Goal: Transaction & Acquisition: Purchase product/service

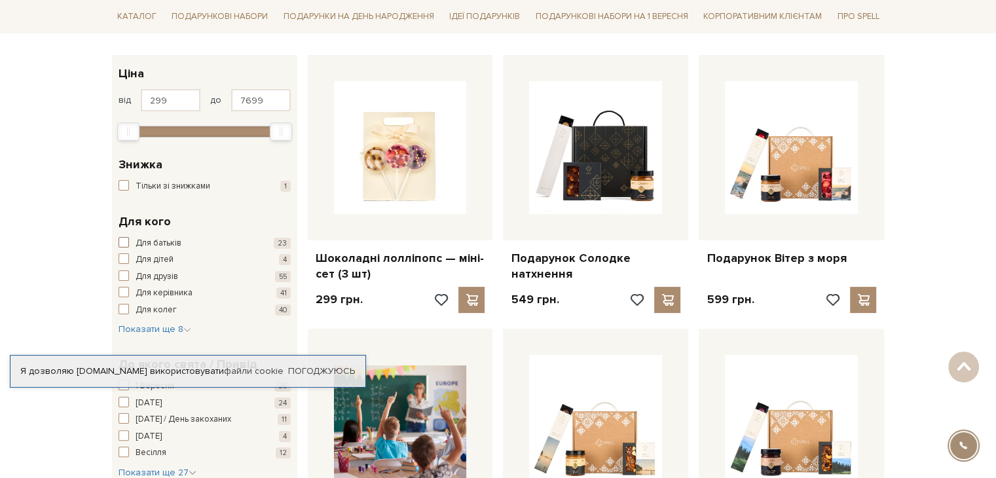
click at [124, 238] on span "button" at bounding box center [124, 242] width 10 height 10
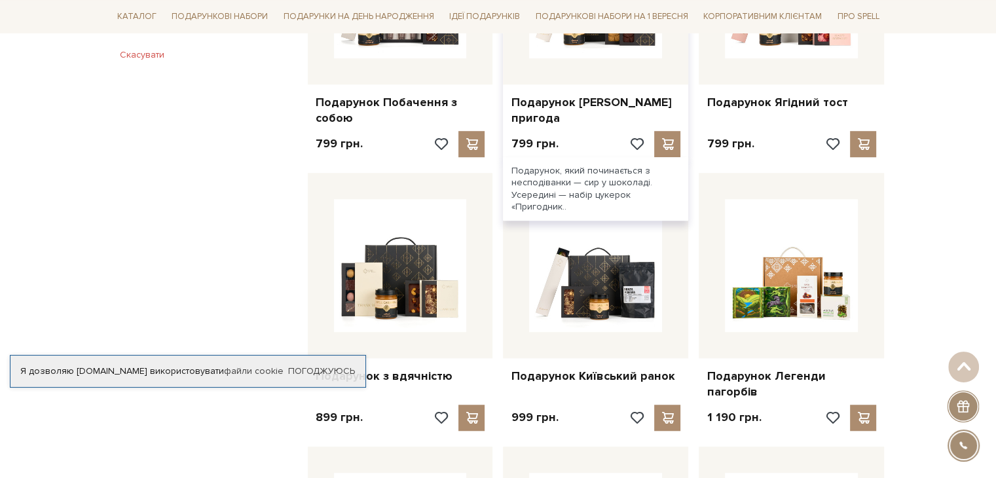
scroll to position [917, 0]
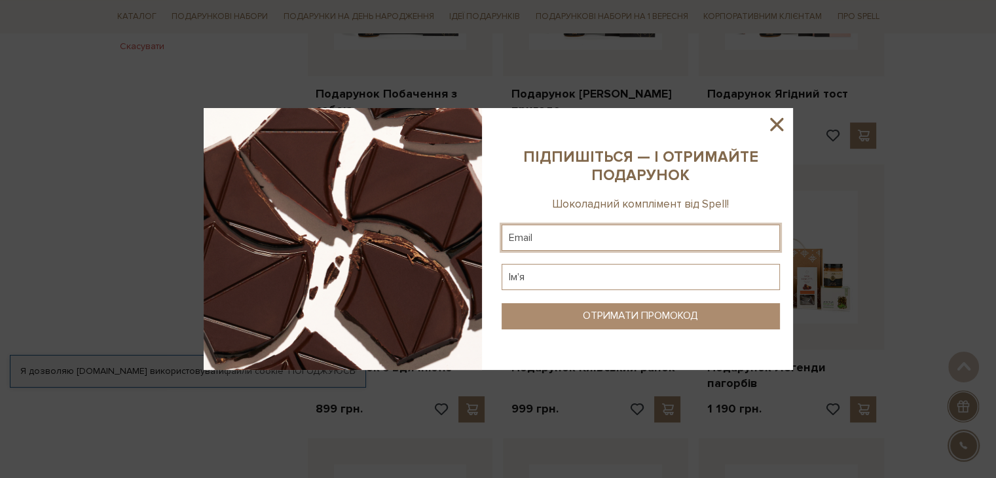
click at [639, 247] on input "text" at bounding box center [641, 238] width 278 height 26
type input "andryerm1@gmail.com"
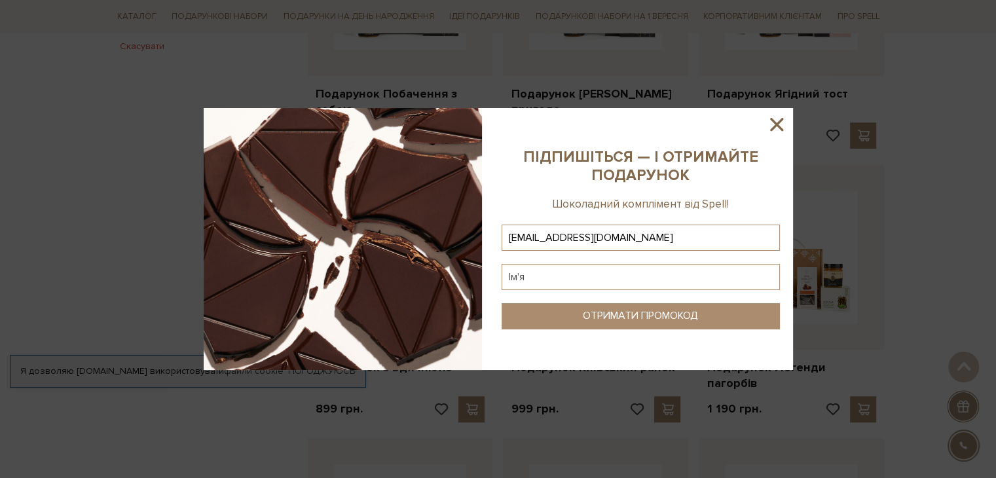
type input "andryerm1@gmail.com"
click at [603, 277] on input "text" at bounding box center [641, 277] width 278 height 26
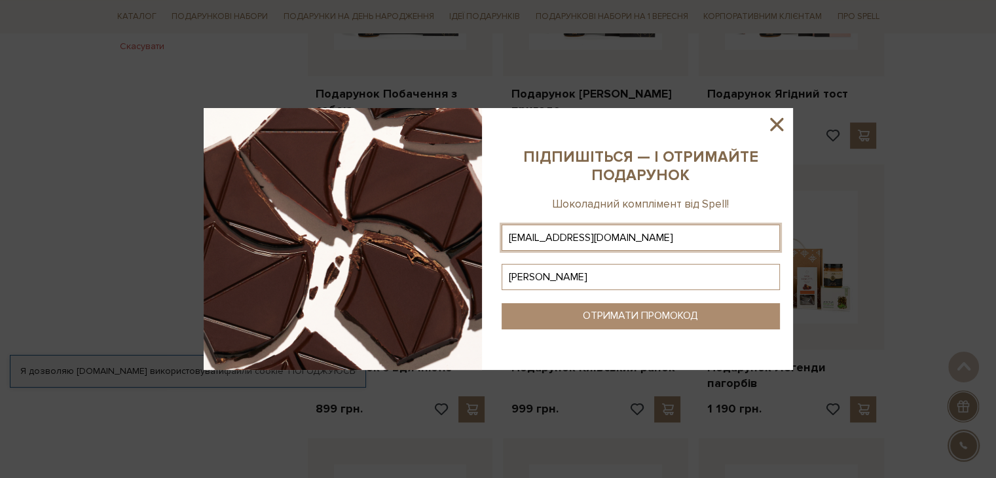
type input "Андрій"
click at [605, 310] on div "ОТРИМАТИ ПРОМОКОД" at bounding box center [640, 316] width 115 height 12
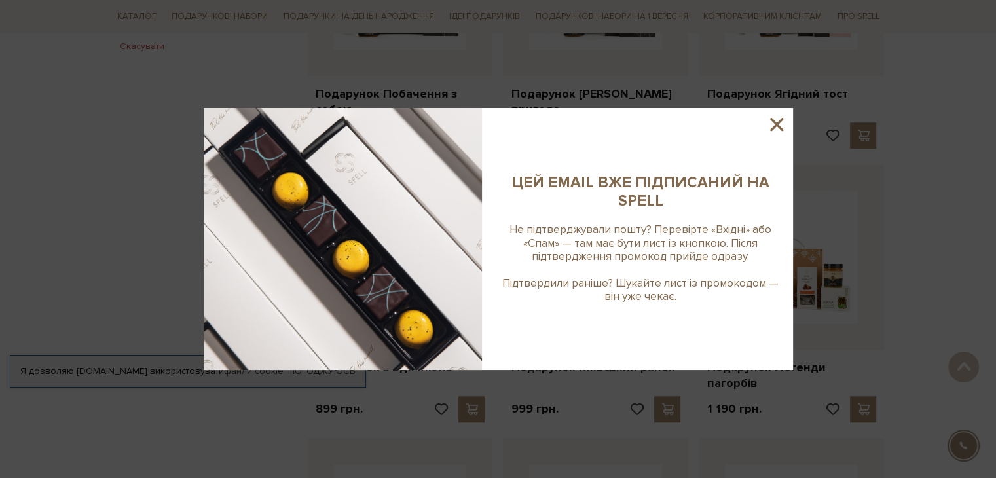
click at [783, 124] on icon at bounding box center [777, 124] width 22 height 22
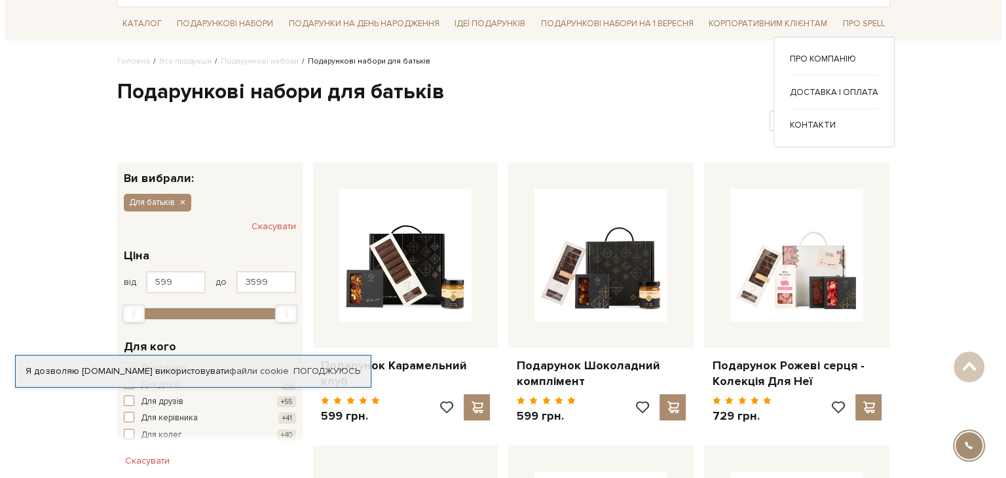
scroll to position [0, 0]
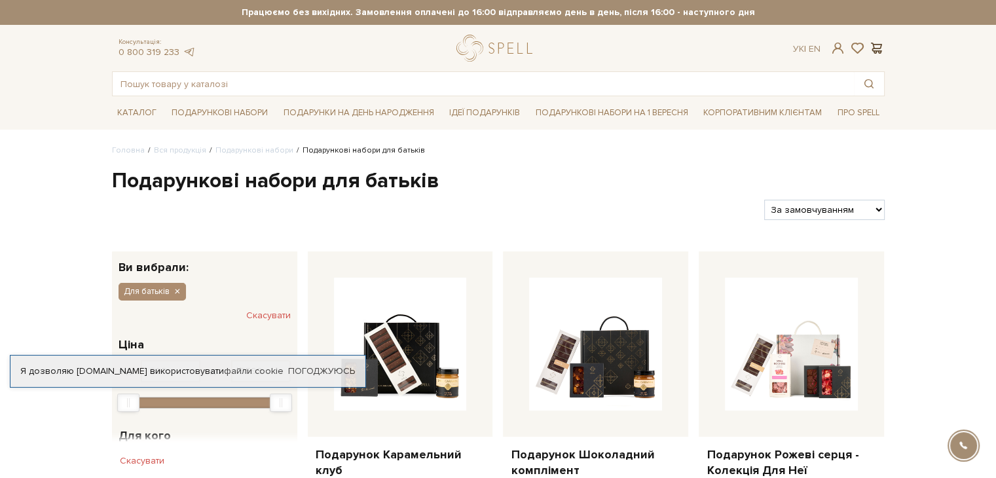
click at [878, 50] on span at bounding box center [877, 48] width 16 height 14
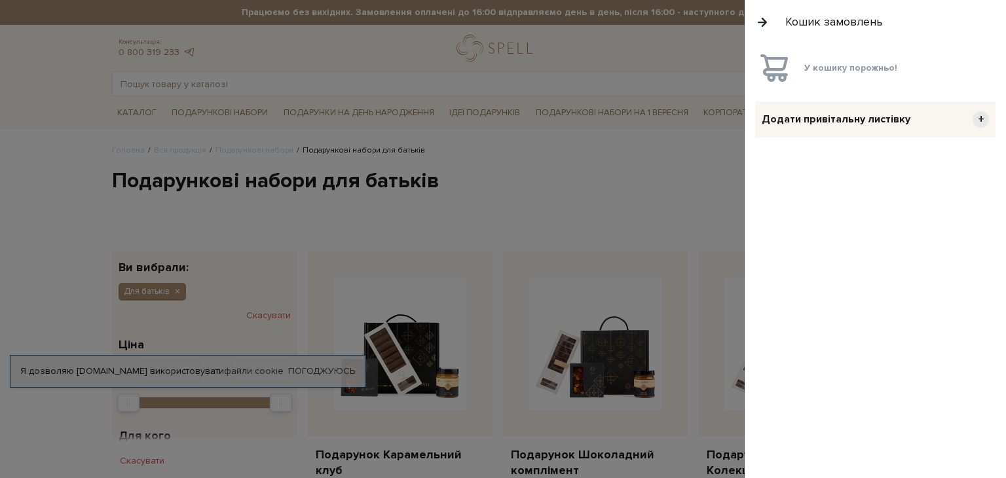
click at [763, 22] on button "button" at bounding box center [762, 21] width 14 height 23
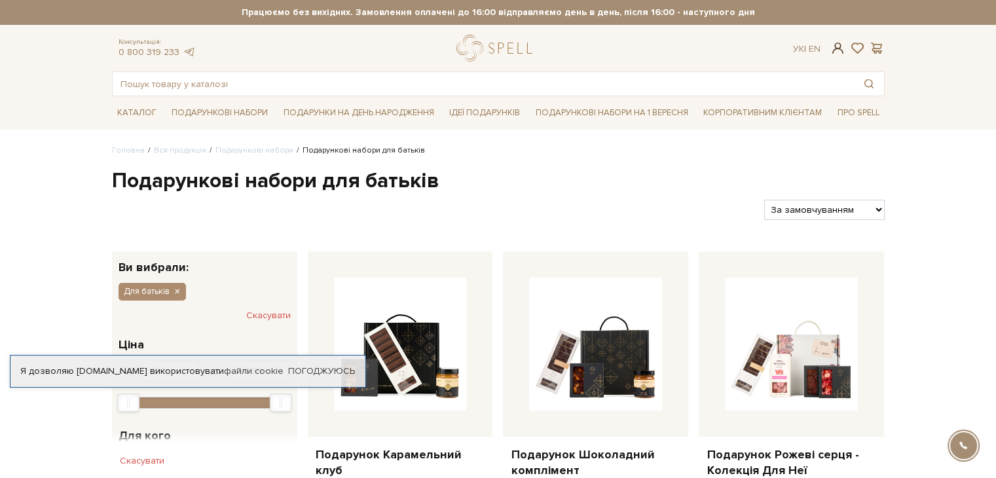
click at [834, 49] on span at bounding box center [838, 48] width 16 height 14
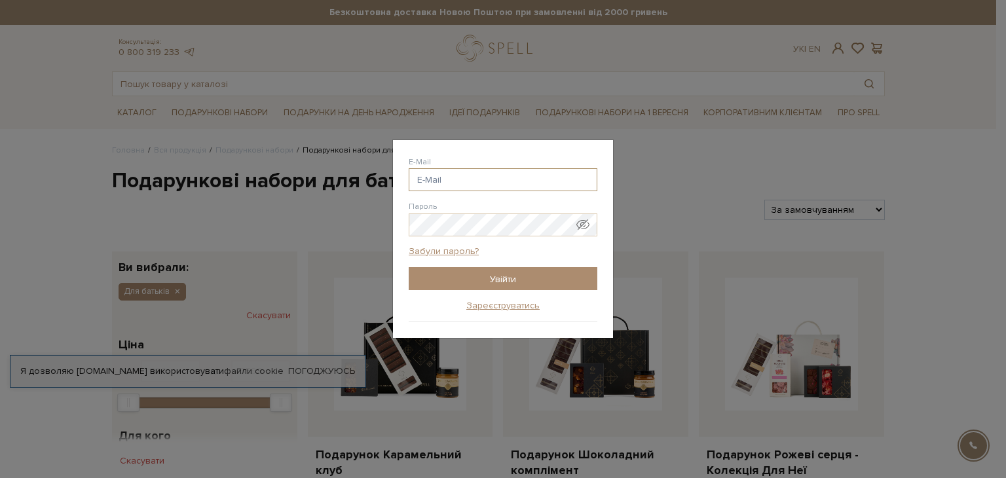
click at [430, 182] on input "E-Mail" at bounding box center [503, 179] width 189 height 23
type input "[EMAIL_ADDRESS][DOMAIN_NAME]"
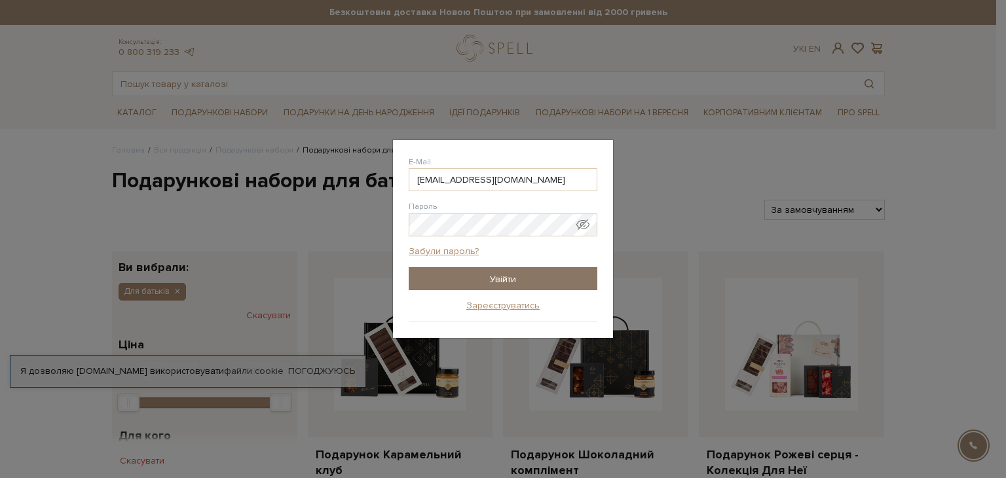
click at [456, 276] on input "Увійти" at bounding box center [503, 278] width 189 height 23
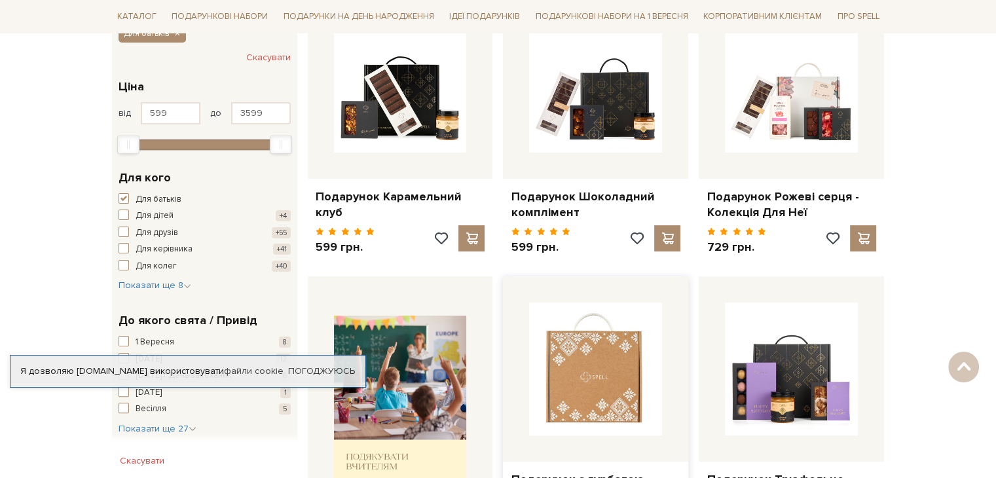
scroll to position [327, 0]
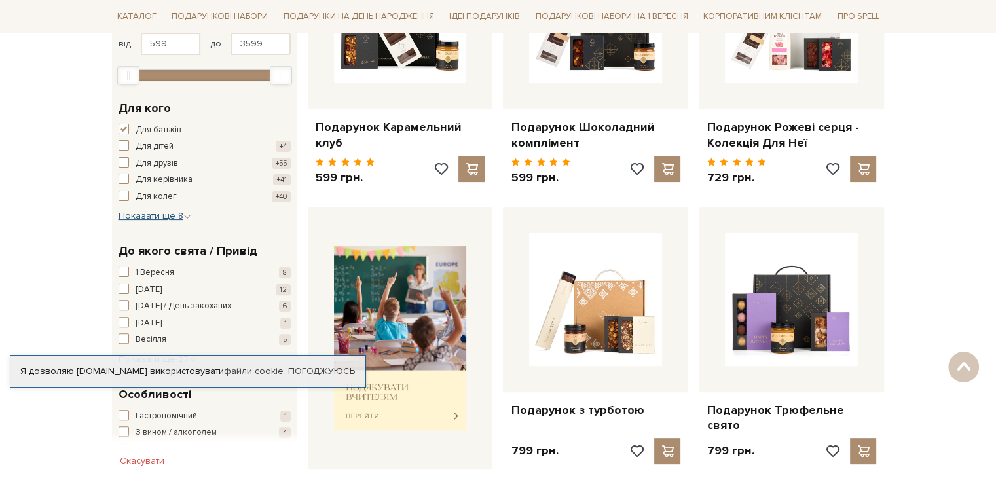
click at [177, 215] on span "Показати ще 8" at bounding box center [155, 215] width 73 height 11
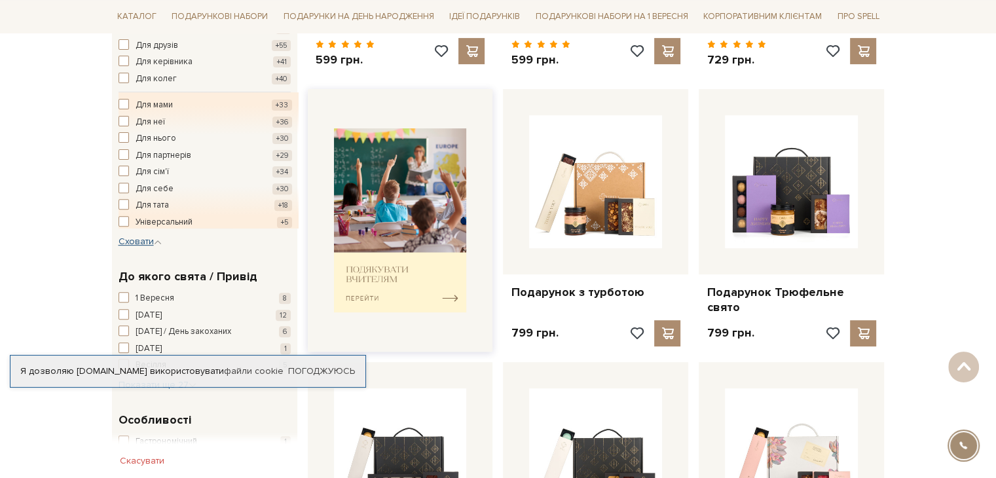
scroll to position [524, 0]
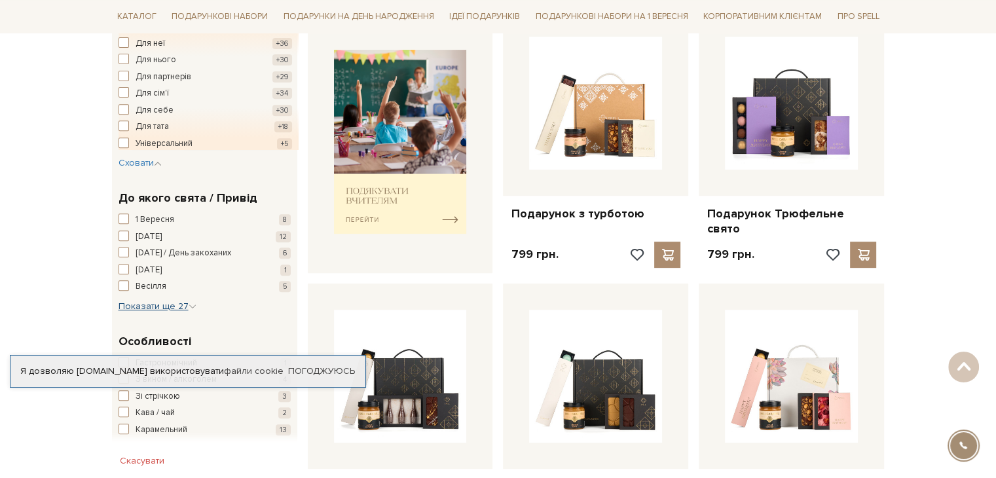
click at [176, 307] on span "Показати ще 27" at bounding box center [158, 306] width 78 height 11
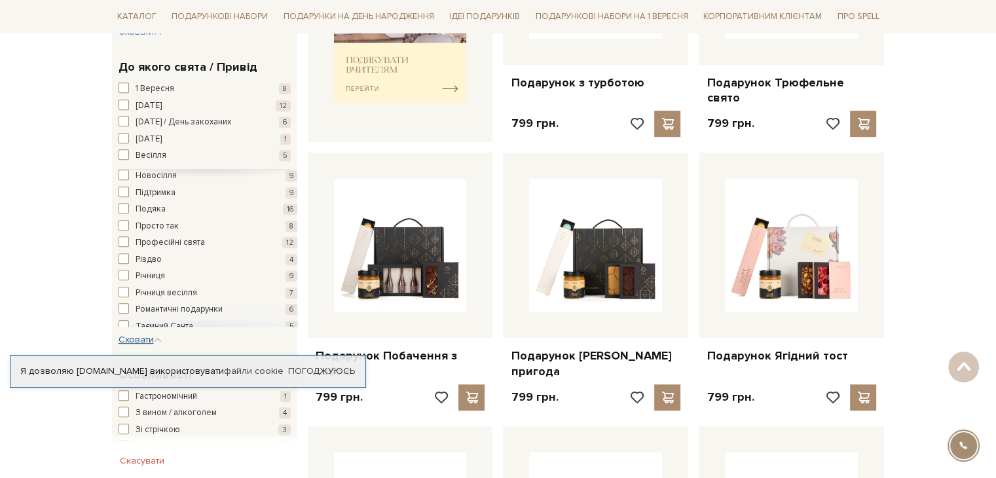
scroll to position [309, 0]
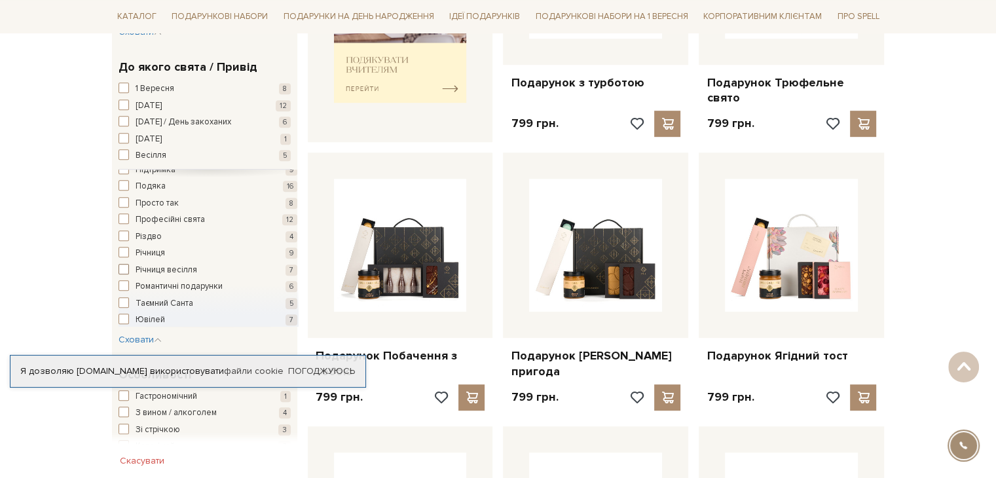
click at [124, 267] on span "button" at bounding box center [124, 269] width 10 height 10
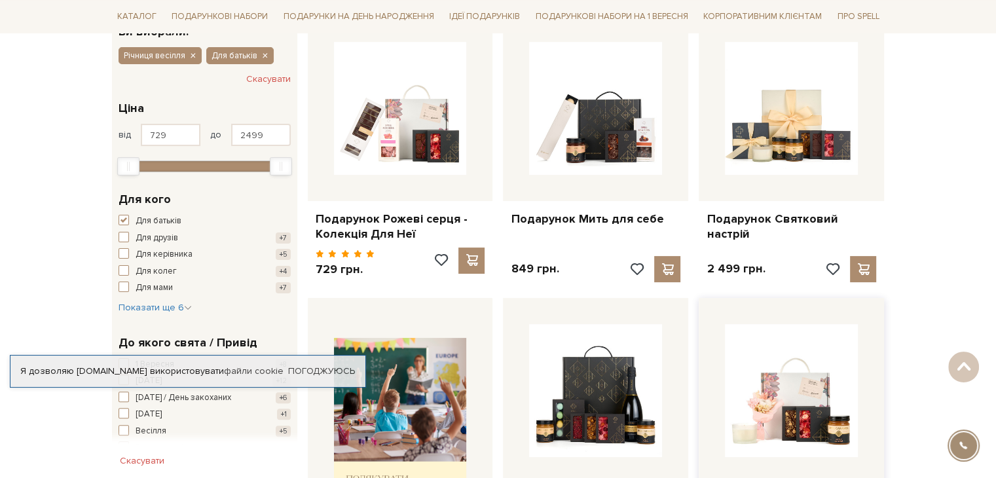
scroll to position [262, 0]
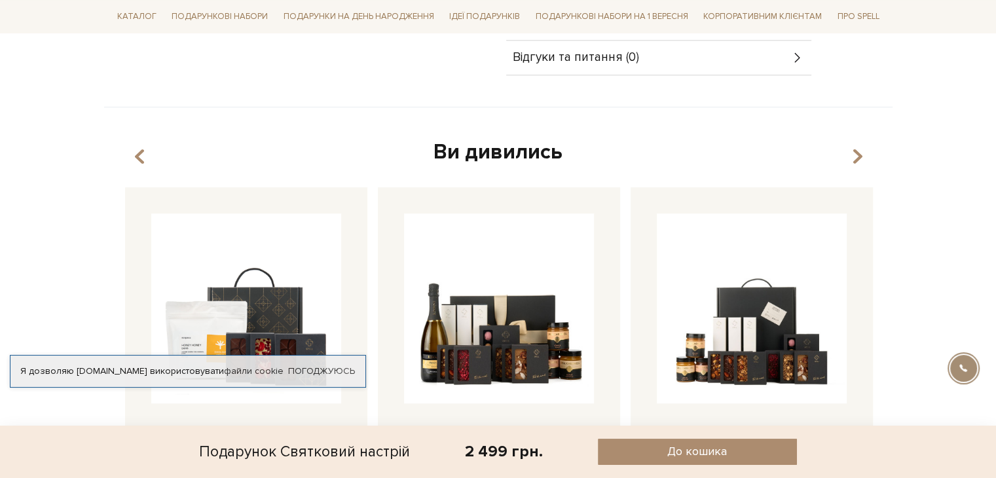
scroll to position [458, 0]
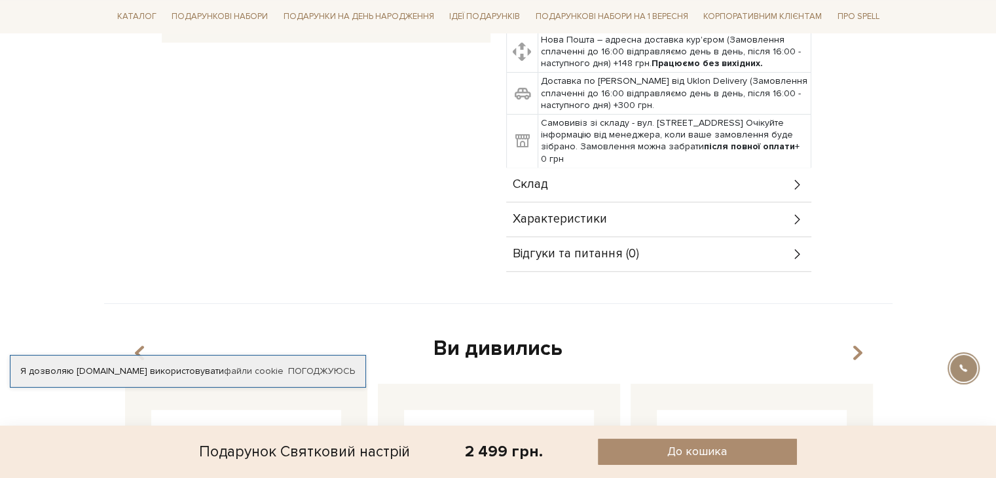
click at [718, 189] on div "Склад" at bounding box center [658, 185] width 305 height 34
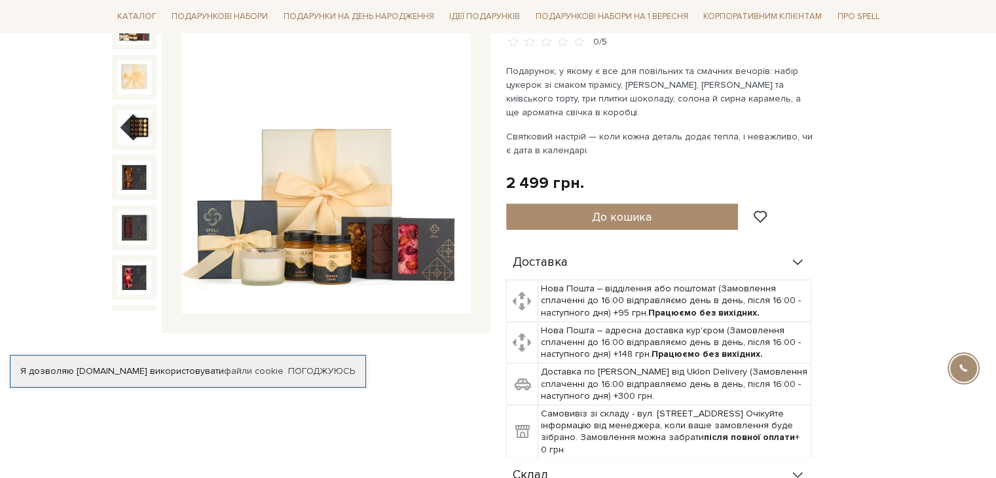
scroll to position [131, 0]
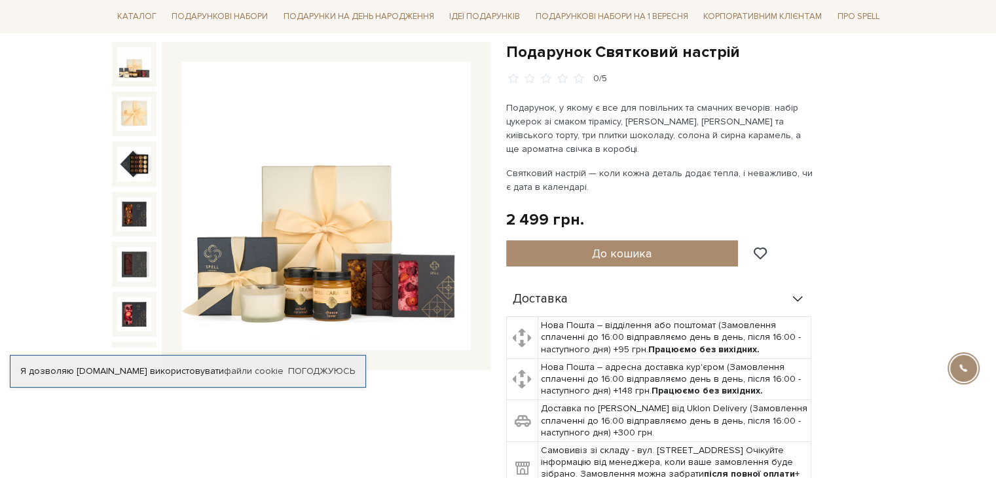
click at [134, 67] on img at bounding box center [134, 64] width 34 height 34
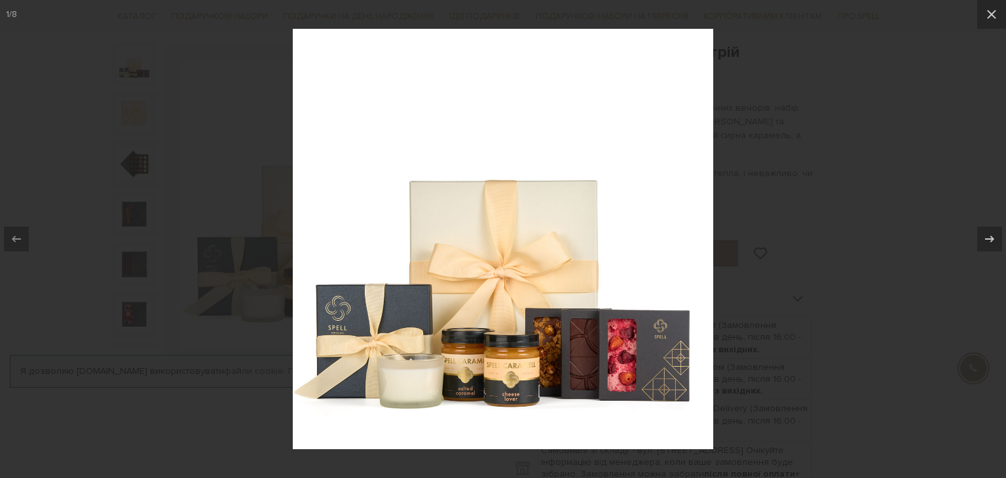
click at [855, 251] on div at bounding box center [503, 239] width 1006 height 478
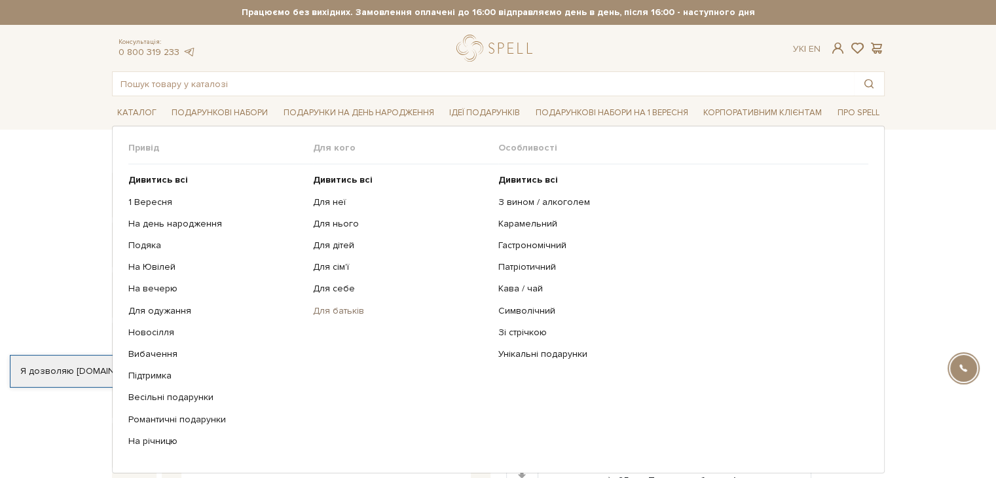
click at [352, 314] on link "Для батьків" at bounding box center [401, 311] width 176 height 12
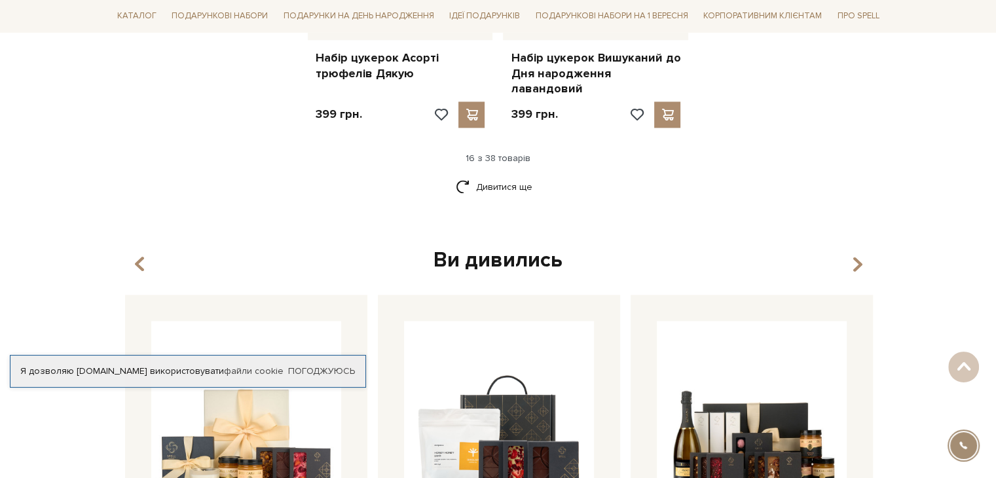
scroll to position [1637, 0]
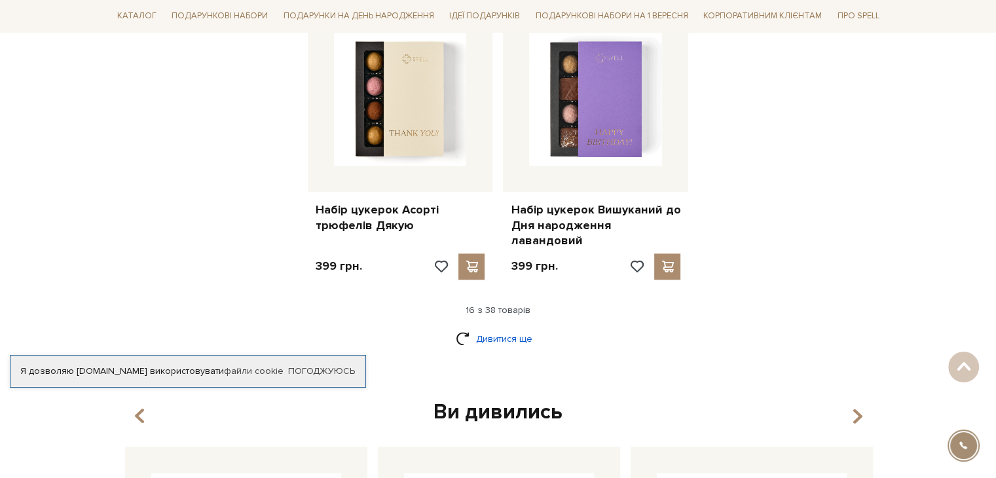
click at [500, 327] on link "Дивитися ще" at bounding box center [498, 338] width 85 height 23
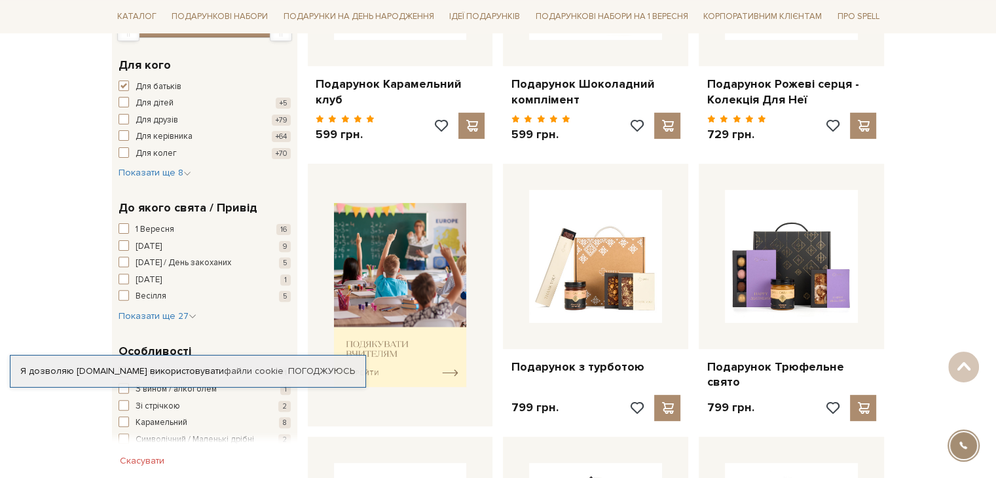
scroll to position [458, 0]
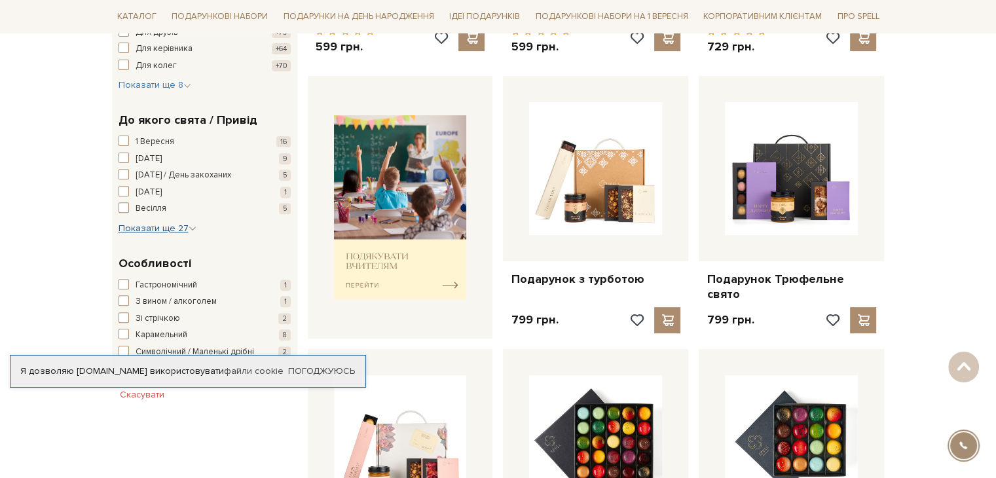
click at [183, 226] on span "Показати ще 27" at bounding box center [158, 228] width 78 height 11
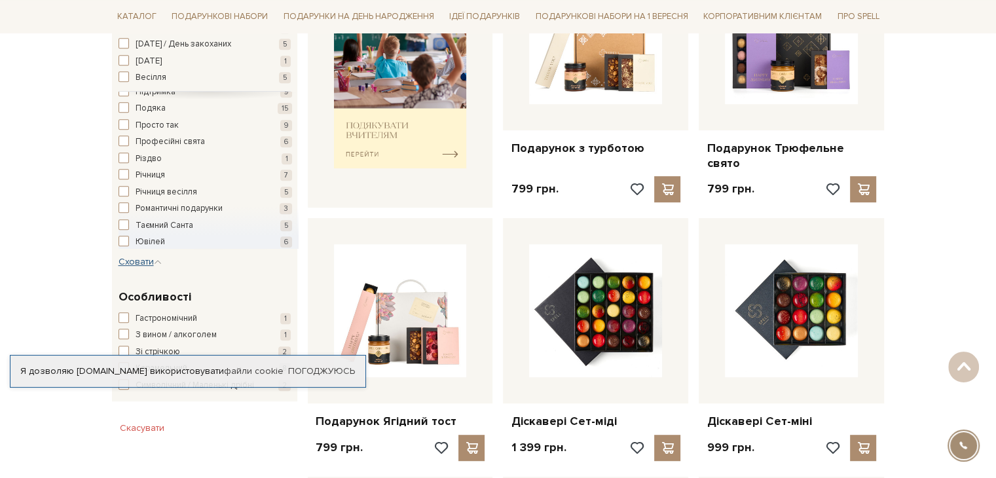
scroll to position [524, 0]
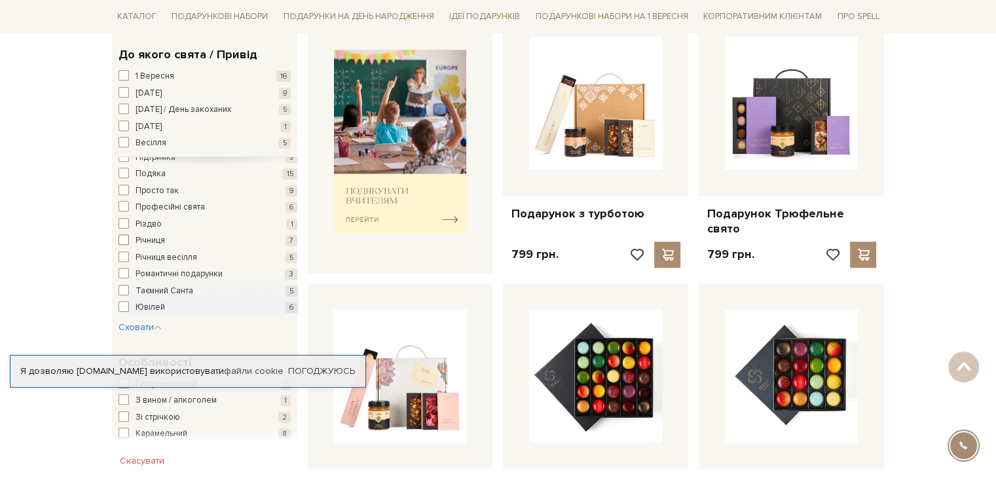
click at [126, 240] on span "button" at bounding box center [124, 239] width 10 height 10
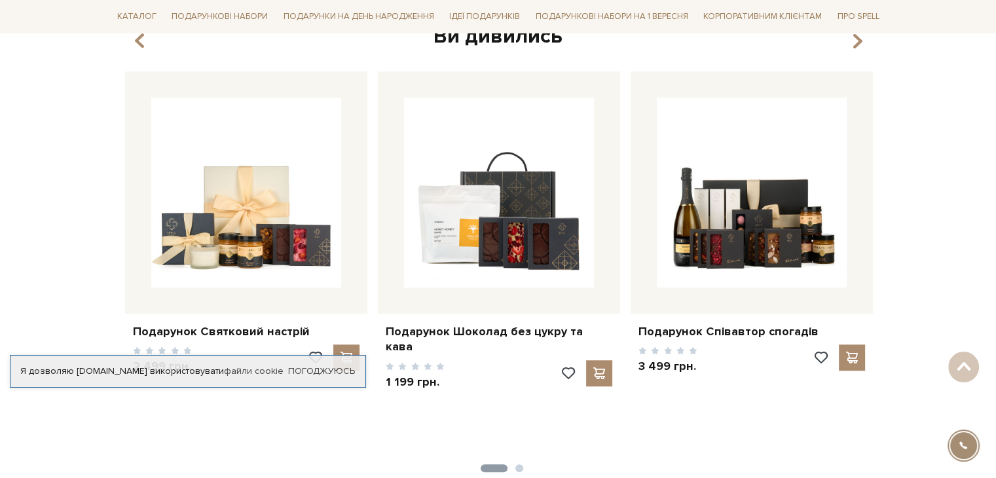
scroll to position [1113, 0]
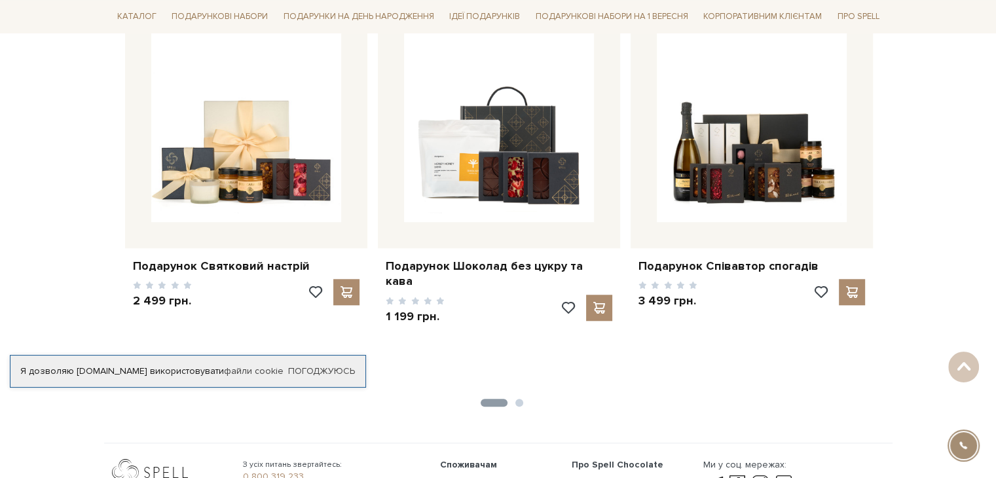
drag, startPoint x: 504, startPoint y: 390, endPoint x: 534, endPoint y: 392, distance: 30.2
click at [519, 399] on button "2" at bounding box center [519, 403] width 8 height 8
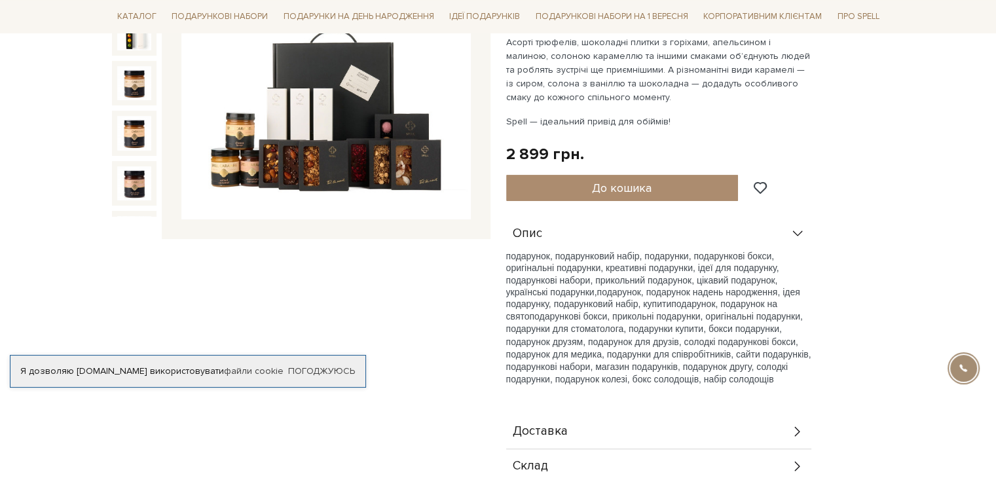
scroll to position [393, 0]
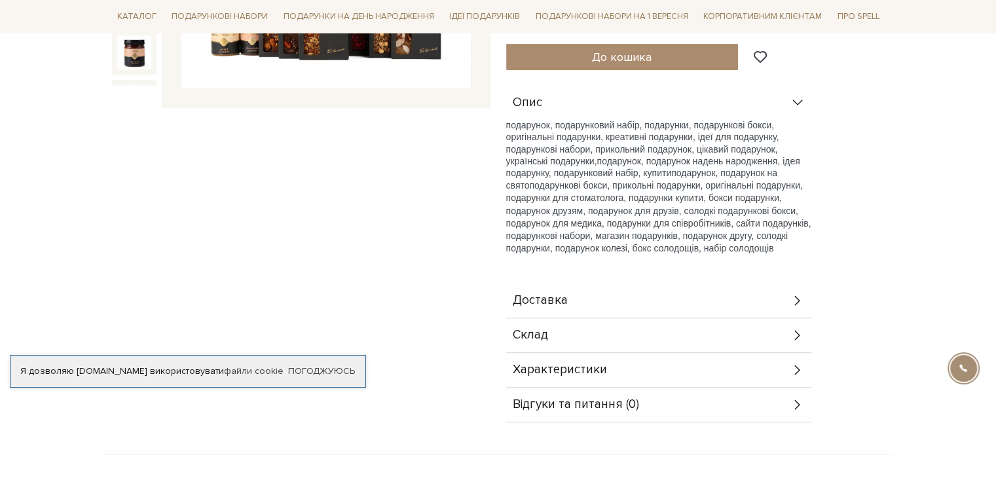
click at [605, 304] on div "Доставка" at bounding box center [658, 301] width 305 height 34
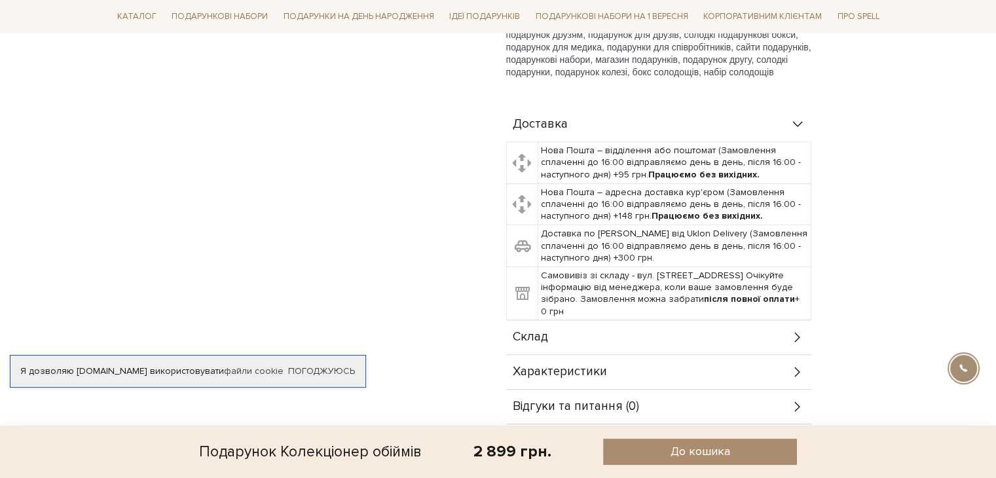
scroll to position [655, 0]
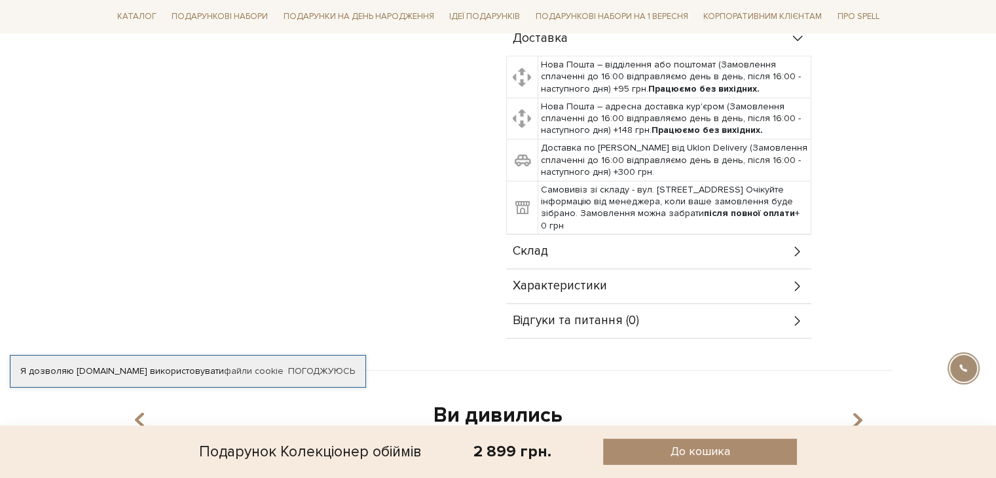
click at [614, 250] on div "Склад" at bounding box center [658, 251] width 305 height 34
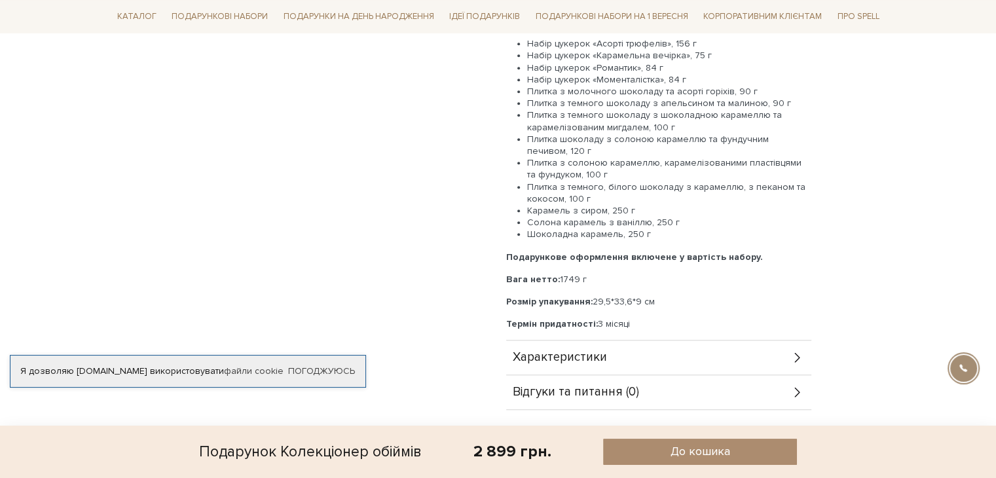
scroll to position [917, 0]
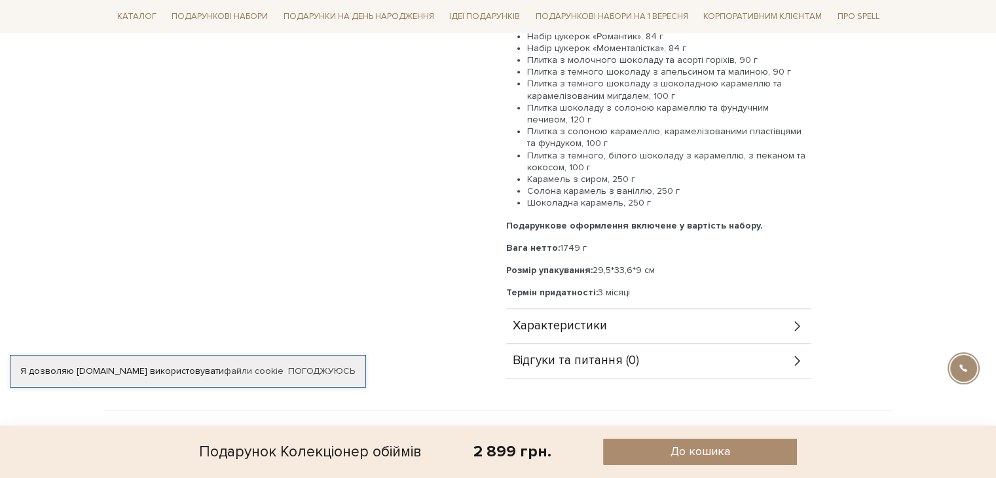
click at [578, 331] on span "Характеристики" at bounding box center [560, 326] width 94 height 12
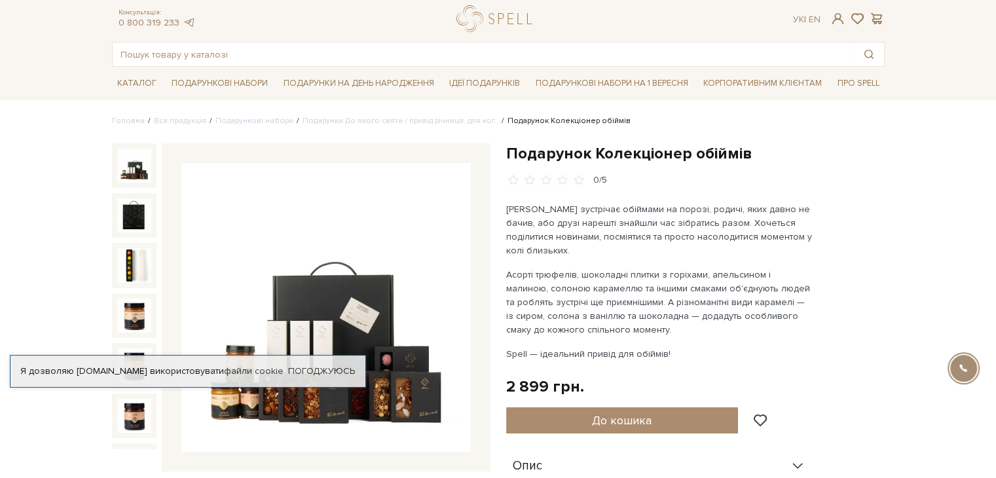
scroll to position [0, 0]
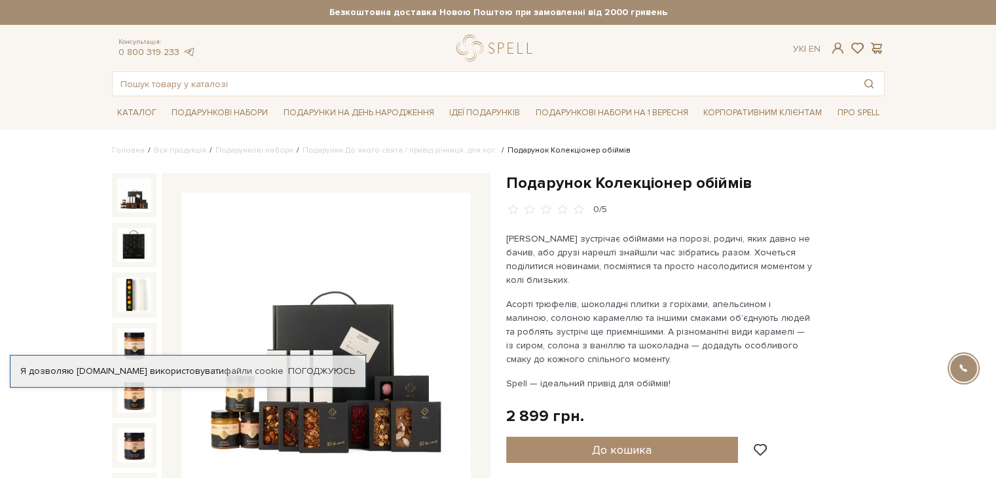
click at [320, 361] on div "Я дозволяю spellchocolate.com використовувати файли cookie Погоджуюсь" at bounding box center [188, 371] width 356 height 33
drag, startPoint x: 312, startPoint y: 365, endPoint x: 301, endPoint y: 352, distance: 17.7
click at [312, 366] on link "Погоджуюсь" at bounding box center [321, 371] width 67 height 12
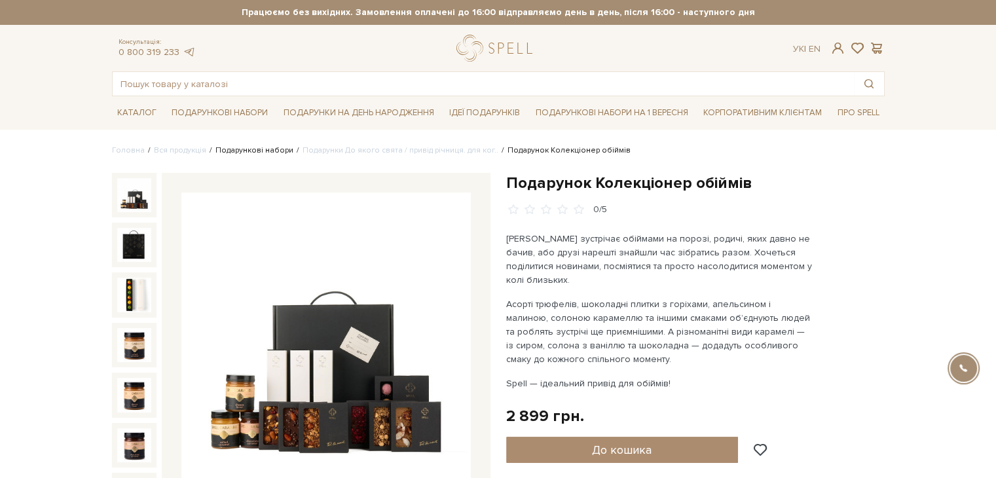
click at [267, 152] on link "Подарункові набори" at bounding box center [254, 150] width 78 height 10
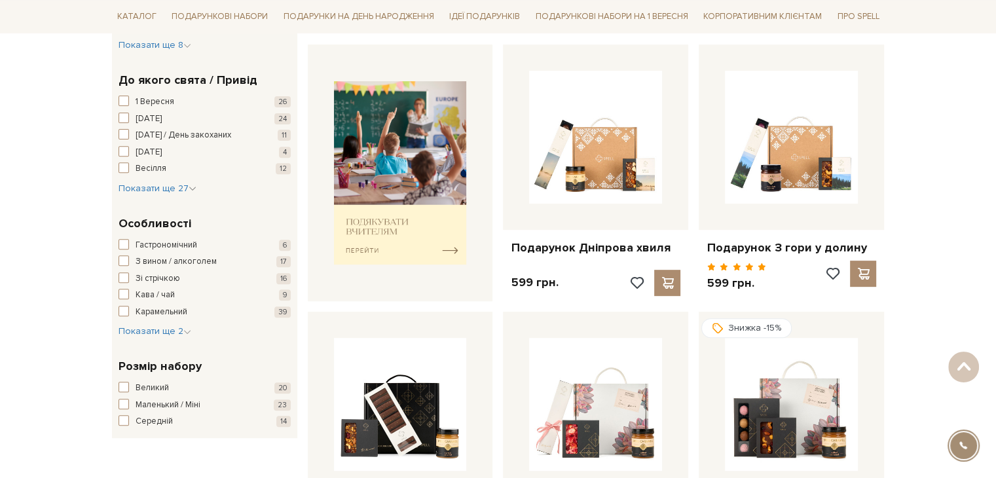
scroll to position [524, 0]
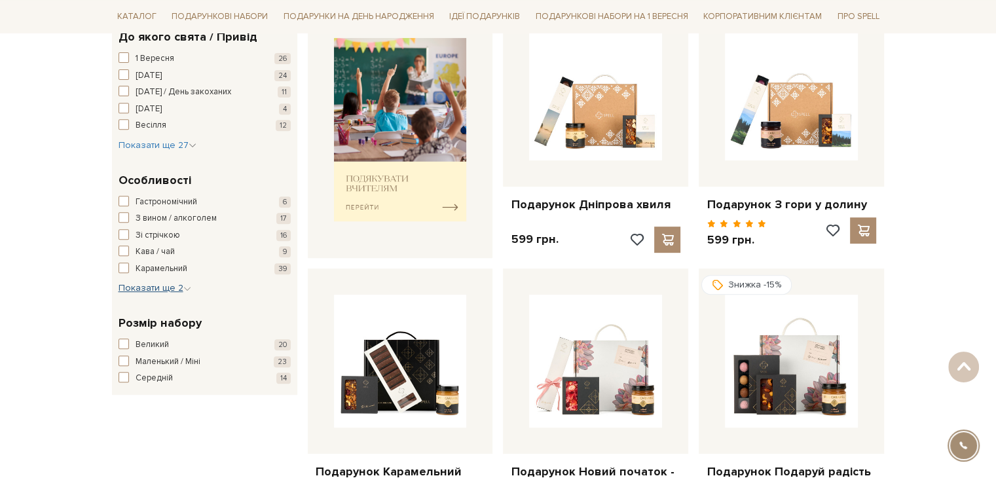
click at [170, 289] on span "Показати ще 2" at bounding box center [155, 287] width 73 height 11
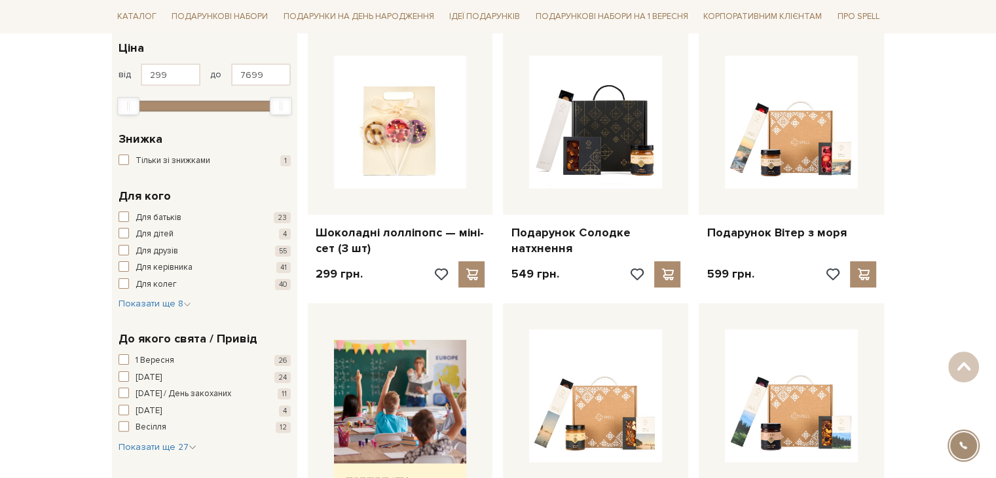
scroll to position [131, 0]
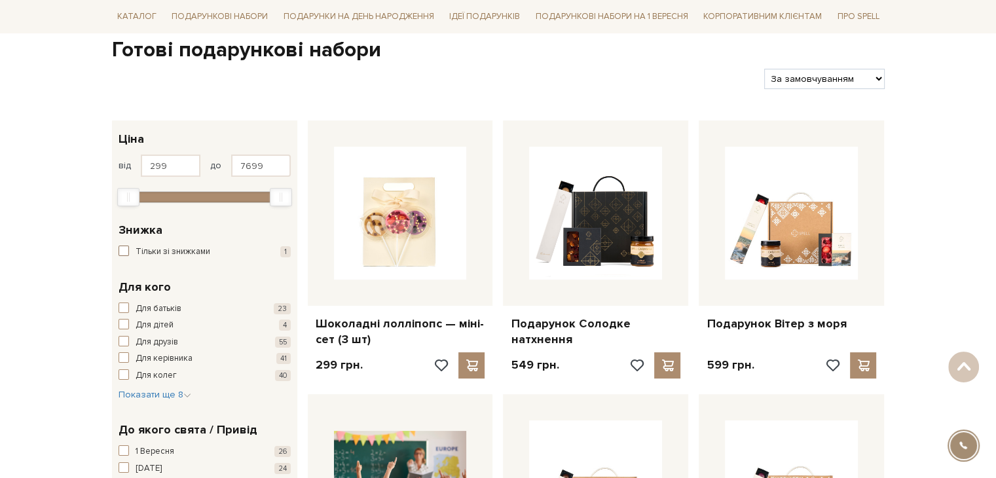
click at [186, 255] on span "Тільки зі знижками" at bounding box center [173, 252] width 75 height 13
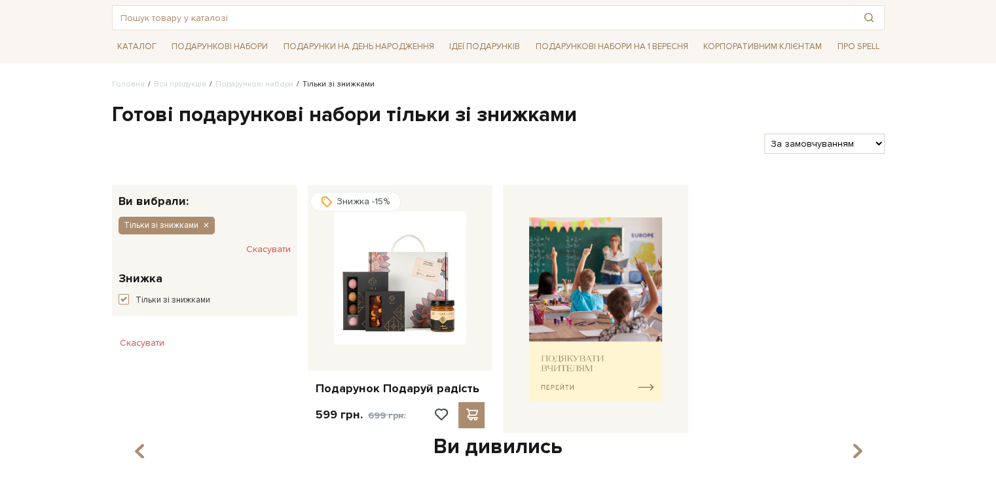
scroll to position [131, 0]
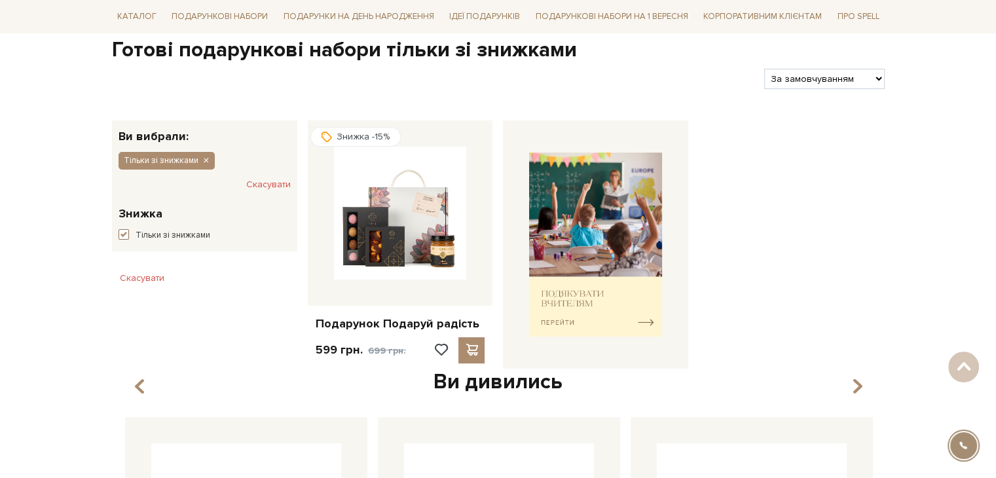
click at [170, 232] on span "Тільки зі знижками" at bounding box center [173, 235] width 75 height 13
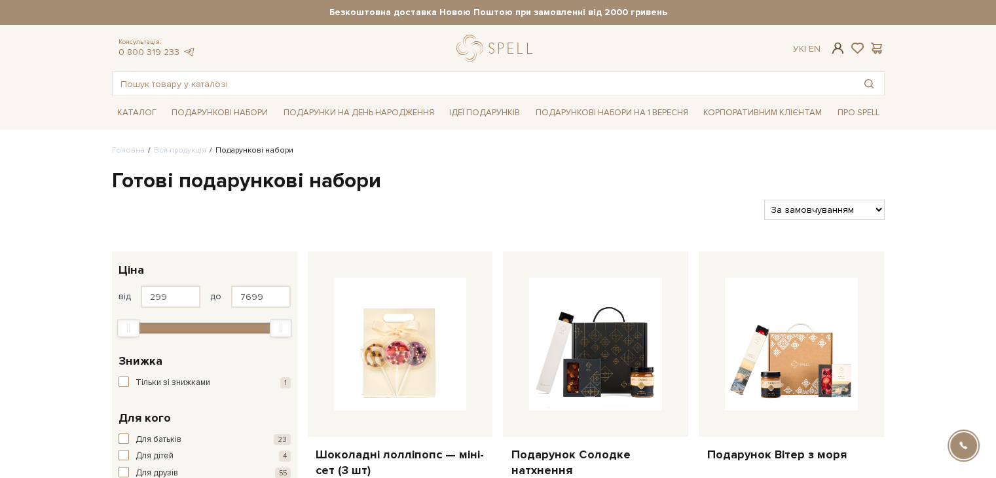
click at [842, 50] on span at bounding box center [838, 48] width 16 height 14
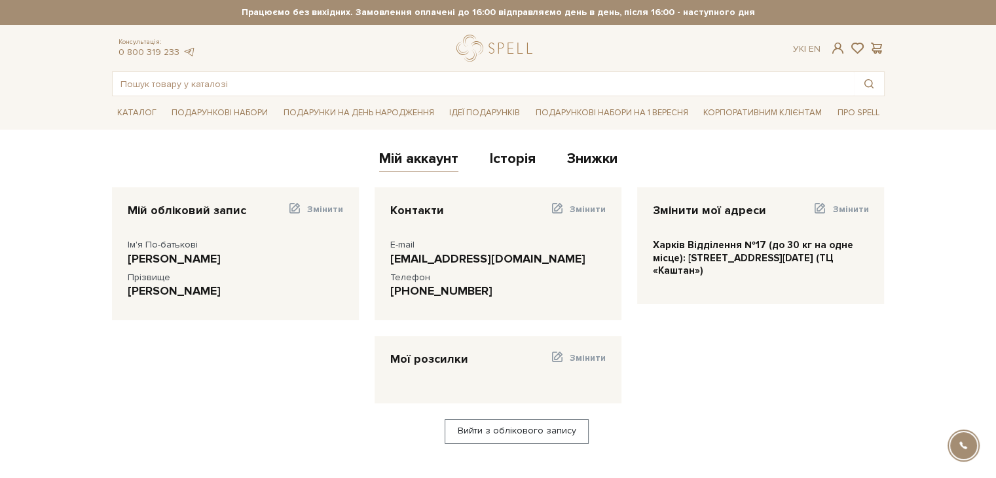
click at [591, 175] on div "Мій аккаунт Історія Знижки" at bounding box center [498, 161] width 773 height 32
click at [600, 163] on link "Знижки" at bounding box center [592, 161] width 50 height 22
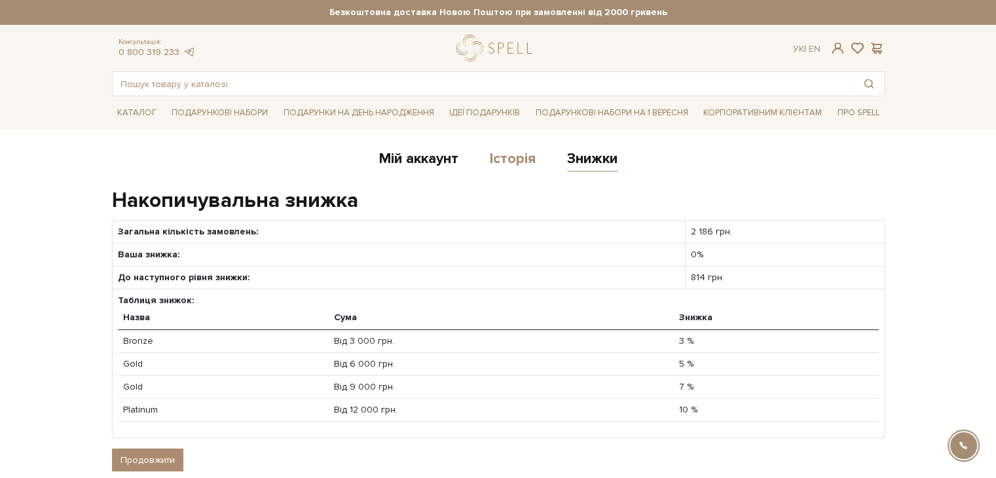
click at [506, 163] on link "Історія" at bounding box center [513, 161] width 46 height 22
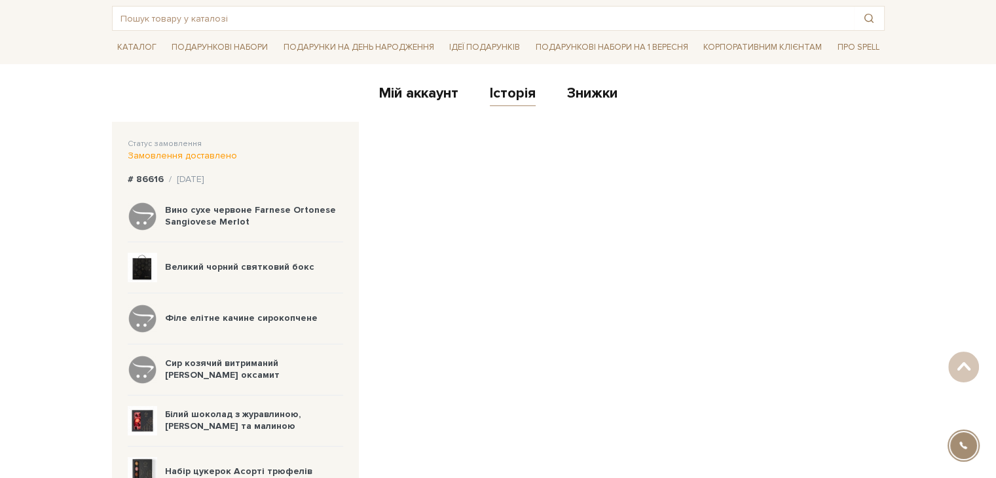
scroll to position [65, 0]
click at [439, 102] on link "Мій аккаунт" at bounding box center [418, 95] width 79 height 22
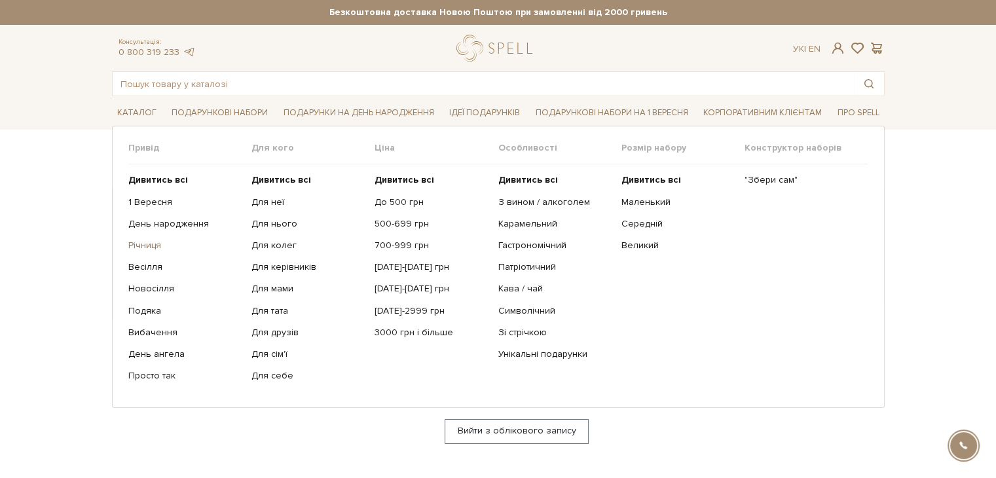
click at [142, 242] on link "Річниця" at bounding box center [184, 246] width 113 height 12
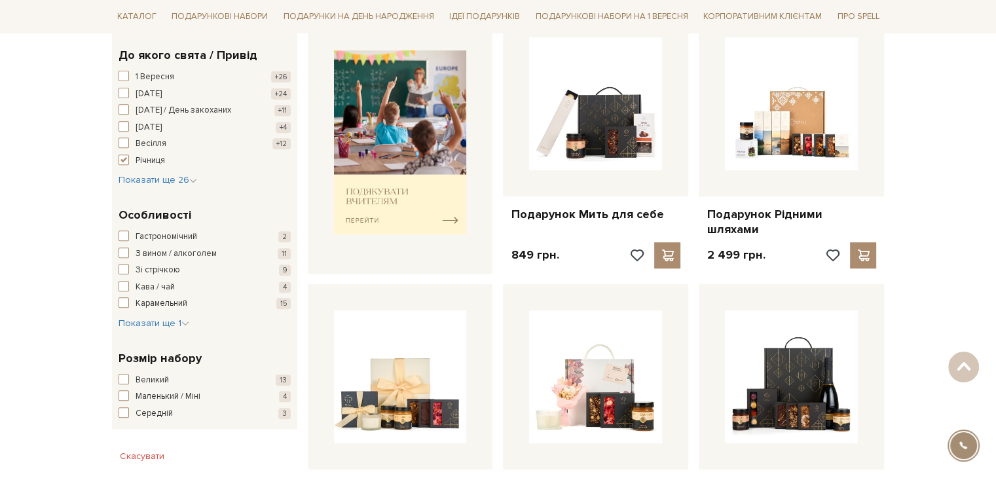
scroll to position [524, 0]
click at [147, 377] on span "Великий" at bounding box center [152, 379] width 33 height 13
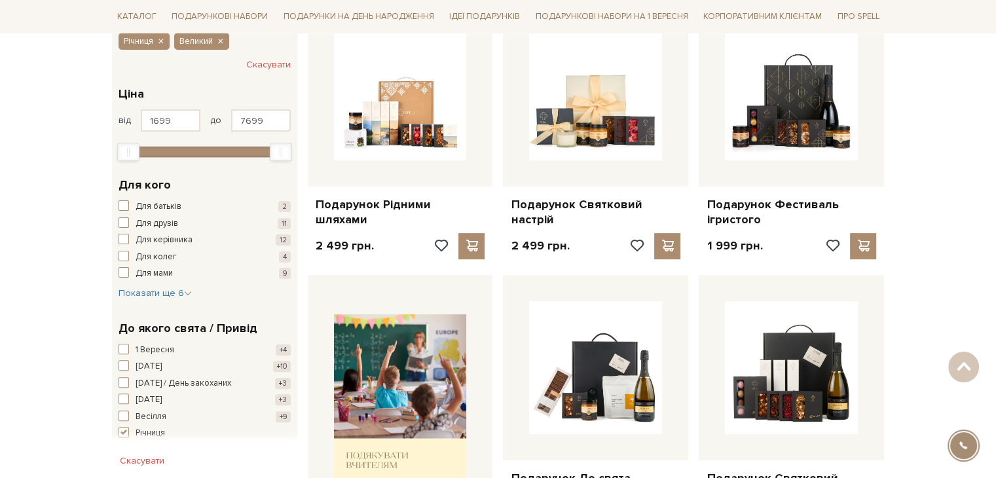
scroll to position [196, 0]
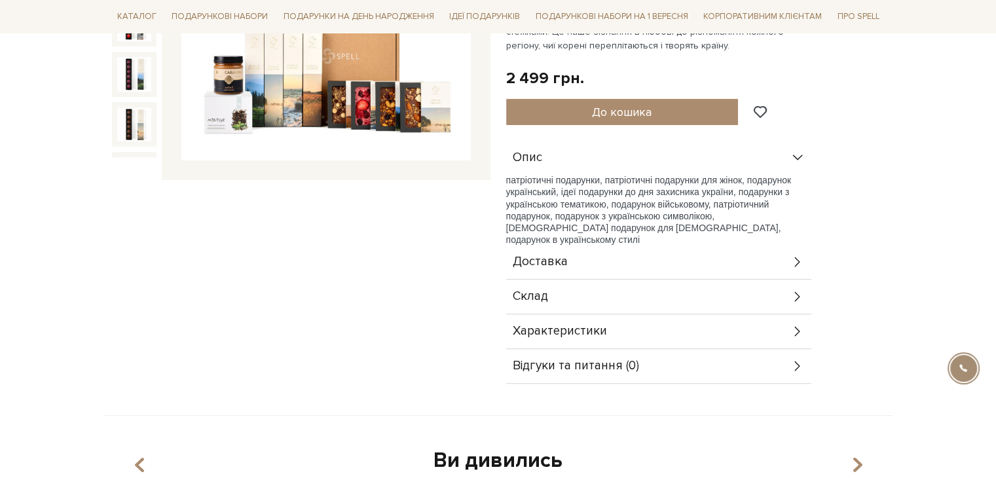
scroll to position [327, 0]
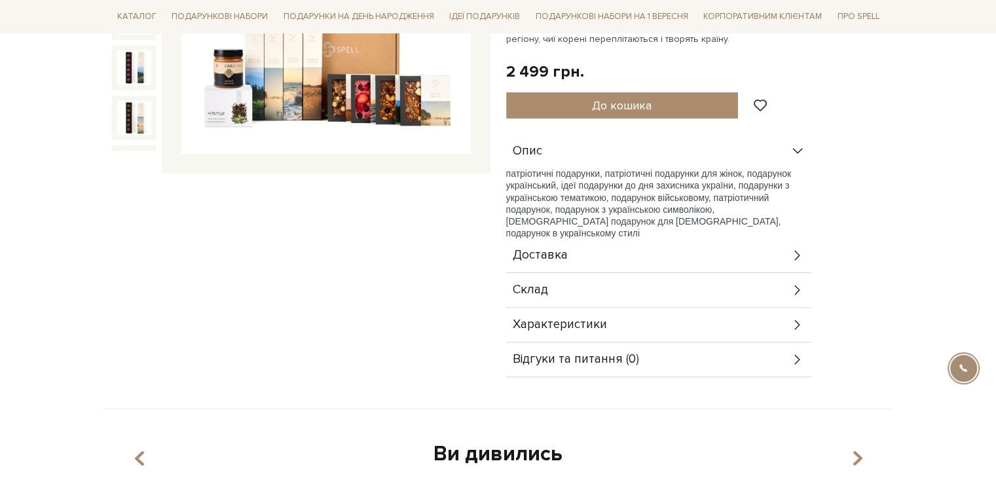
click at [605, 287] on div "Склад" at bounding box center [658, 290] width 305 height 34
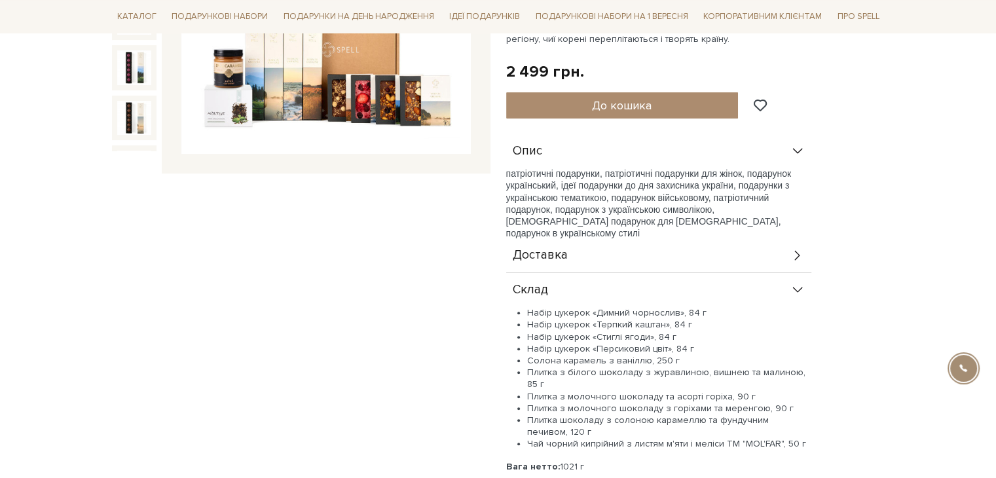
click at [717, 251] on div "Доставка" at bounding box center [658, 255] width 305 height 34
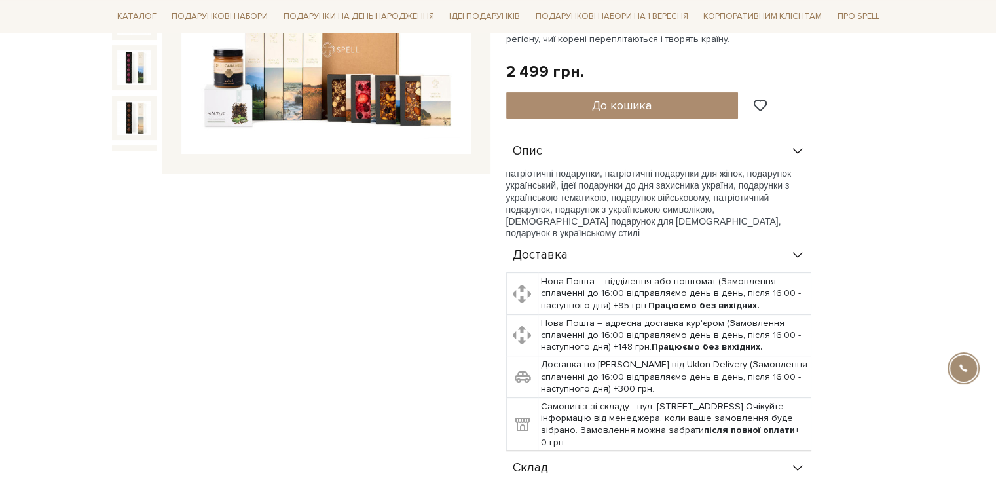
click at [717, 251] on div "Доставка" at bounding box center [658, 255] width 305 height 34
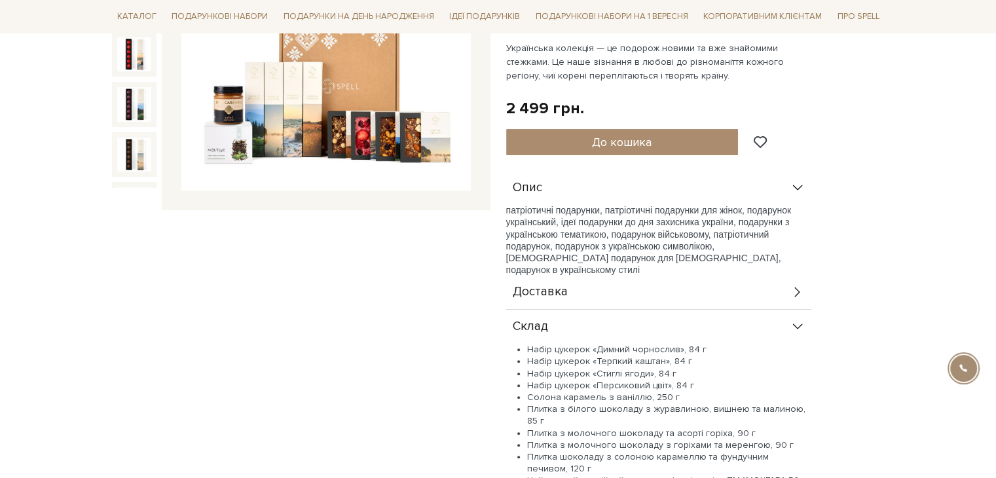
scroll to position [262, 0]
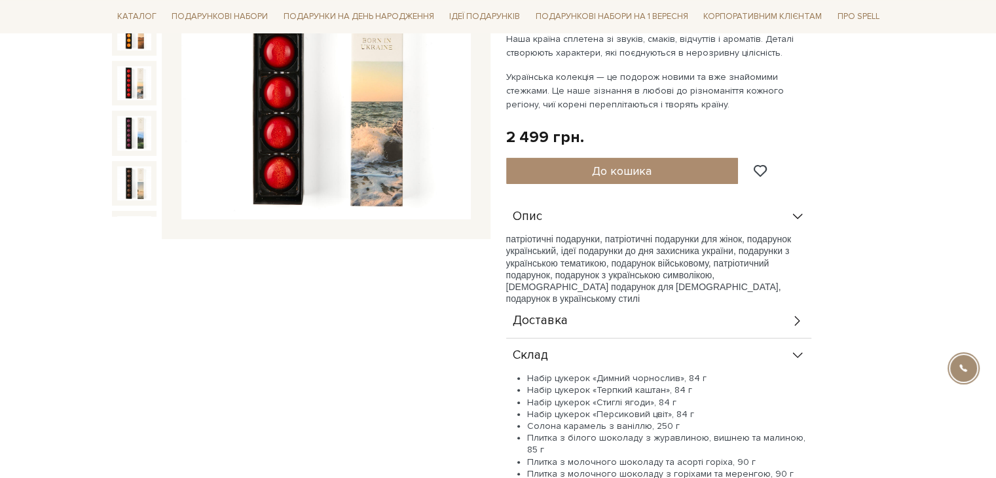
click at [131, 71] on img at bounding box center [134, 83] width 34 height 34
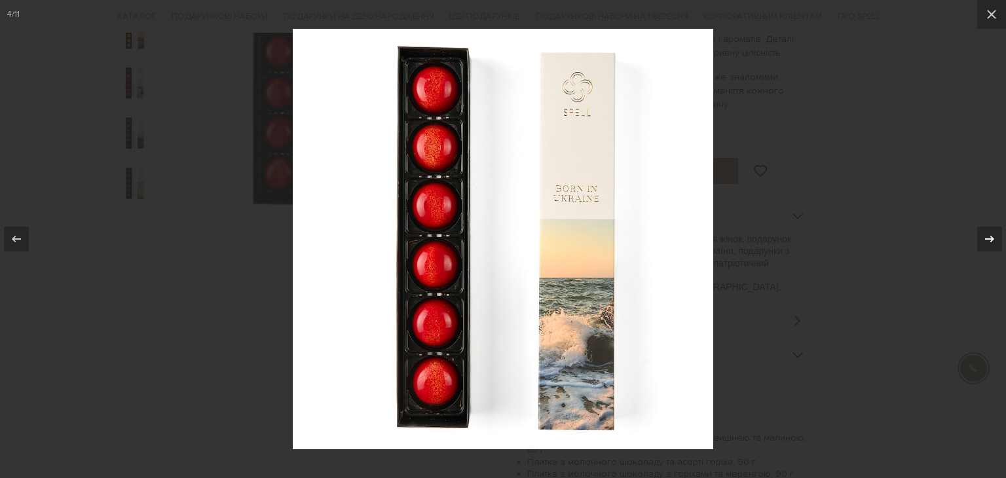
click at [990, 239] on icon at bounding box center [990, 239] width 16 height 16
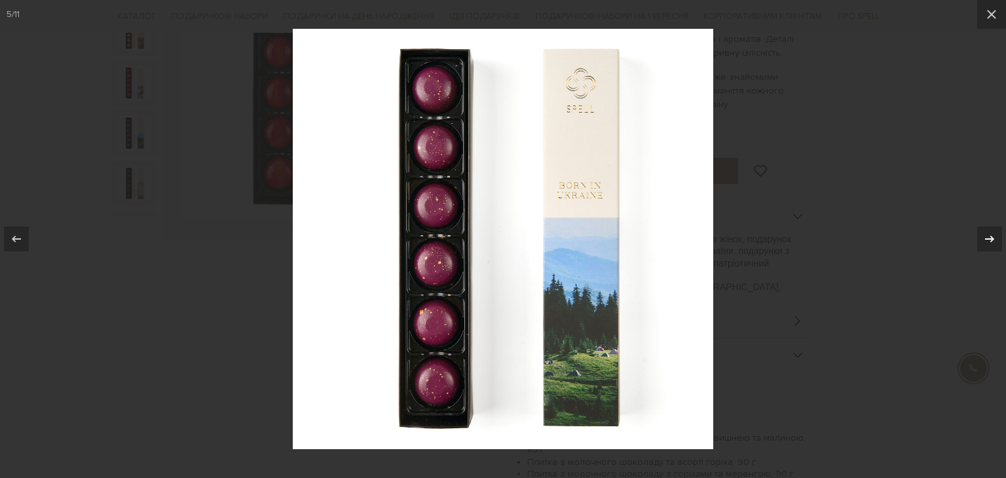
click at [990, 239] on icon at bounding box center [990, 239] width 16 height 16
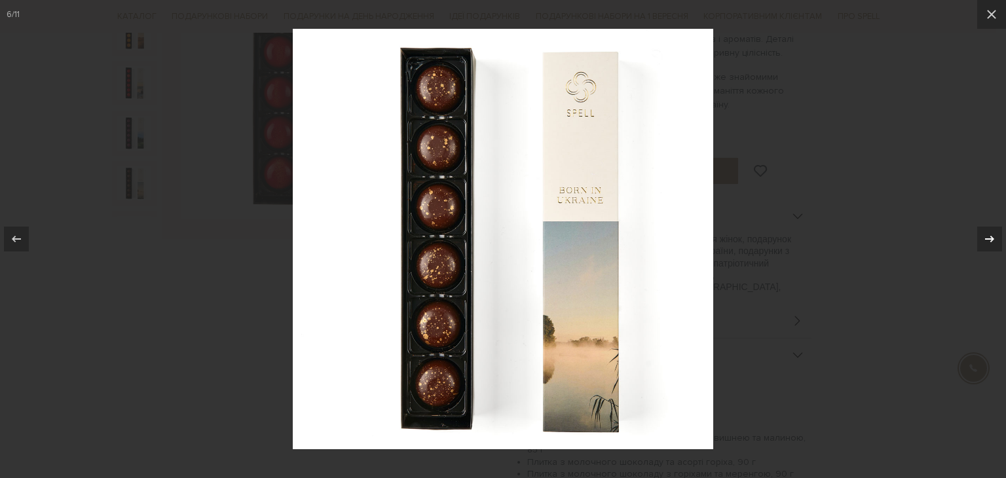
click at [990, 239] on icon at bounding box center [990, 239] width 16 height 16
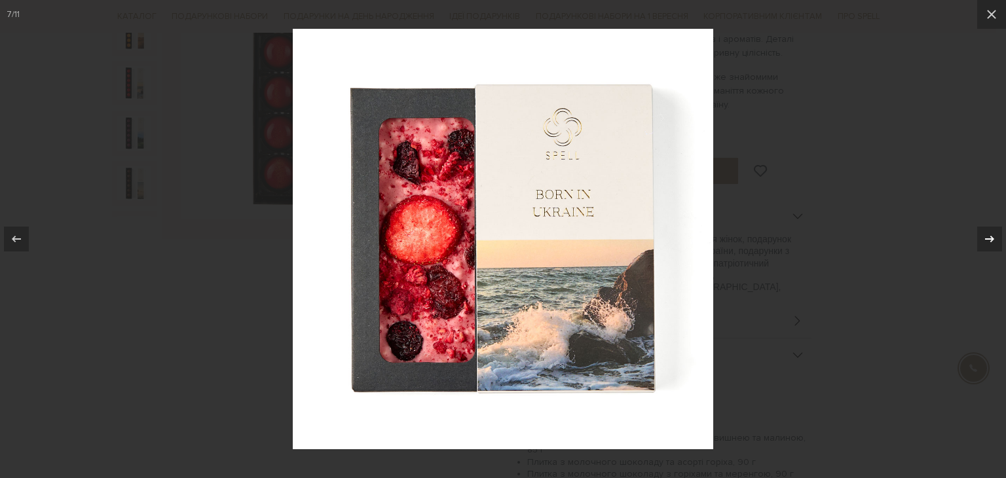
click at [990, 239] on icon at bounding box center [990, 239] width 16 height 16
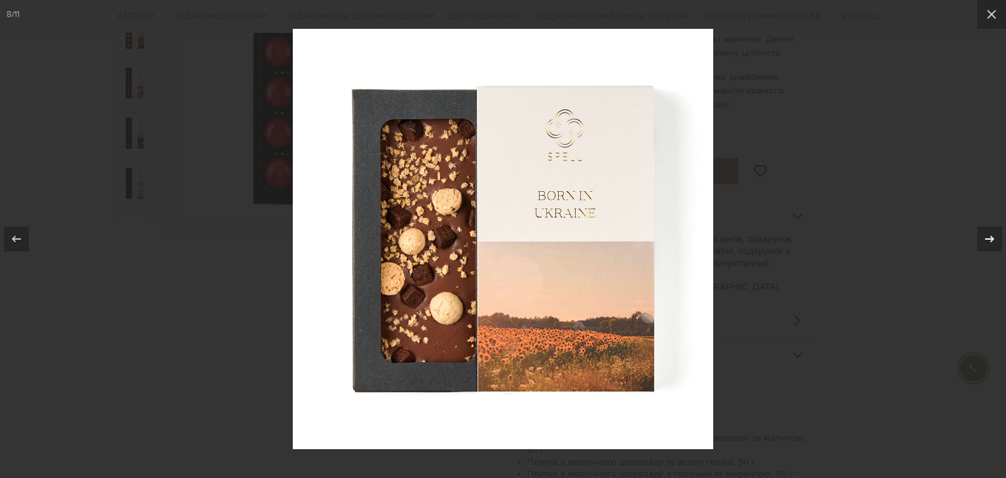
click at [990, 239] on icon at bounding box center [990, 239] width 16 height 16
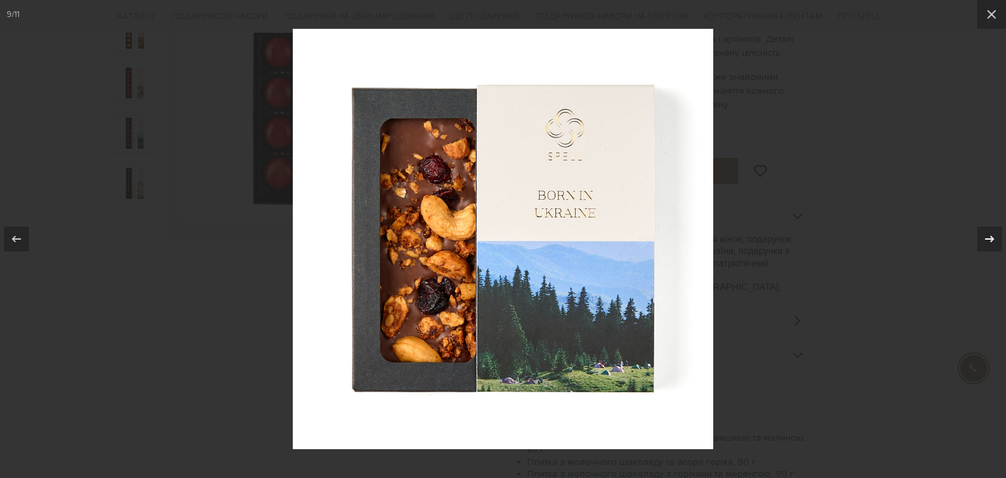
click at [990, 239] on icon at bounding box center [990, 239] width 16 height 16
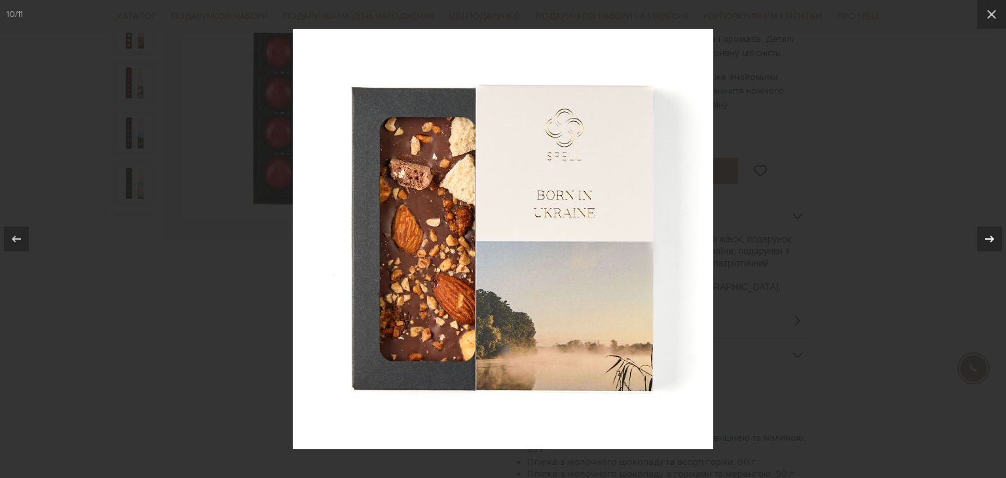
click at [990, 239] on icon at bounding box center [990, 239] width 16 height 16
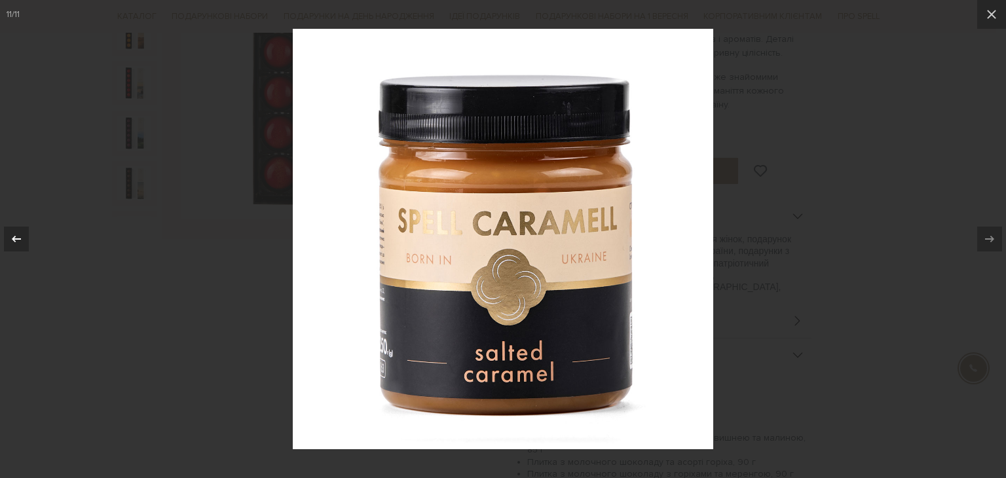
click at [18, 242] on icon at bounding box center [17, 239] width 16 height 16
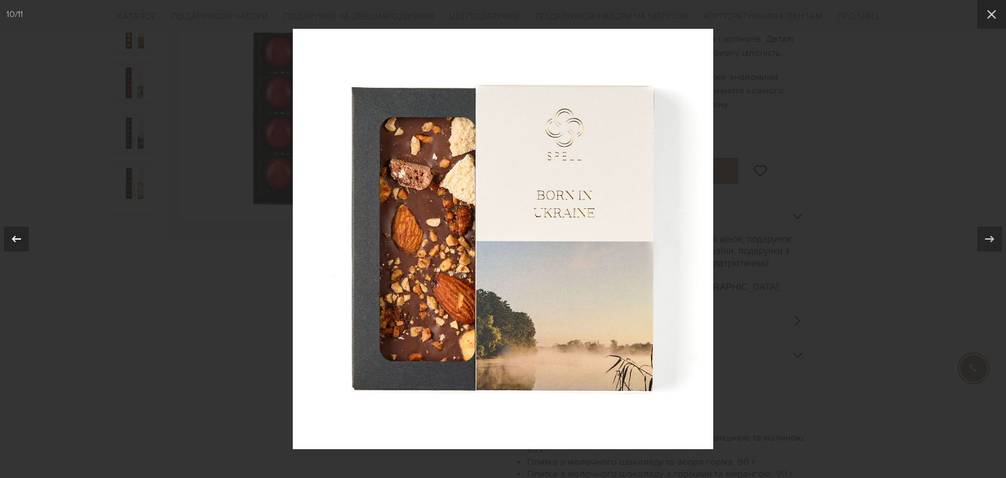
click at [18, 242] on icon at bounding box center [17, 239] width 16 height 16
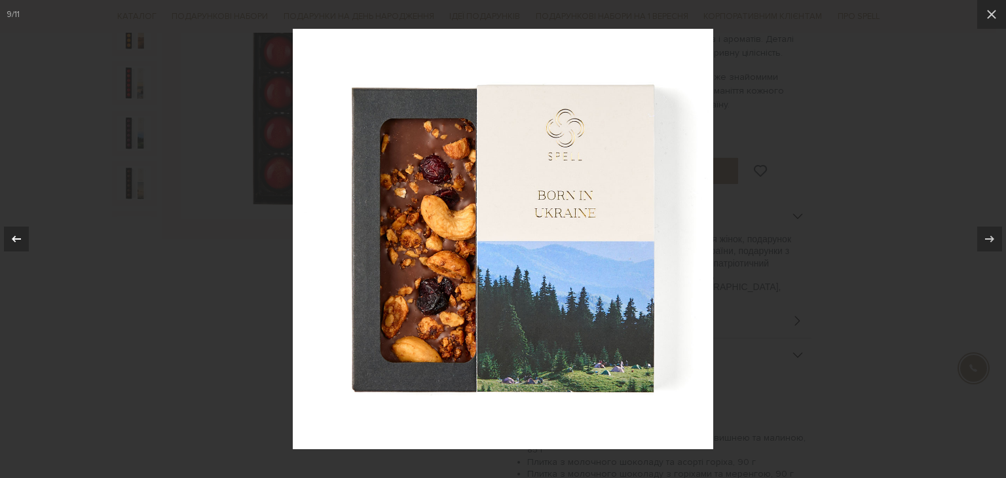
click at [18, 242] on icon at bounding box center [17, 239] width 16 height 16
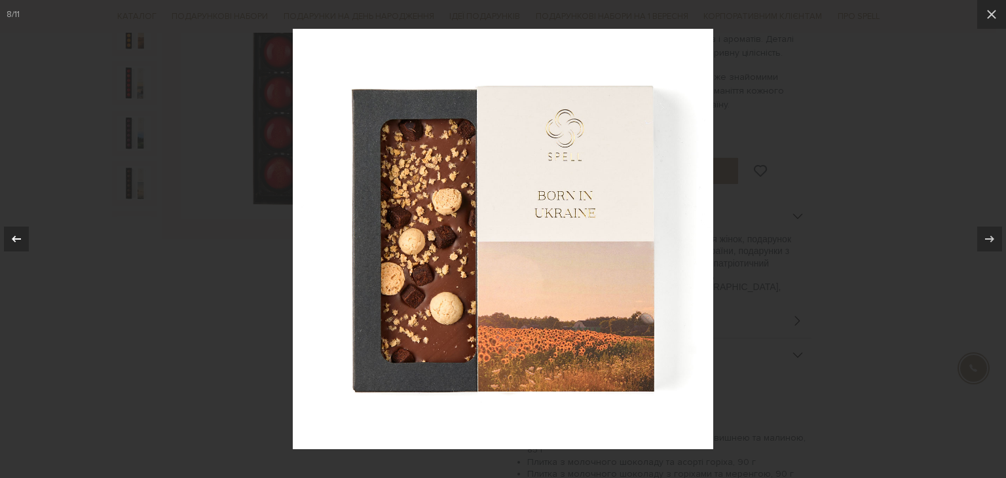
click at [18, 242] on icon at bounding box center [17, 239] width 16 height 16
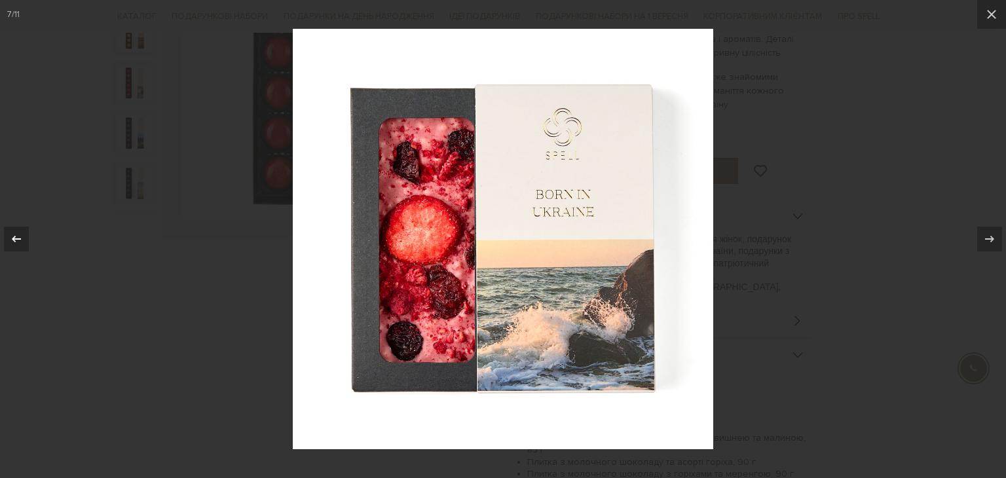
click at [18, 242] on icon at bounding box center [17, 239] width 16 height 16
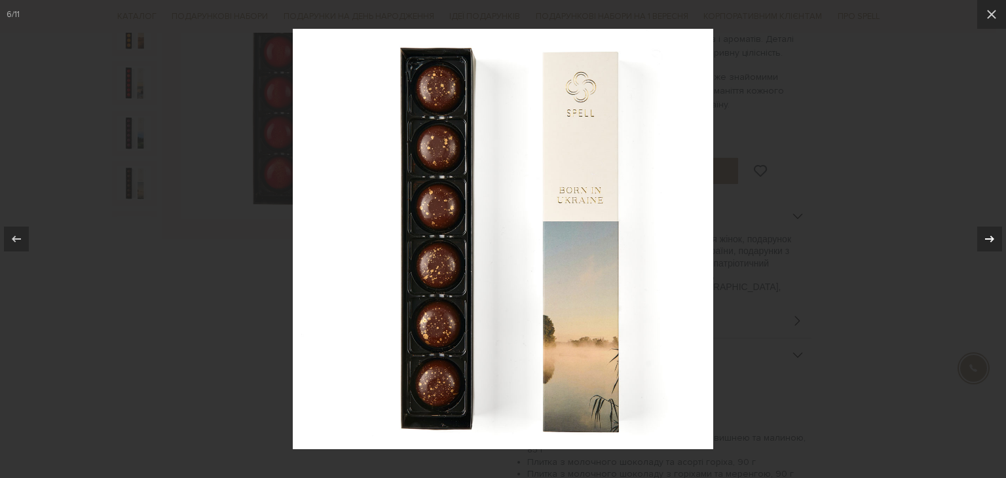
click at [993, 239] on icon at bounding box center [990, 239] width 16 height 16
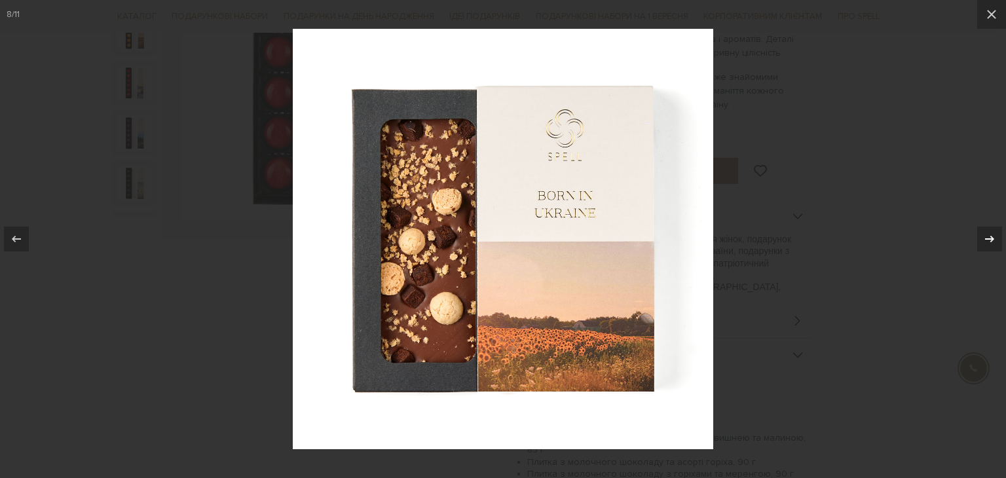
click at [993, 239] on icon at bounding box center [990, 239] width 16 height 16
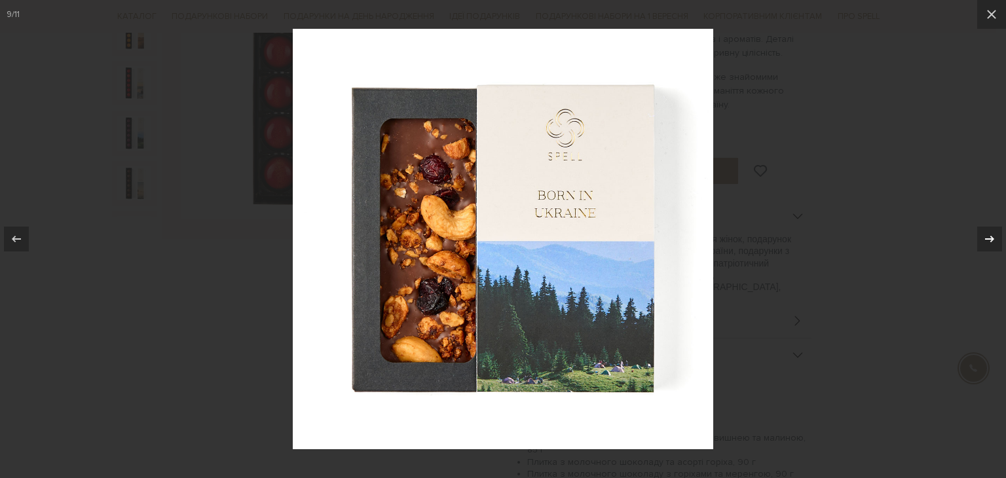
click at [993, 239] on icon at bounding box center [990, 239] width 16 height 16
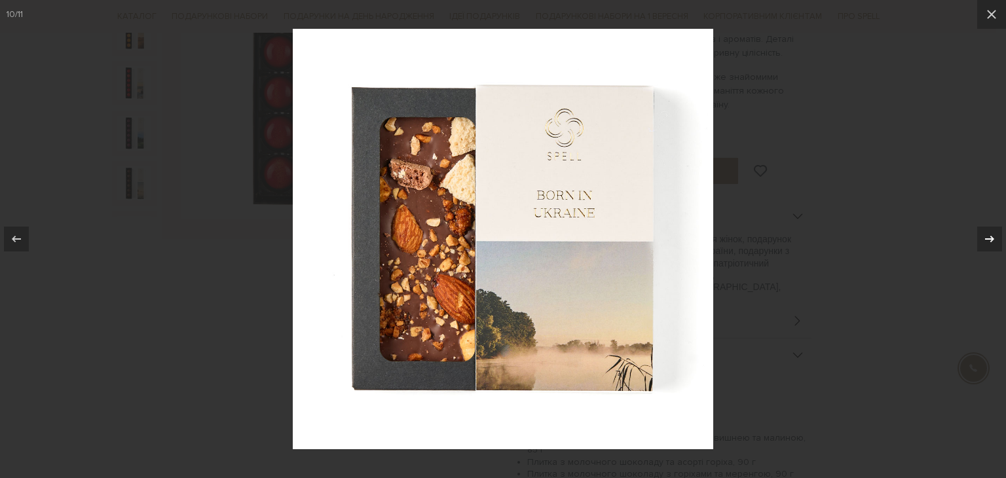
click at [993, 239] on icon at bounding box center [990, 239] width 16 height 16
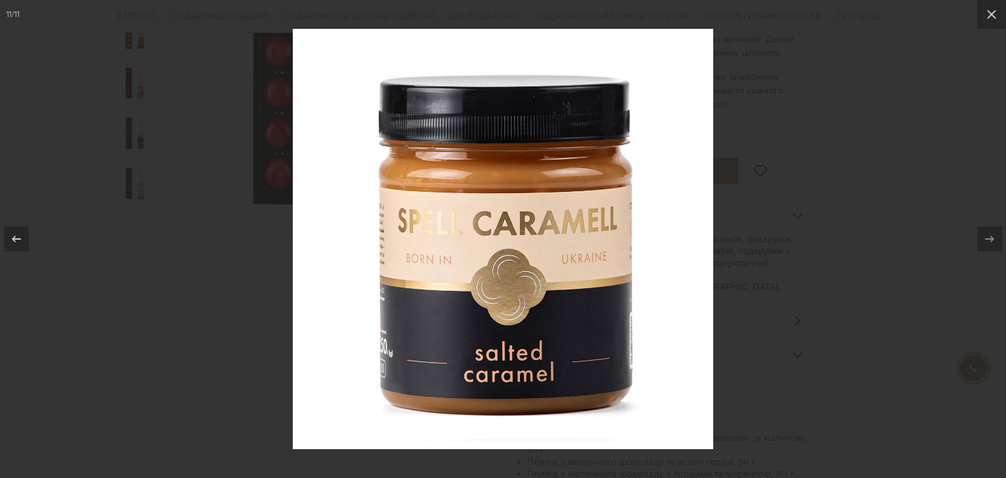
click at [864, 211] on div at bounding box center [503, 239] width 1006 height 478
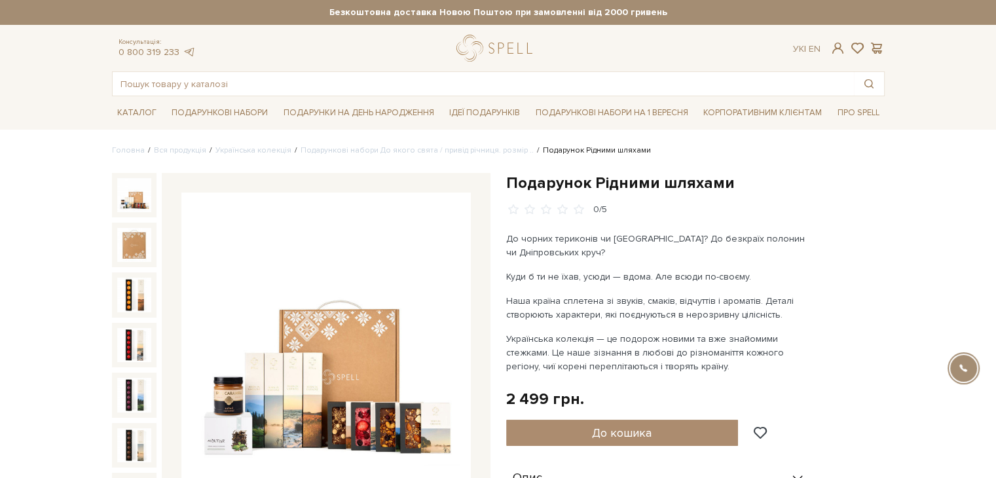
click at [127, 193] on img at bounding box center [134, 195] width 34 height 34
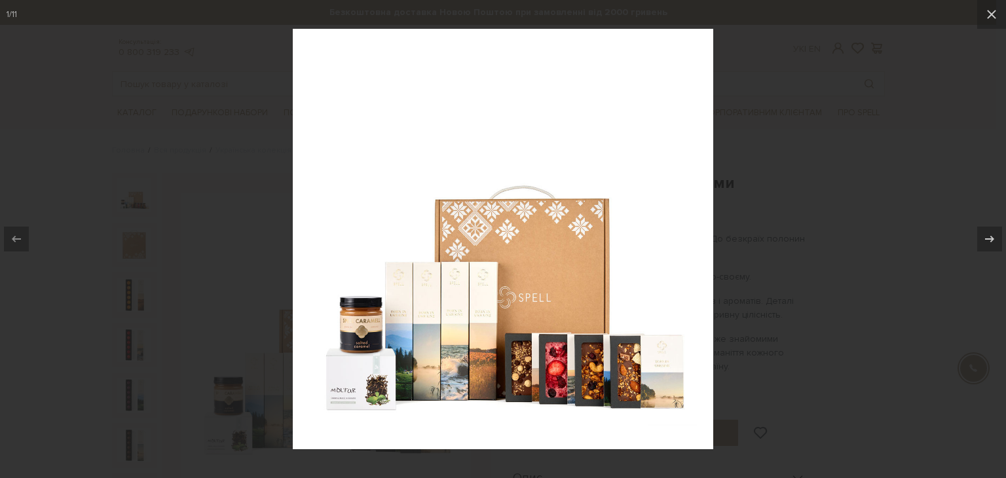
click at [864, 274] on div at bounding box center [503, 239] width 1006 height 478
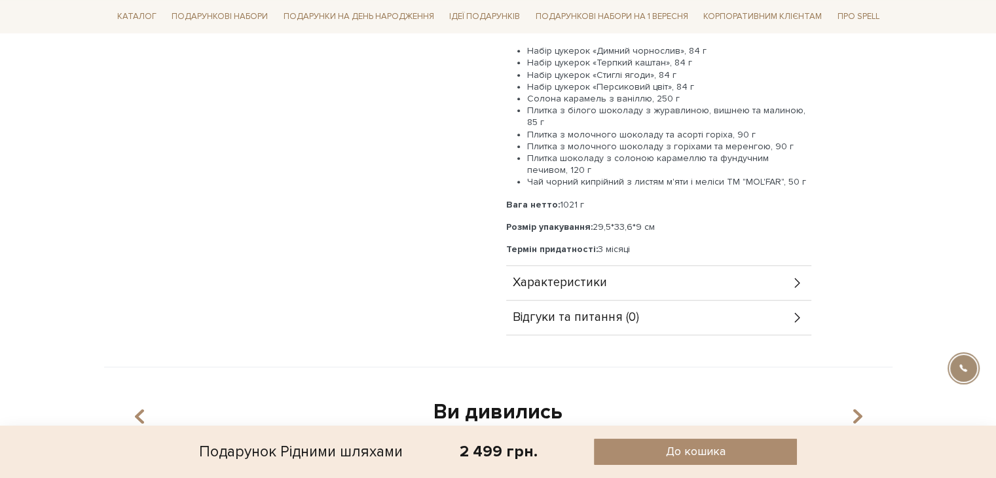
scroll to position [655, 0]
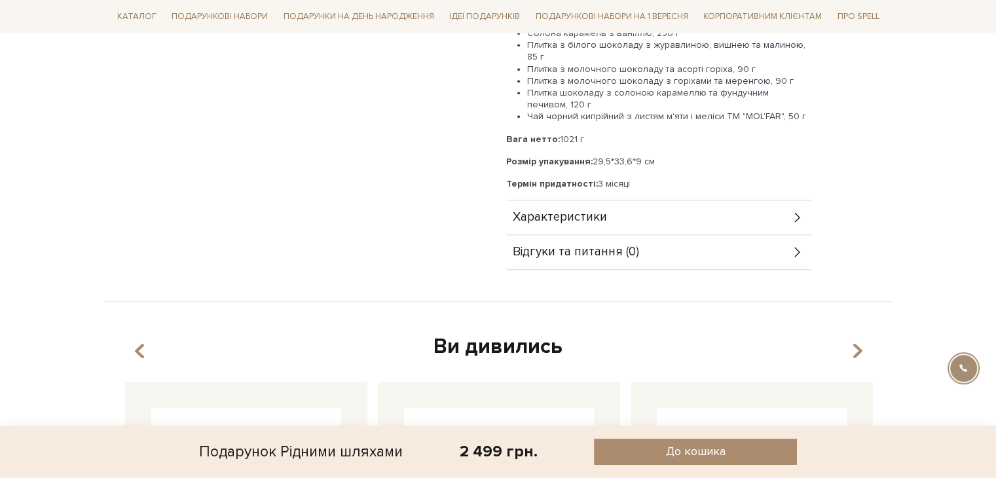
click at [791, 211] on icon at bounding box center [797, 217] width 14 height 14
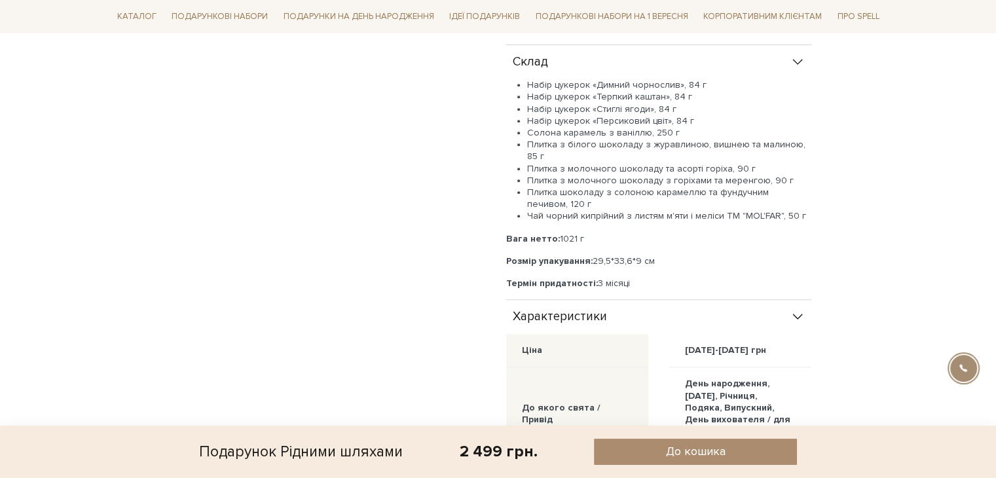
scroll to position [524, 0]
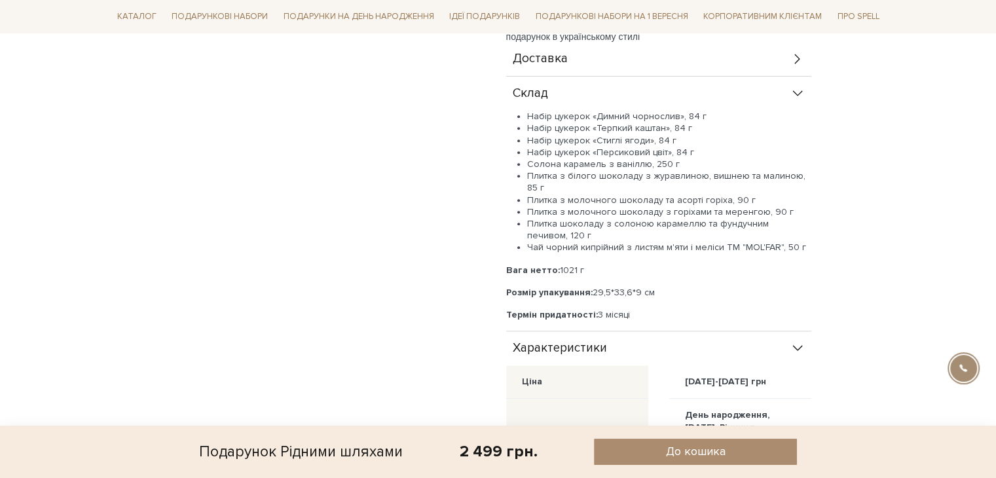
click at [794, 335] on div "Характеристики" at bounding box center [658, 348] width 305 height 34
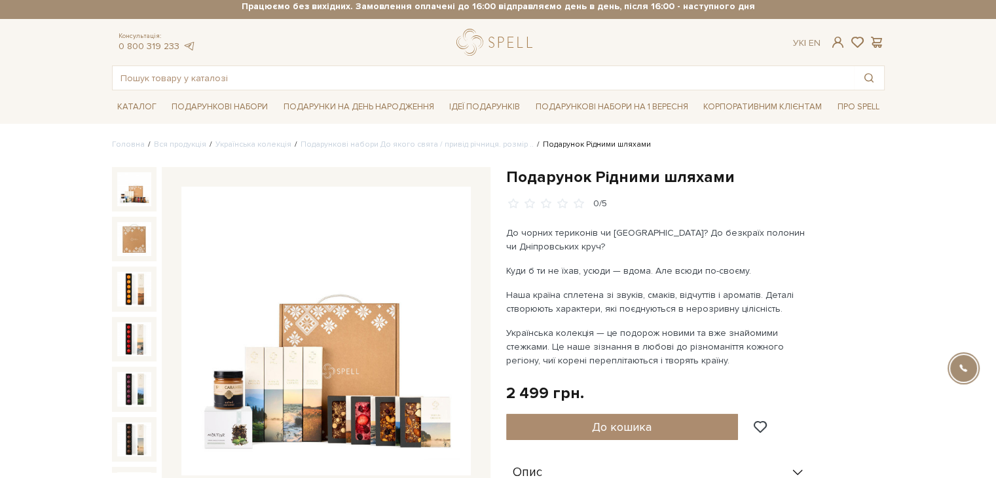
scroll to position [0, 0]
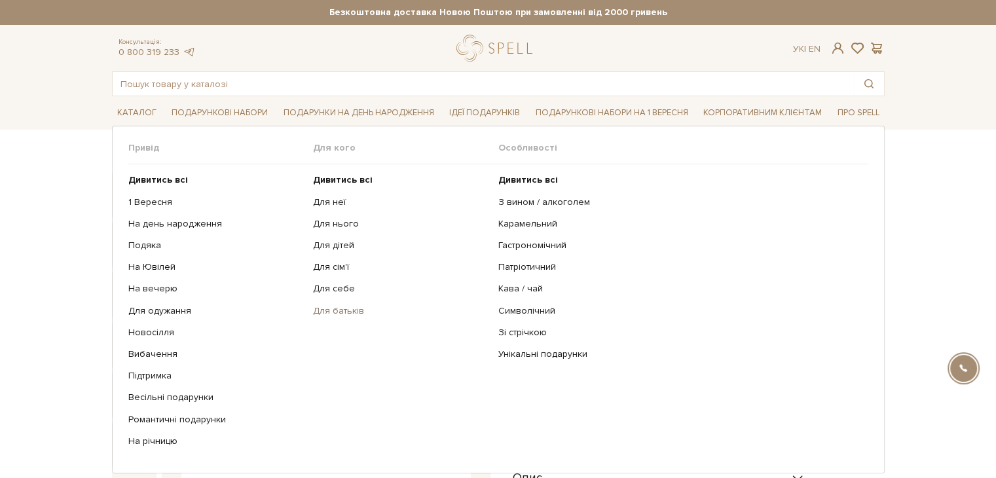
click at [338, 307] on link "Для батьків" at bounding box center [401, 311] width 176 height 12
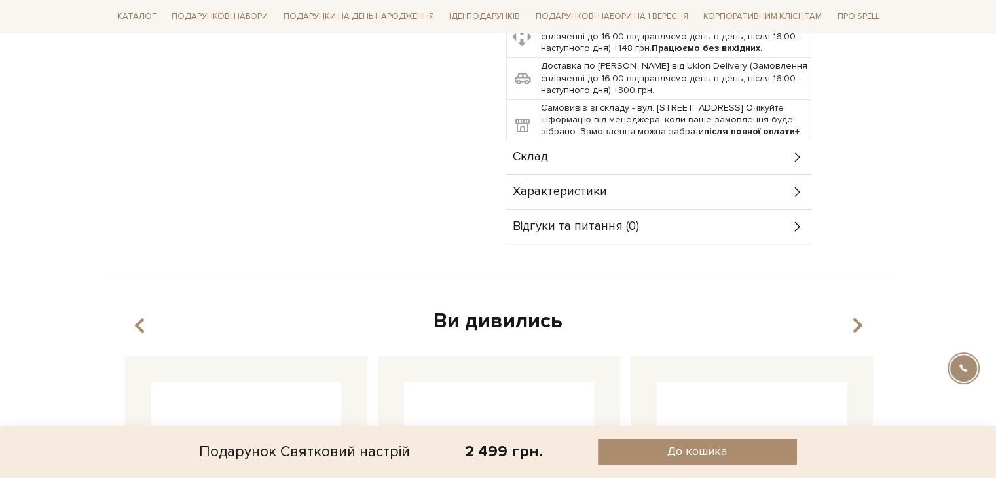
scroll to position [393, 0]
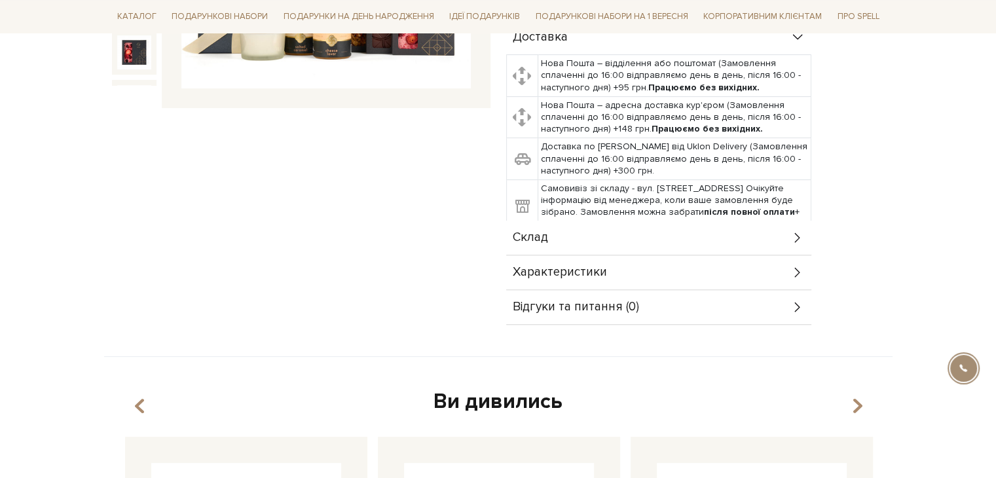
click at [643, 247] on div "Склад" at bounding box center [658, 238] width 305 height 34
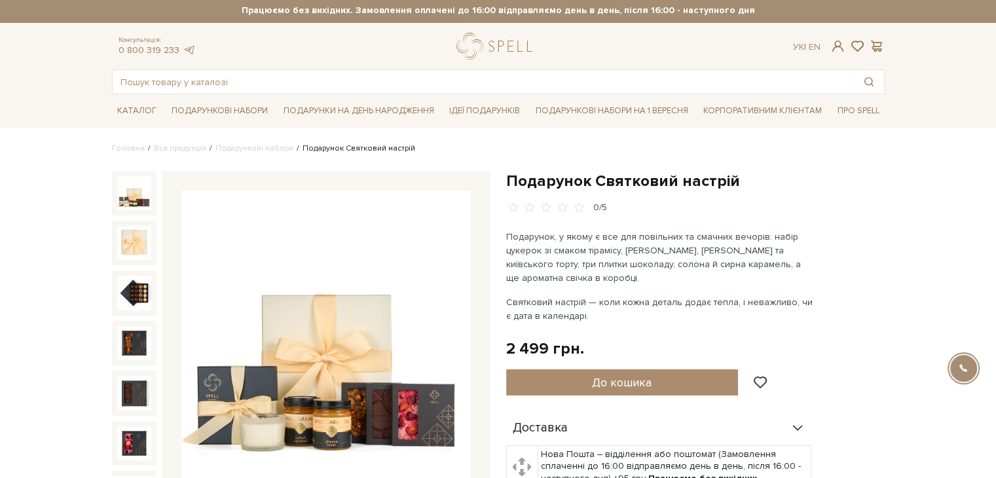
scroll to position [0, 0]
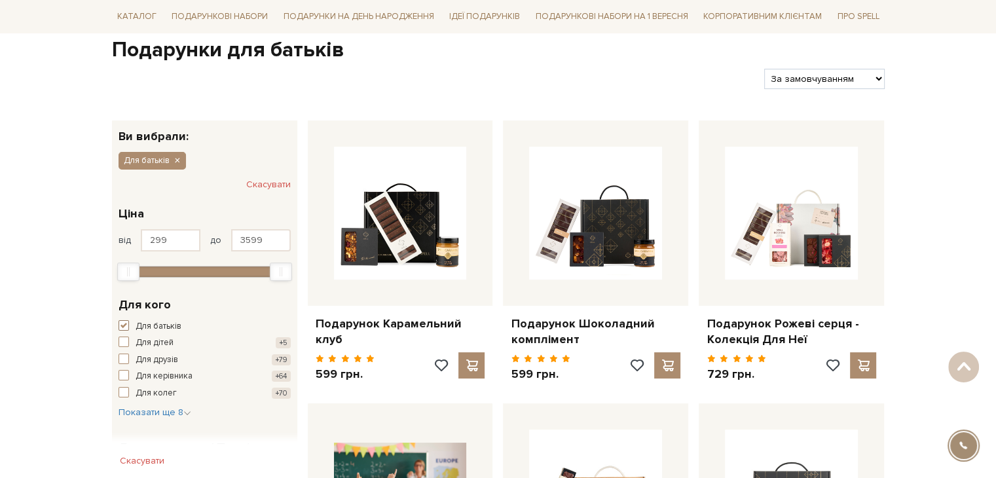
click at [125, 325] on span "button" at bounding box center [124, 325] width 10 height 10
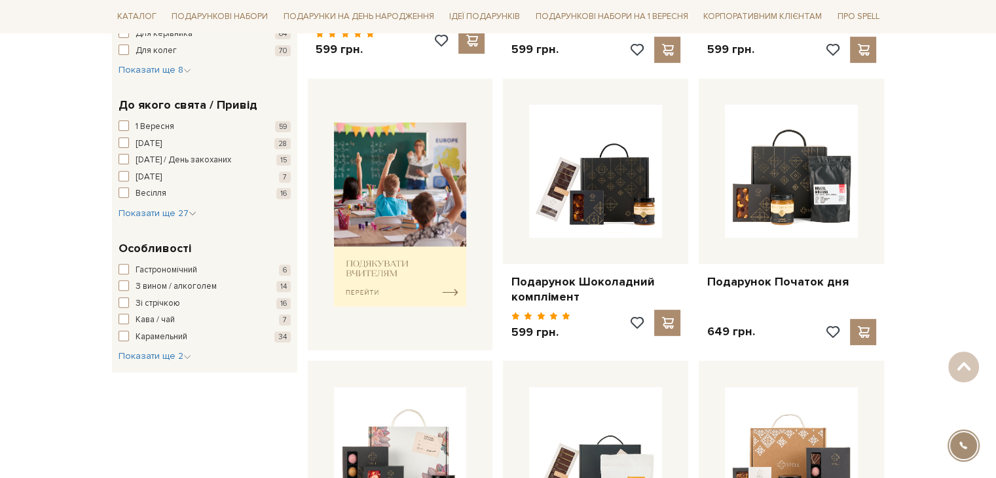
scroll to position [524, 0]
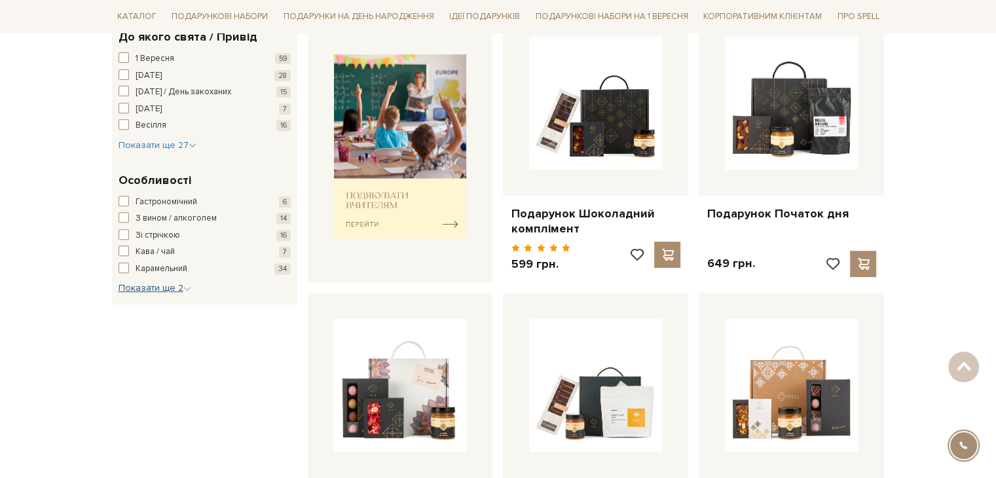
click at [154, 292] on span "Показати ще 2" at bounding box center [155, 287] width 73 height 11
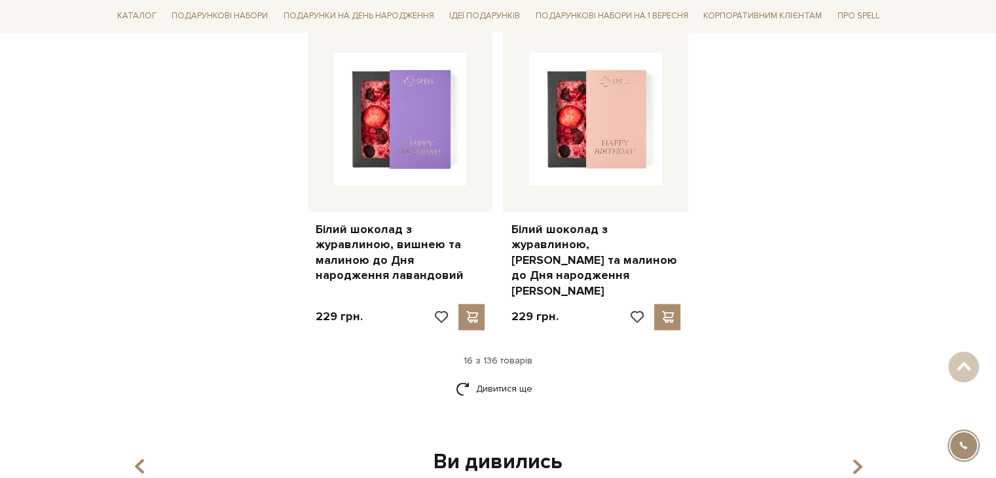
scroll to position [1637, 0]
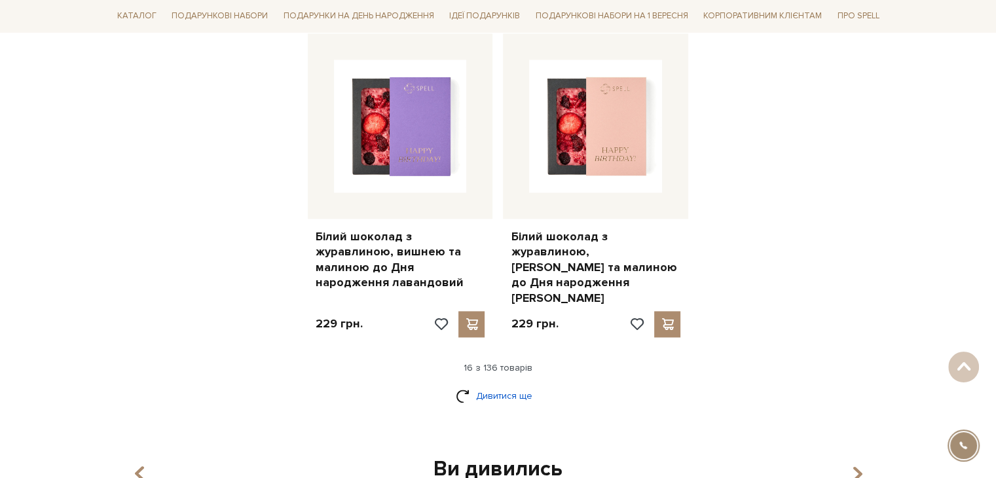
click at [483, 384] on link "Дивитися ще" at bounding box center [498, 395] width 85 height 23
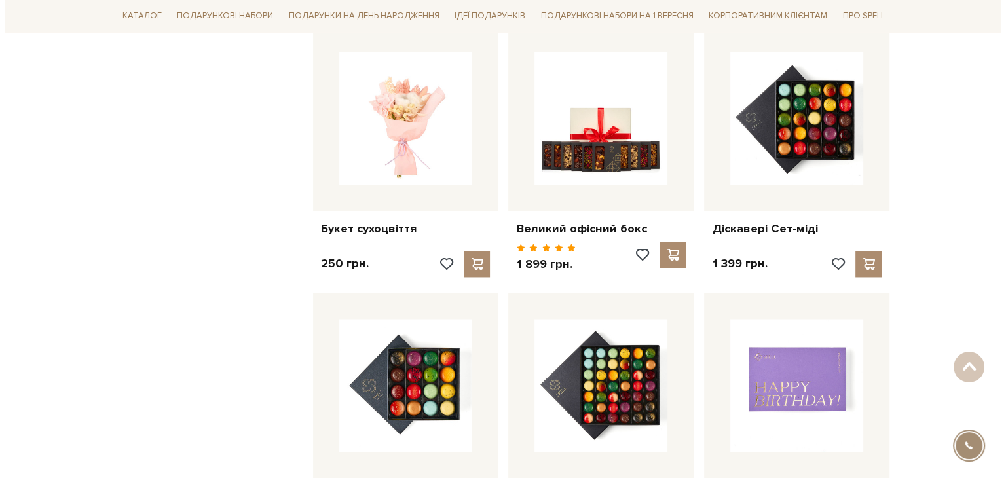
scroll to position [1899, 0]
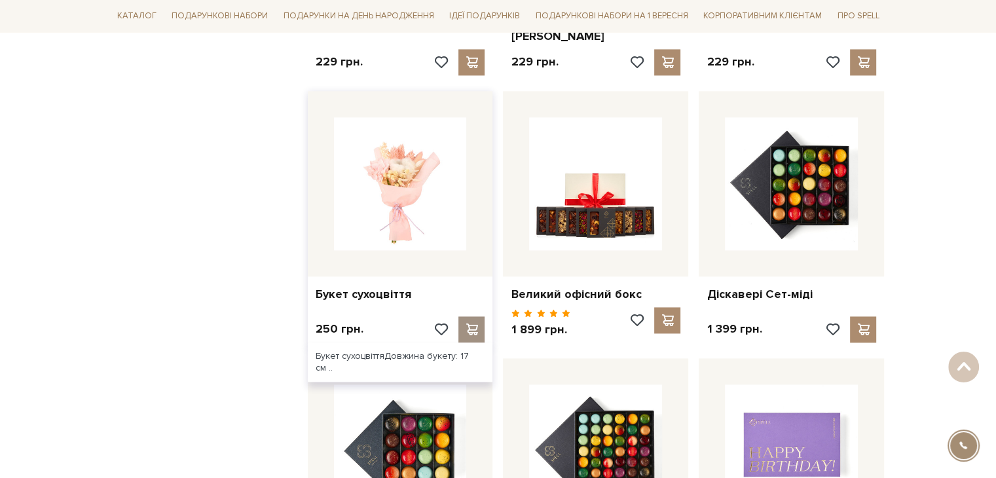
click at [470, 324] on span at bounding box center [472, 330] width 16 height 12
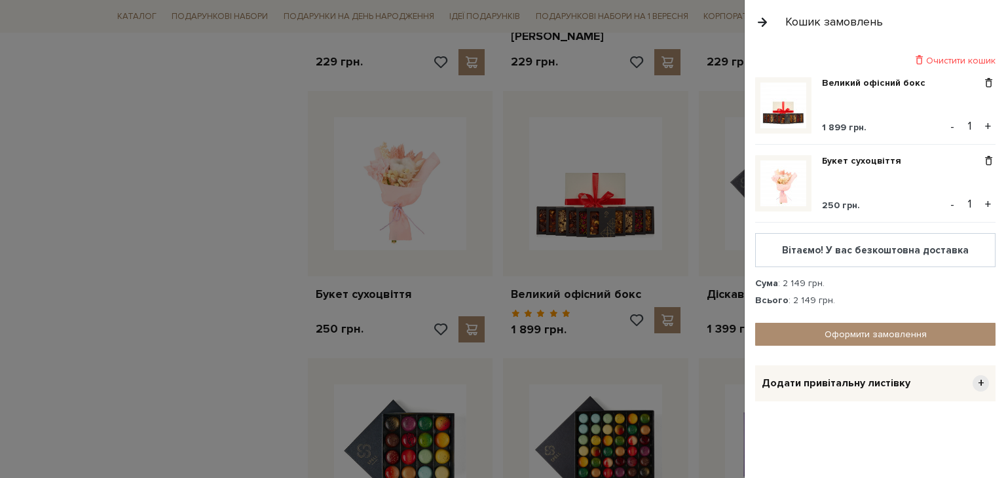
click at [813, 390] on div "Додати привітальну листівку +" at bounding box center [875, 383] width 240 height 36
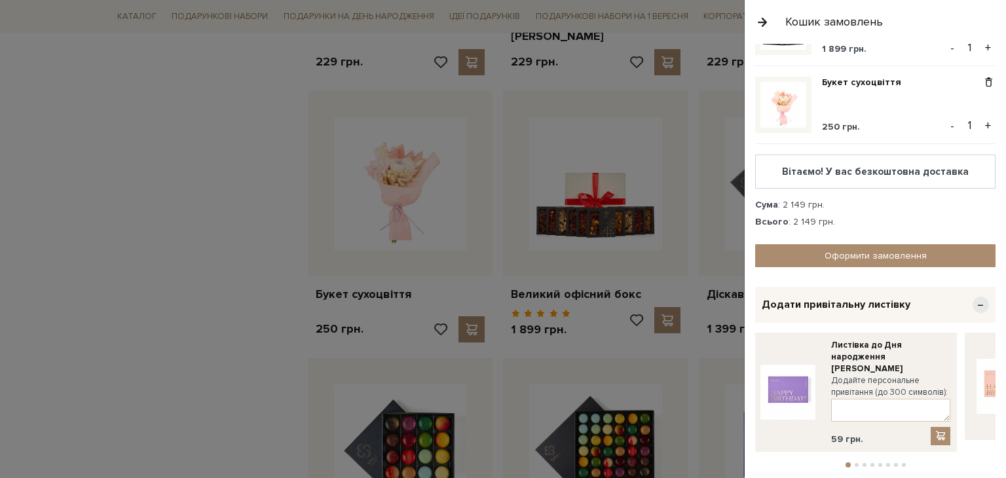
scroll to position [118, 0]
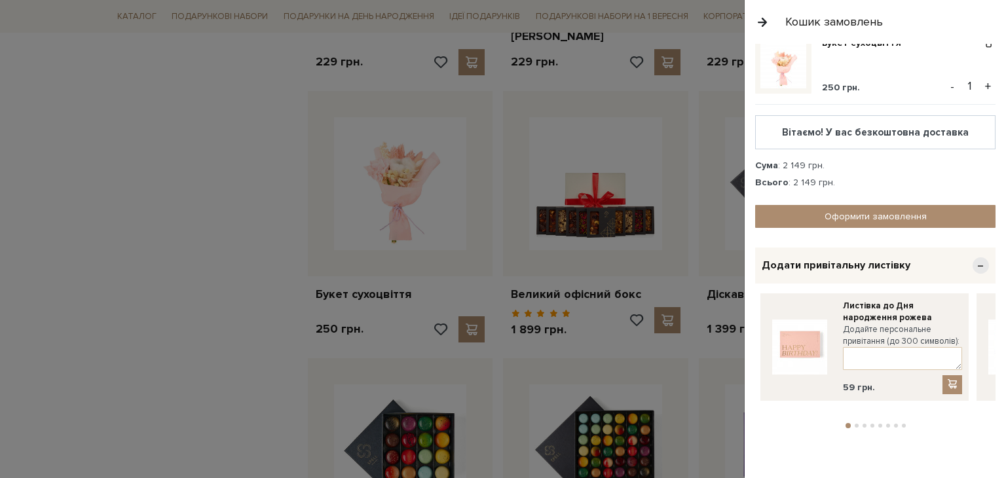
drag, startPoint x: 972, startPoint y: 337, endPoint x: 768, endPoint y: 345, distance: 204.5
click at [768, 345] on link at bounding box center [799, 347] width 65 height 94
drag, startPoint x: 921, startPoint y: 327, endPoint x: 705, endPoint y: 327, distance: 215.5
click at [705, 327] on body "Подарункові набори SALE Корпоративним клієнтам Доставка і оплата Консультація: …" at bounding box center [503, 380] width 1006 height 4559
drag, startPoint x: 902, startPoint y: 325, endPoint x: 721, endPoint y: 331, distance: 181.5
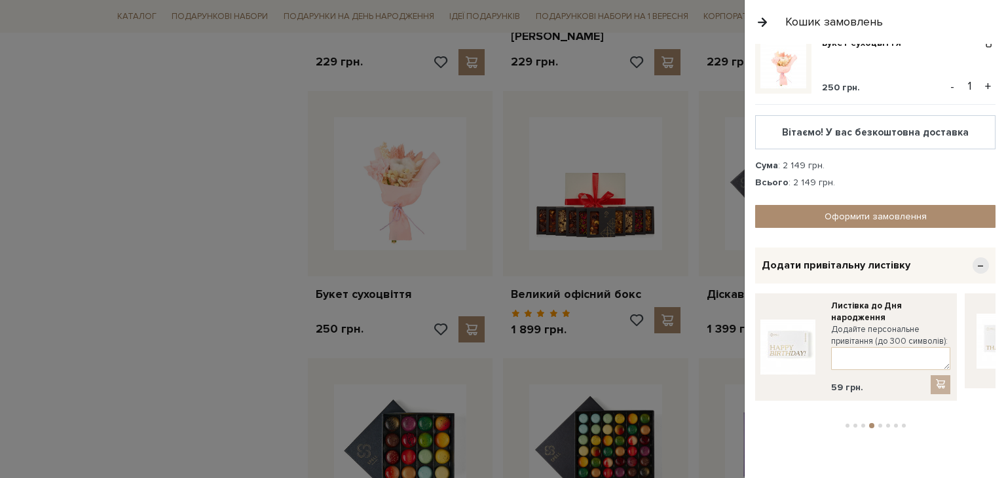
click at [721, 331] on body "Подарункові набори SALE Корпоративним клієнтам Доставка і оплата Консультація: …" at bounding box center [503, 380] width 1006 height 4559
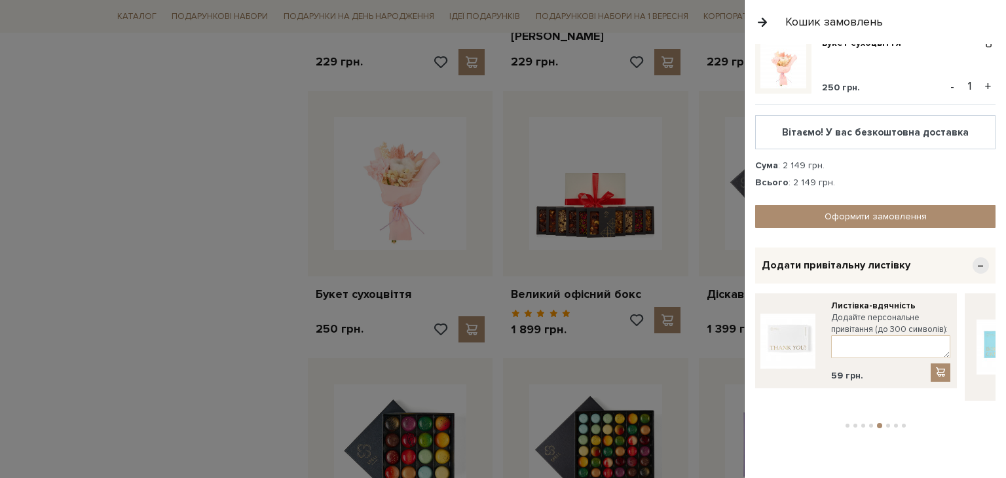
drag, startPoint x: 891, startPoint y: 324, endPoint x: 737, endPoint y: 325, distance: 153.9
click at [737, 325] on body "Подарункові набори SALE Корпоративним клієнтам Доставка і оплата Консультація: …" at bounding box center [503, 380] width 1006 height 4559
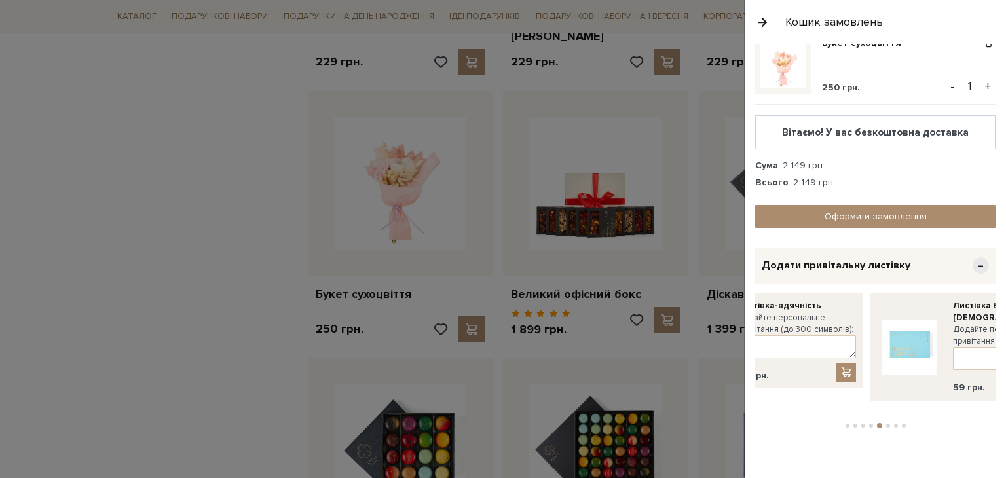
drag, startPoint x: 897, startPoint y: 312, endPoint x: 743, endPoint y: 315, distance: 153.9
click at [743, 315] on body "Подарункові набори SALE Корпоративним клієнтам Доставка і оплата Консультація: …" at bounding box center [503, 380] width 1006 height 4559
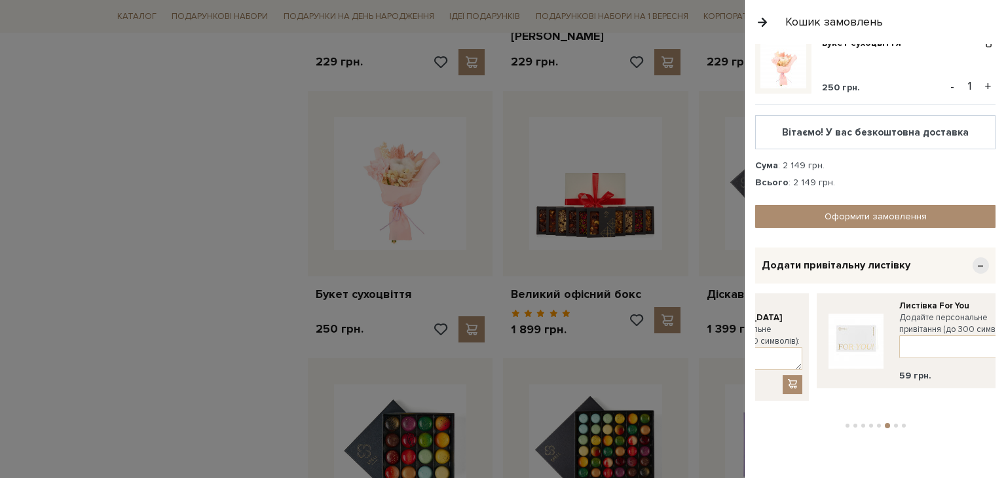
drag, startPoint x: 929, startPoint y: 313, endPoint x: 763, endPoint y: 318, distance: 165.7
click at [763, 324] on label "Додайте персональне привітання (до 300 символів):" at bounding box center [742, 336] width 119 height 24
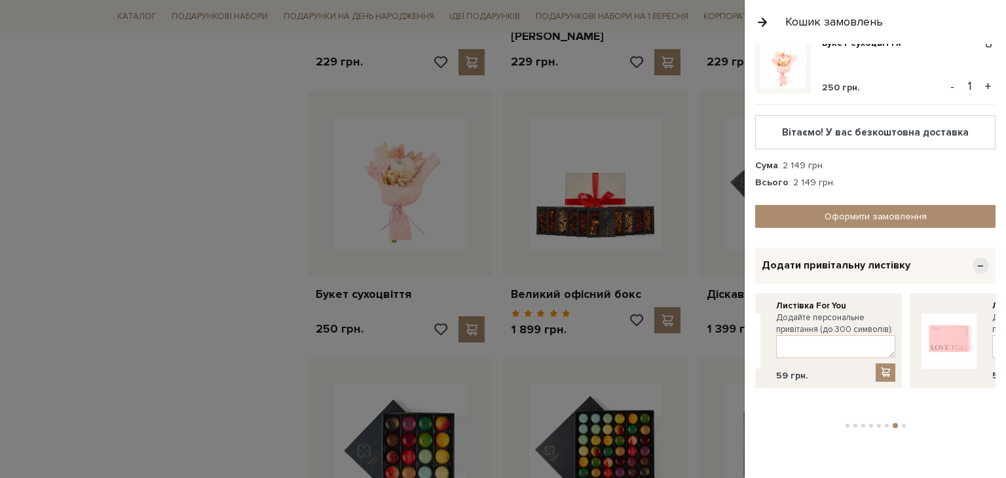
drag, startPoint x: 906, startPoint y: 318, endPoint x: 730, endPoint y: 318, distance: 175.5
click at [731, 319] on body "Подарункові набори SALE Корпоративним клієнтам Доставка і оплата Консультація: …" at bounding box center [503, 380] width 1006 height 4559
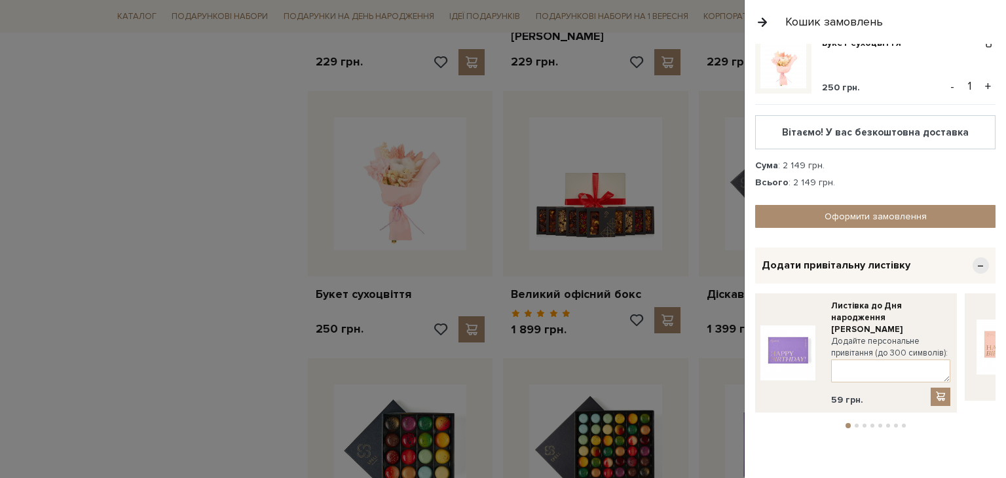
drag, startPoint x: 908, startPoint y: 318, endPoint x: 700, endPoint y: 320, distance: 208.3
click at [700, 320] on body "Подарункові набори SALE Корпоративним клієнтам Доставка і оплата Консультація: …" at bounding box center [503, 380] width 1006 height 4559
drag, startPoint x: 909, startPoint y: 312, endPoint x: 756, endPoint y: 320, distance: 152.8
click at [762, 321] on div "Листівка до Дня народження лавандова Додайте персональне привітання (до 300 сим…" at bounding box center [849, 353] width 195 height 106
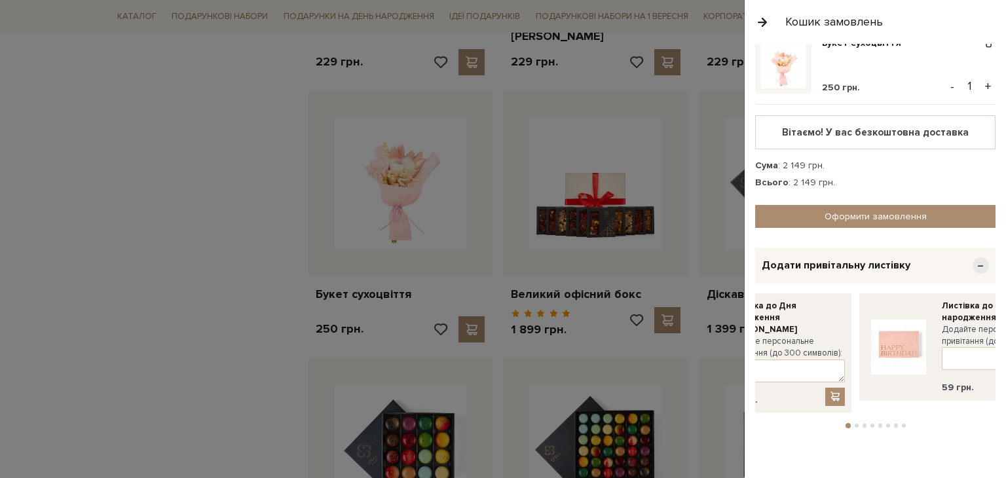
drag, startPoint x: 927, startPoint y: 336, endPoint x: 752, endPoint y: 346, distance: 175.8
click at [752, 346] on div "Очистити кошик Великий офісний бокс 1 899 грн. - 1 + Букет сухоцвіття 250 грн. …" at bounding box center [875, 261] width 261 height 434
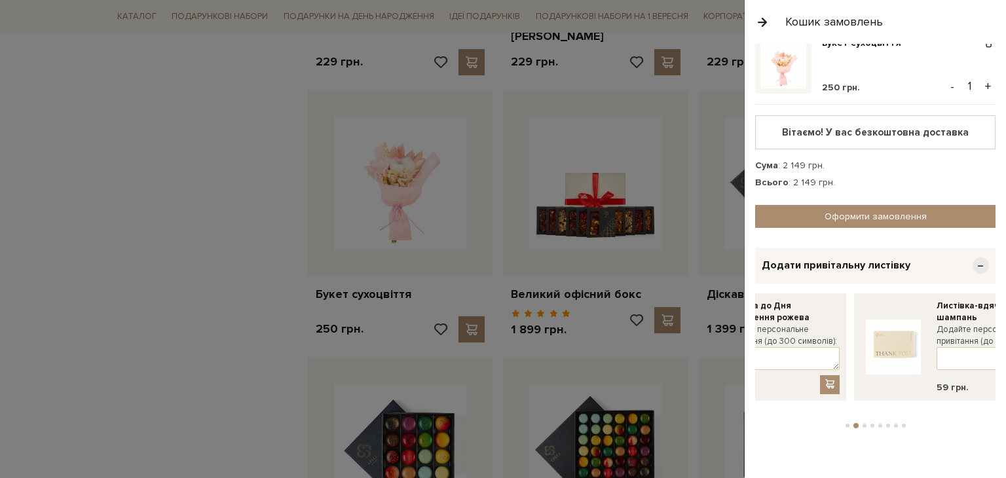
drag, startPoint x: 894, startPoint y: 335, endPoint x: 783, endPoint y: 342, distance: 110.9
click at [783, 342] on label "Додайте персональне привітання (до 300 символів):" at bounding box center [779, 336] width 119 height 24
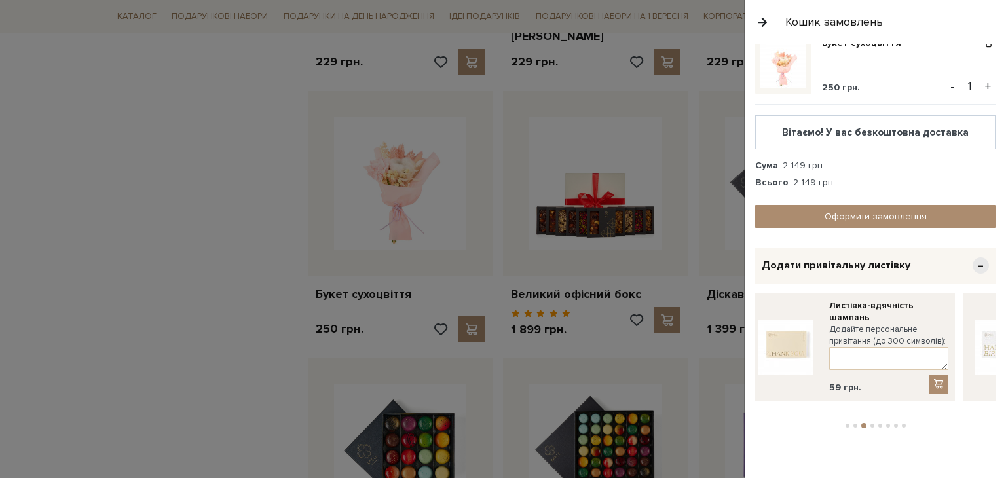
drag, startPoint x: 895, startPoint y: 329, endPoint x: 686, endPoint y: 336, distance: 209.0
click at [686, 336] on body "Подарункові набори SALE Корпоративним клієнтам Доставка і оплата Консультація: …" at bounding box center [503, 380] width 1006 height 4559
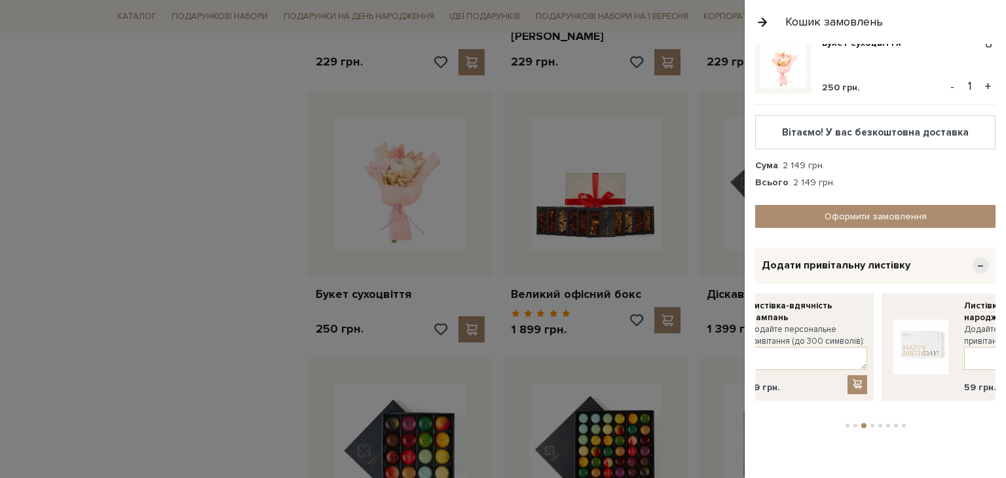
drag, startPoint x: 826, startPoint y: 341, endPoint x: 714, endPoint y: 341, distance: 112.0
click at [715, 341] on body "Подарункові набори SALE Корпоративним клієнтам Доставка і оплата Консультація: …" at bounding box center [503, 380] width 1006 height 4559
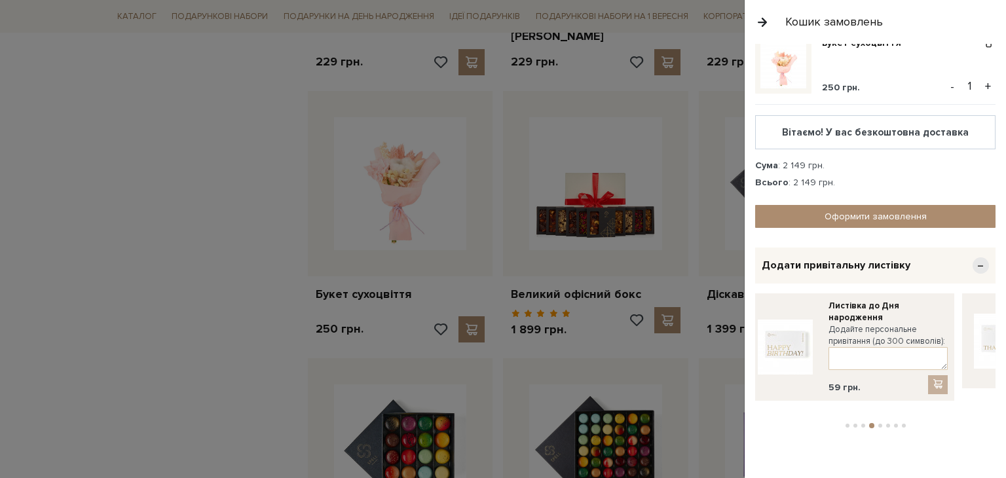
drag, startPoint x: 899, startPoint y: 322, endPoint x: 686, endPoint y: 331, distance: 213.0
click at [686, 331] on body "Подарункові набори SALE Корпоративним клієнтам Доставка і оплата Консультація: …" at bounding box center [503, 380] width 1006 height 4559
drag, startPoint x: 916, startPoint y: 331, endPoint x: 697, endPoint y: 352, distance: 219.7
click at [697, 352] on body "Подарункові набори SALE Корпоративним клієнтам Доставка і оплата Консультація: …" at bounding box center [503, 380] width 1006 height 4559
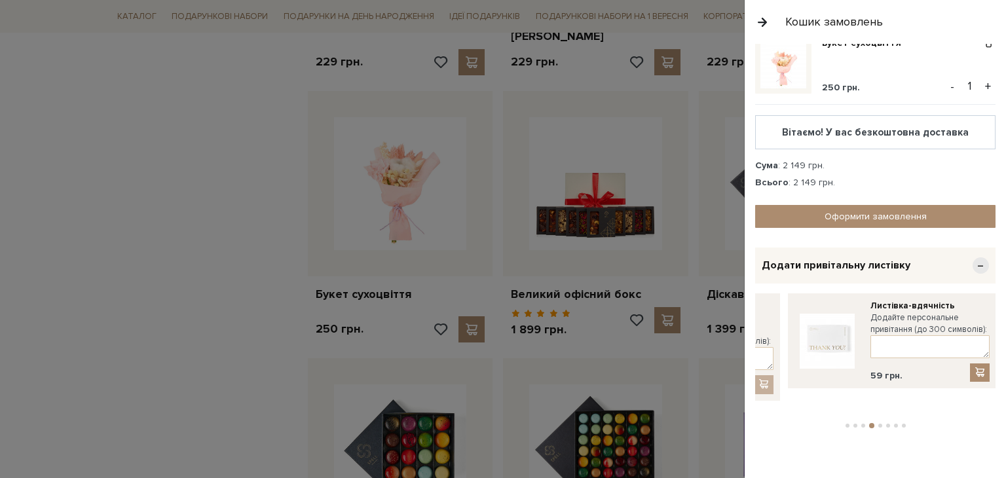
drag, startPoint x: 974, startPoint y: 353, endPoint x: 794, endPoint y: 369, distance: 181.4
click at [794, 369] on link at bounding box center [826, 341] width 65 height 83
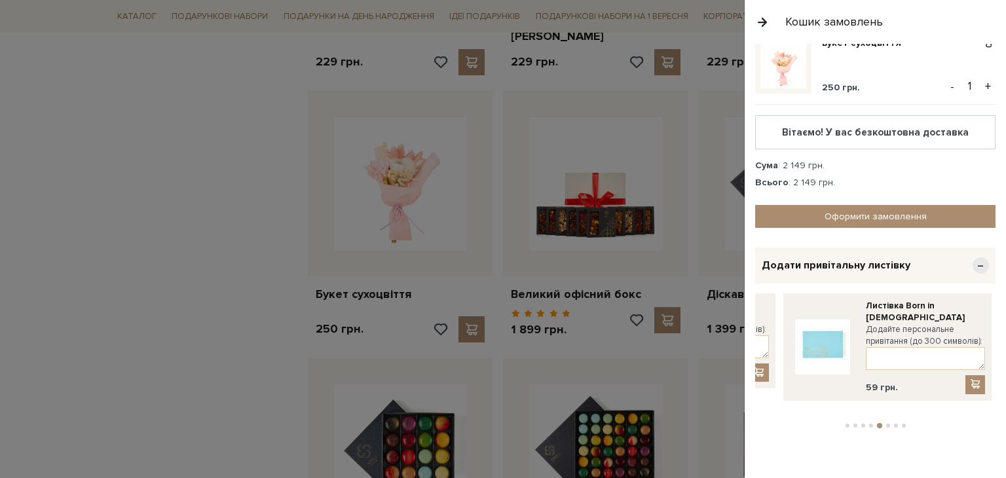
drag, startPoint x: 976, startPoint y: 354, endPoint x: 794, endPoint y: 358, distance: 181.4
click at [795, 358] on img at bounding box center [822, 347] width 55 height 55
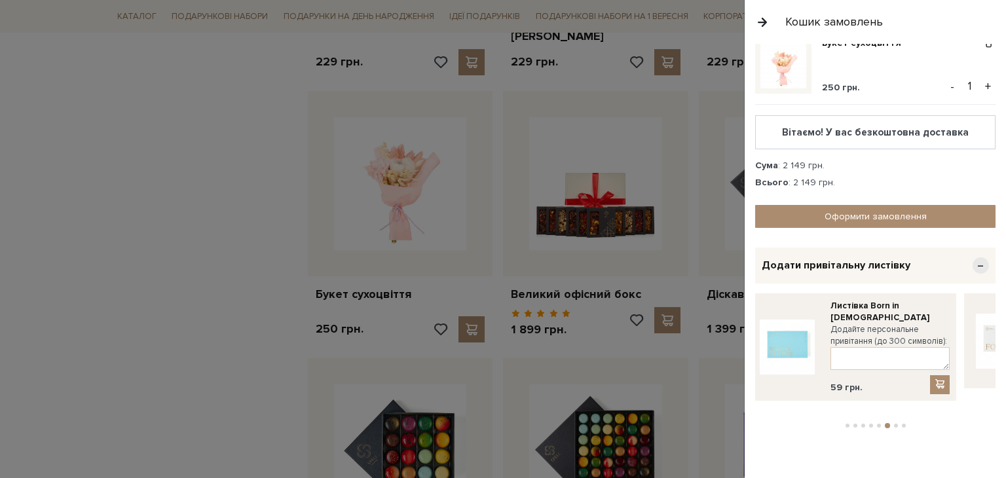
drag, startPoint x: 980, startPoint y: 350, endPoint x: 800, endPoint y: 360, distance: 181.0
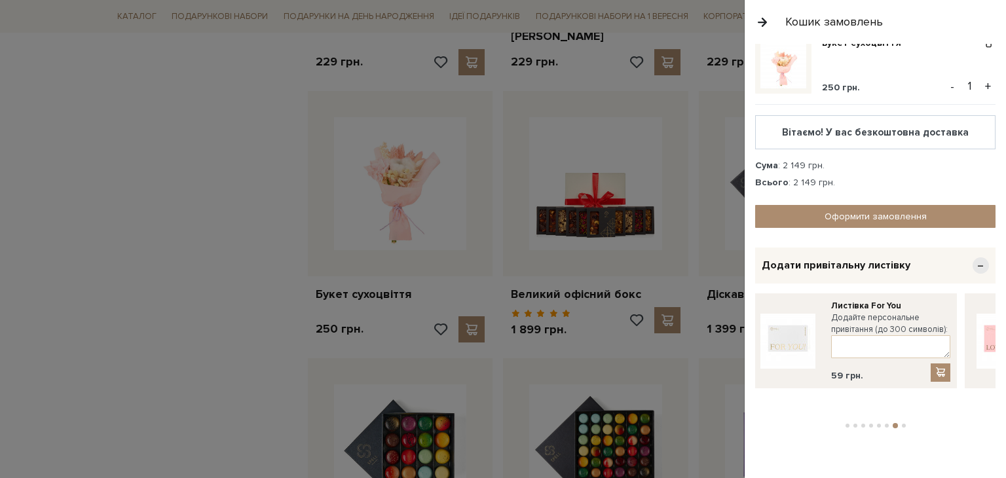
drag, startPoint x: 974, startPoint y: 360, endPoint x: 737, endPoint y: 365, distance: 237.1
click at [737, 365] on body "Подарункові набори SALE Корпоративним клієнтам Доставка і оплата Консультація: …" at bounding box center [503, 380] width 1006 height 4559
drag, startPoint x: 970, startPoint y: 363, endPoint x: 725, endPoint y: 369, distance: 245.0
click at [725, 369] on body "Подарункові набори SALE Корпоративним клієнтам Доставка і оплата Консультація: …" at bounding box center [503, 380] width 1006 height 4559
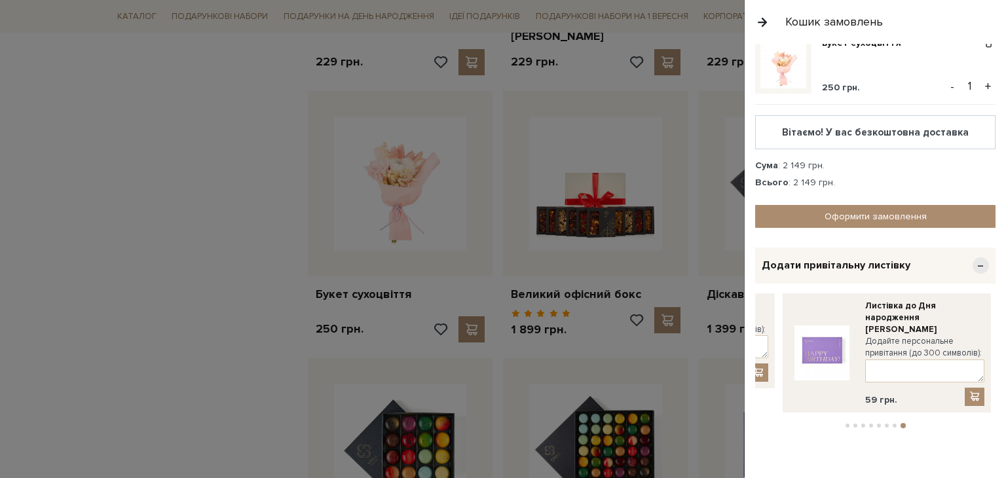
drag, startPoint x: 971, startPoint y: 344, endPoint x: 708, endPoint y: 353, distance: 263.4
click at [708, 353] on body "Подарункові набори SALE Корпоративним клієнтам Доставка і оплата Консультація: …" at bounding box center [503, 380] width 1006 height 4559
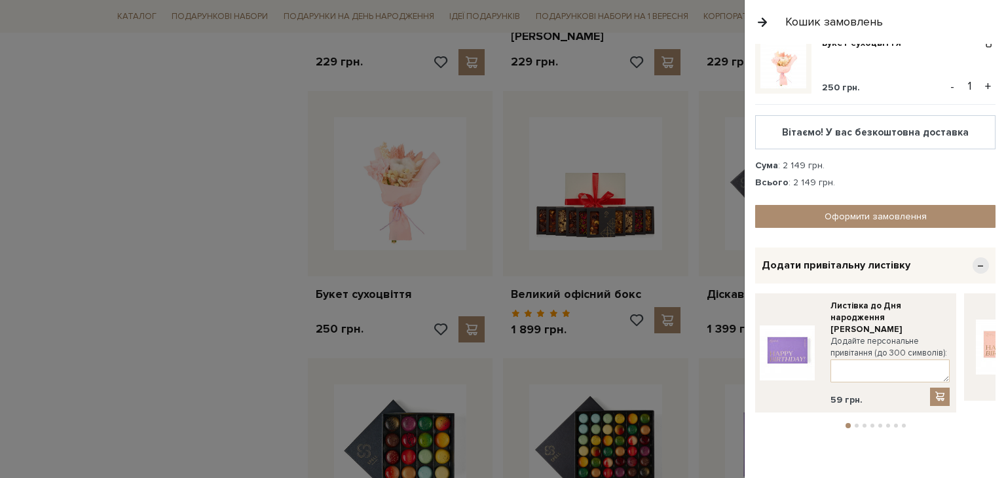
drag, startPoint x: 974, startPoint y: 346, endPoint x: 720, endPoint y: 350, distance: 254.1
click at [720, 350] on body "Подарункові набори SALE Корпоративним клієнтам Доставка і оплата Консультація: …" at bounding box center [503, 380] width 1006 height 4559
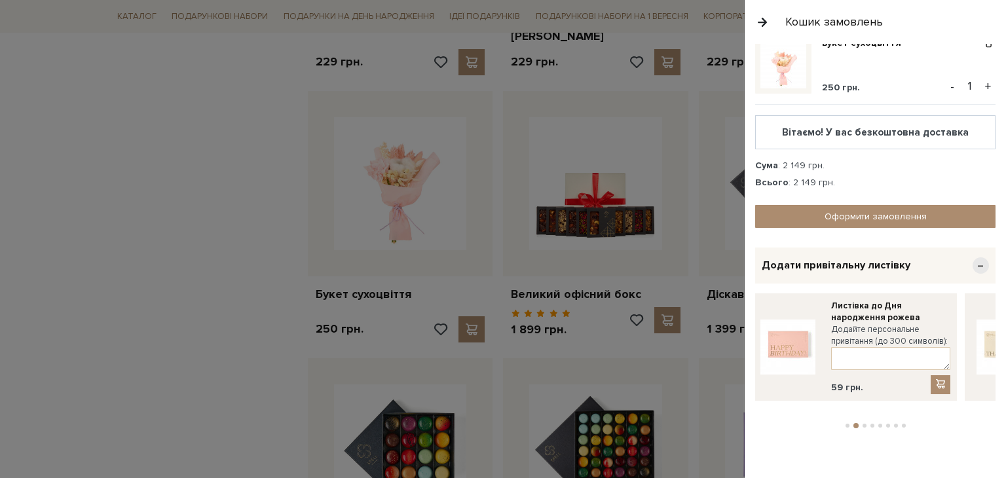
drag, startPoint x: 976, startPoint y: 342, endPoint x: 689, endPoint y: 345, distance: 287.5
click at [689, 345] on body "Подарункові набори SALE Корпоративним клієнтам Доставка і оплата Консультація: …" at bounding box center [503, 380] width 1006 height 4559
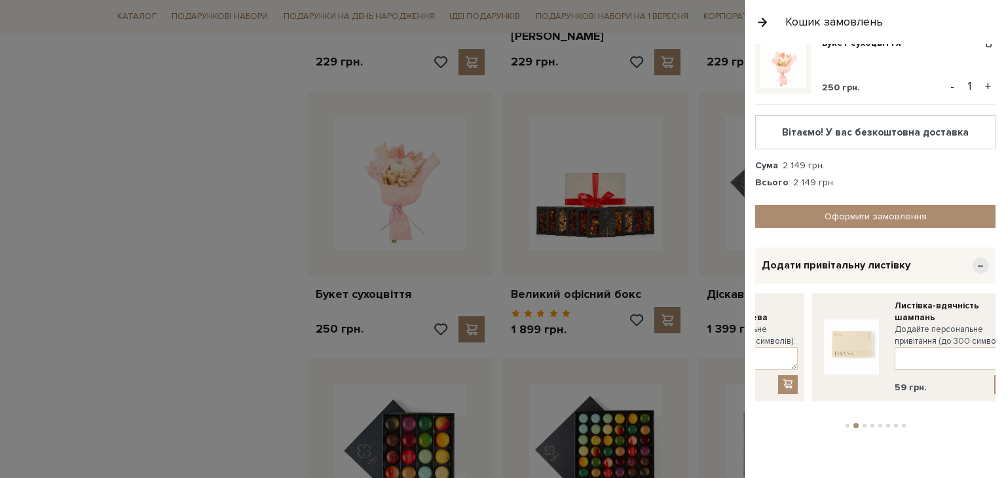
drag, startPoint x: 970, startPoint y: 337, endPoint x: 722, endPoint y: 341, distance: 248.2
click at [722, 341] on body "Подарункові набори SALE Корпоративним клієнтам Доставка і оплата Консультація: …" at bounding box center [503, 380] width 1006 height 4559
drag, startPoint x: 975, startPoint y: 331, endPoint x: 740, endPoint y: 335, distance: 235.1
click at [740, 335] on body "Подарункові набори SALE Корпоративним клієнтам Доставка і оплата Консультація: …" at bounding box center [503, 380] width 1006 height 4559
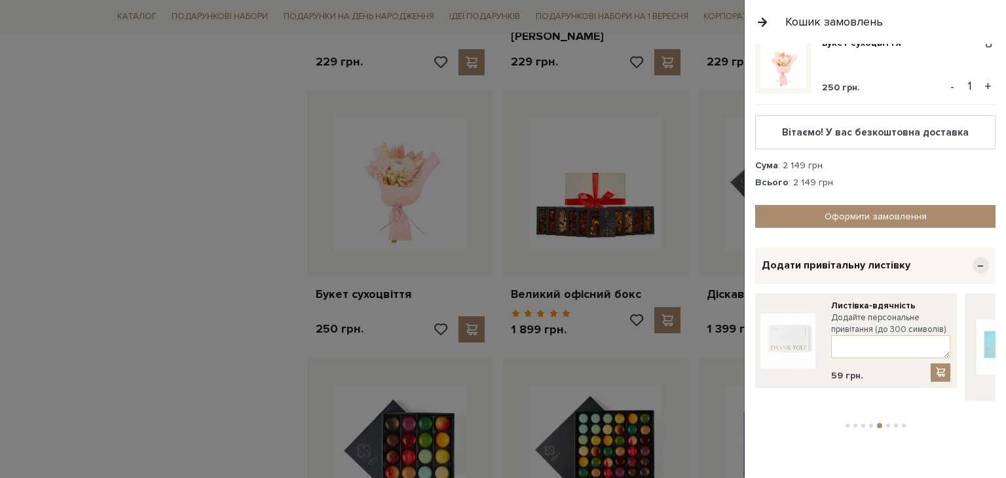
drag, startPoint x: 969, startPoint y: 331, endPoint x: 715, endPoint y: 333, distance: 254.1
click at [715, 333] on body "Подарункові набори SALE Корпоративним клієнтам Доставка і оплата Консультація: …" at bounding box center [503, 380] width 1006 height 4559
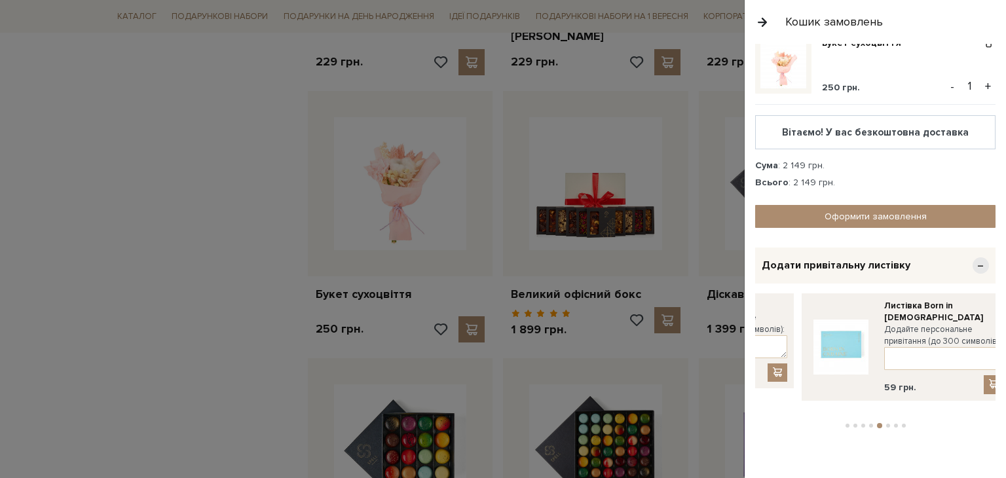
drag, startPoint x: 975, startPoint y: 325, endPoint x: 726, endPoint y: 329, distance: 248.9
click at [726, 329] on body "Подарункові набори SALE Корпоративним клієнтам Доставка і оплата Консультація: …" at bounding box center [503, 380] width 1006 height 4559
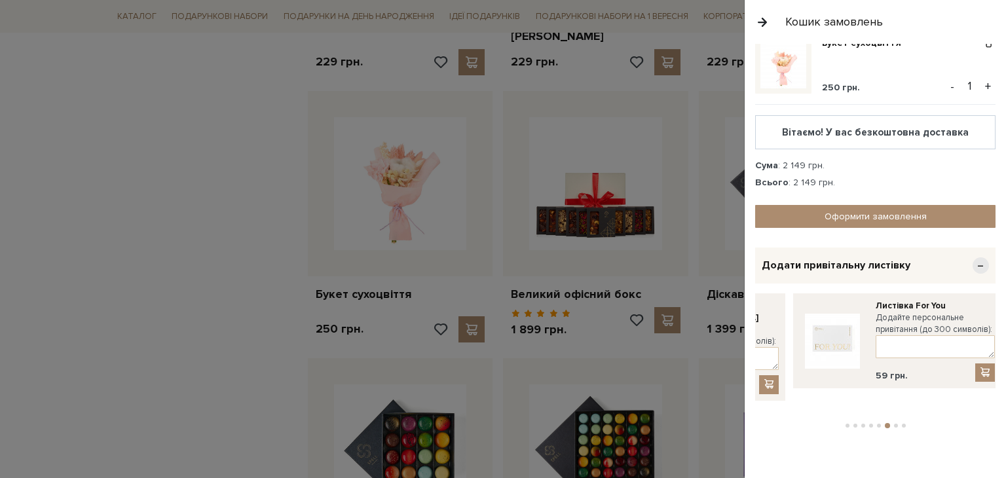
drag, startPoint x: 971, startPoint y: 329, endPoint x: 749, endPoint y: 333, distance: 221.4
click at [749, 333] on div "Очистити кошик Великий офісний бокс 1 899 грн. - 1 + Букет сухоцвіття 250 грн. …" at bounding box center [875, 261] width 261 height 434
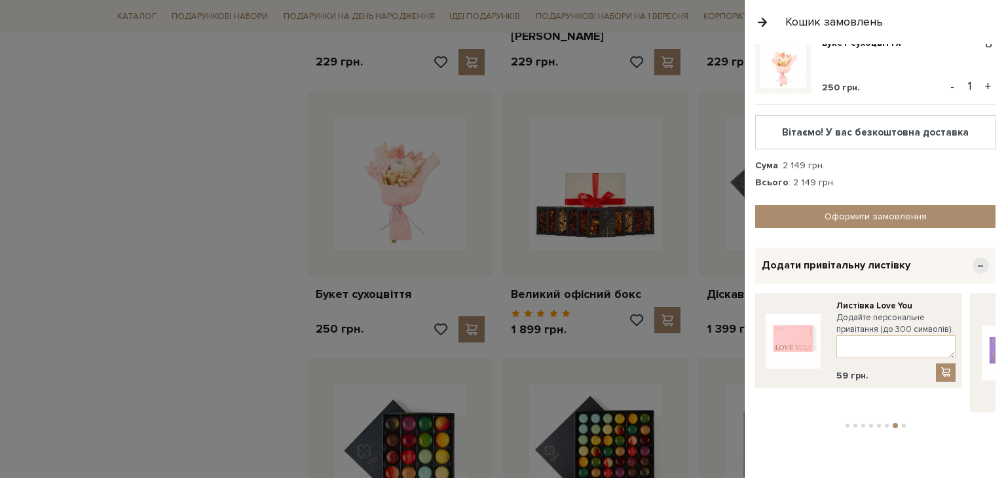
drag, startPoint x: 972, startPoint y: 330, endPoint x: 720, endPoint y: 330, distance: 252.1
click at [720, 330] on body "Подарункові набори SALE Корпоративним клієнтам Доставка і оплата Консультація: …" at bounding box center [503, 380] width 1006 height 4559
click at [859, 347] on textarea at bounding box center [890, 346] width 119 height 23
click at [929, 352] on textarea "Дорогі батьки! Вітаємо з річницею" at bounding box center [890, 346] width 119 height 23
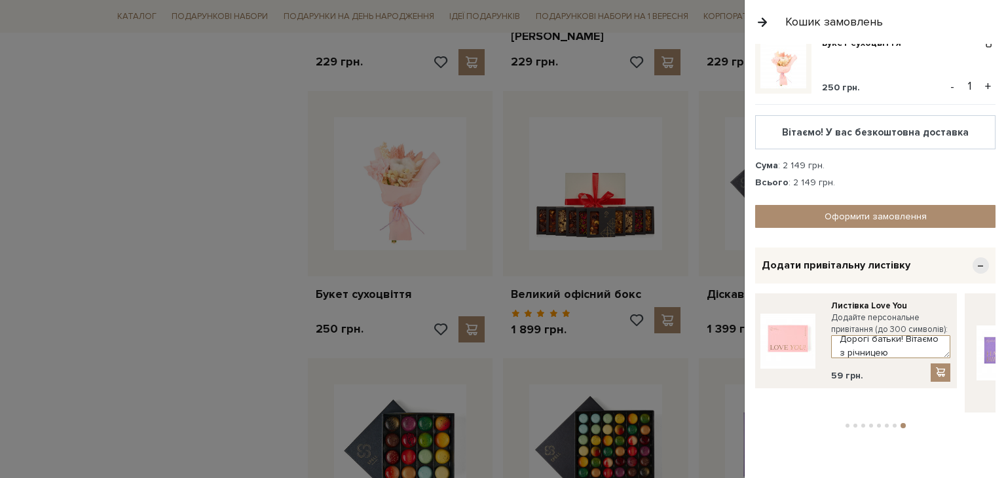
click at [933, 352] on textarea "Дорогі батьки! Вітаємо з річницею" at bounding box center [890, 346] width 119 height 23
click at [917, 342] on textarea "Дорогі батьки! Вітаємо з річницею вашего весілля!" at bounding box center [889, 346] width 119 height 23
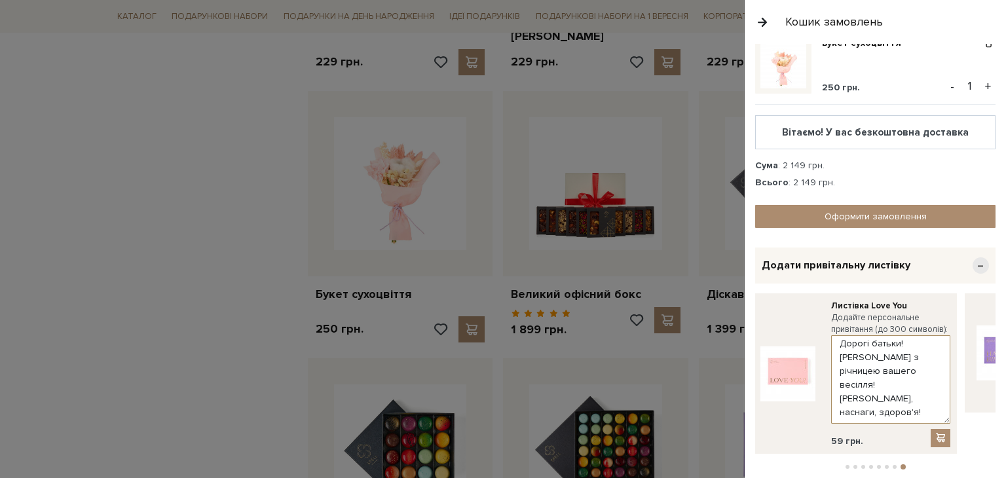
scroll to position [0, 0]
drag, startPoint x: 947, startPoint y: 354, endPoint x: 949, endPoint y: 421, distance: 66.8
click at [949, 421] on textarea "Дорогі батьки! Вітаємо з річницею вашего весілля! Любові, наснаги, здоров'я!" at bounding box center [890, 380] width 119 height 90
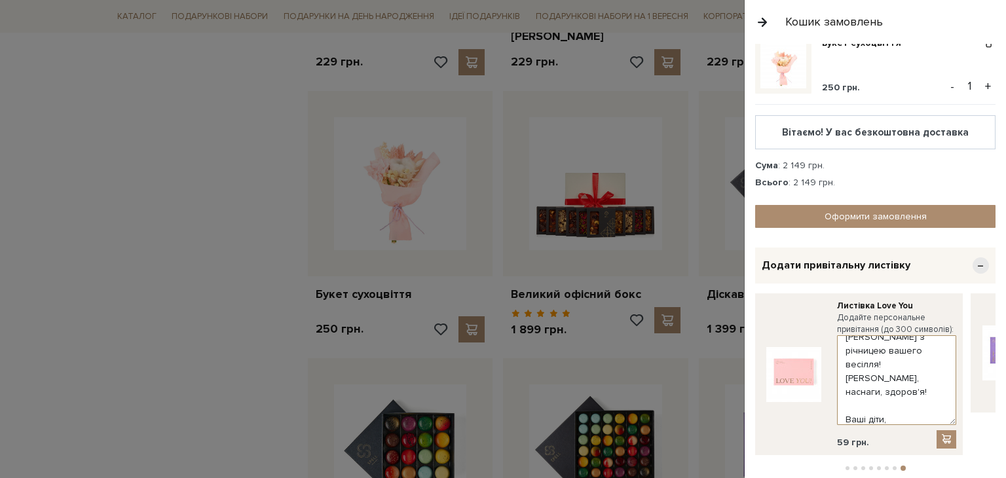
click at [862, 349] on textarea "Дорогі батьки! Вітаємо з річницею вашего весілля! Любові, наснаги, здоров'я! Ва…" at bounding box center [896, 380] width 119 height 90
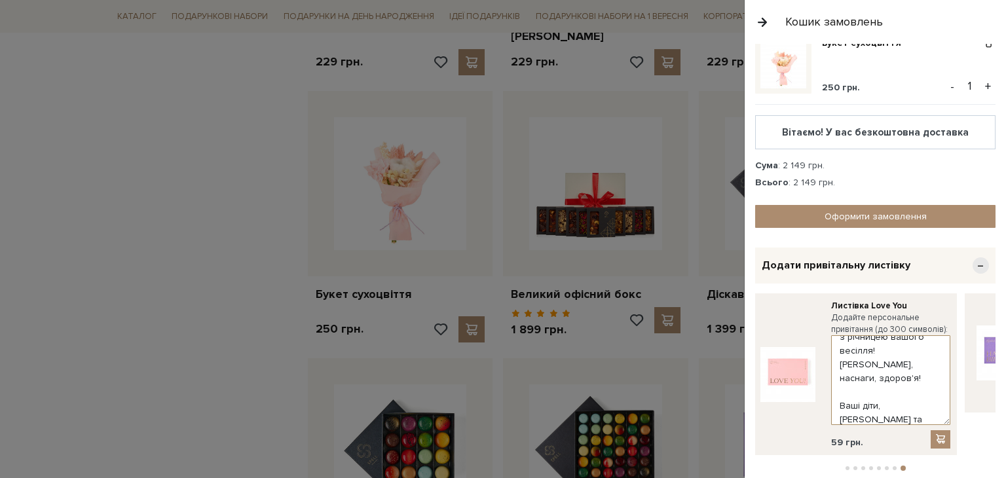
click at [881, 374] on textarea "Дорогі батьки! Вітаємо з річницею вашого весілля! Любові, наснаги, здоров'я! Ва…" at bounding box center [890, 380] width 119 height 90
click at [876, 412] on textarea "Дорогі батьки! Вітаємо з річницею вашого весілля! Любові, наснаги, здоров'я! Ва…" at bounding box center [890, 380] width 119 height 90
click at [889, 396] on textarea "Дорогі батьки! Вітаємо з річницею вашого весілля! Любові, наснаги, здоров'я! Ва…" at bounding box center [890, 380] width 119 height 90
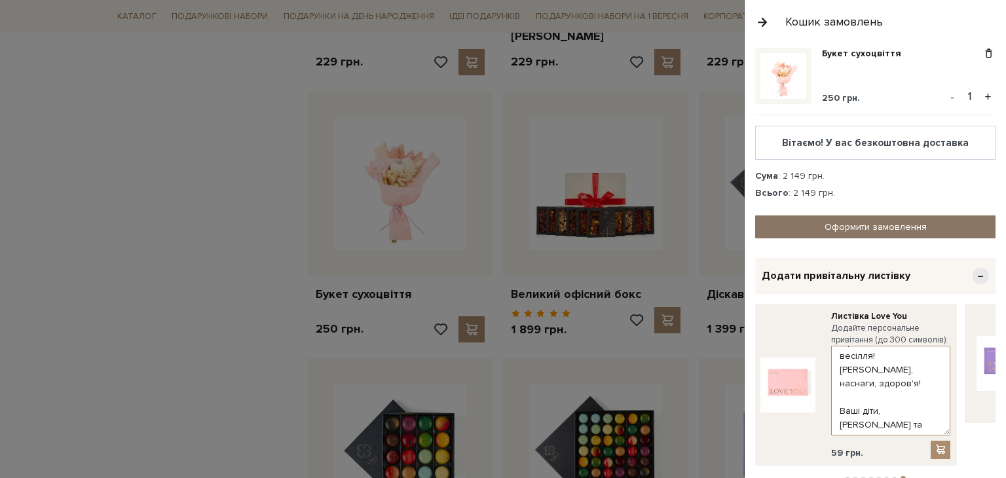
type textarea "Дорогі батьки! Вітаємо з річницею вашого весілля! Любові, наснаги, здоров'я! Ва…"
click at [849, 225] on link "Оформити замовлення" at bounding box center [875, 226] width 240 height 23
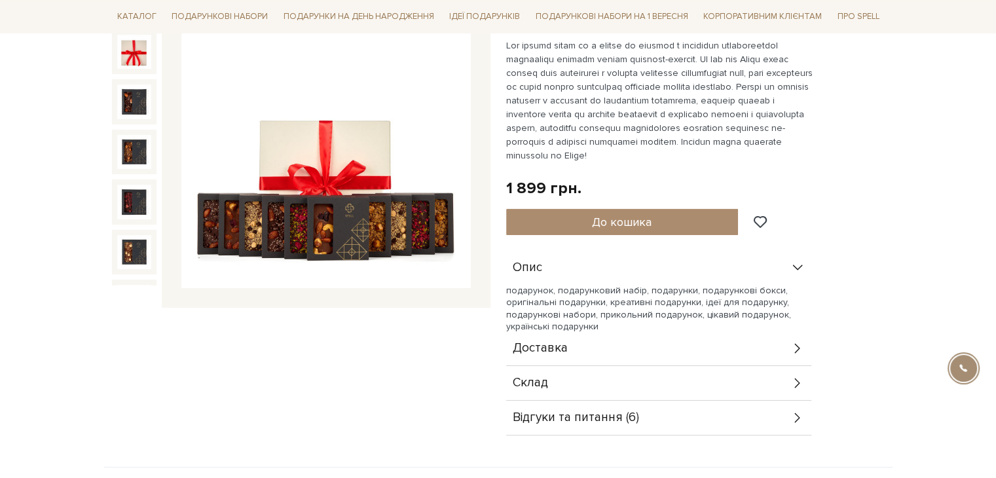
scroll to position [196, 0]
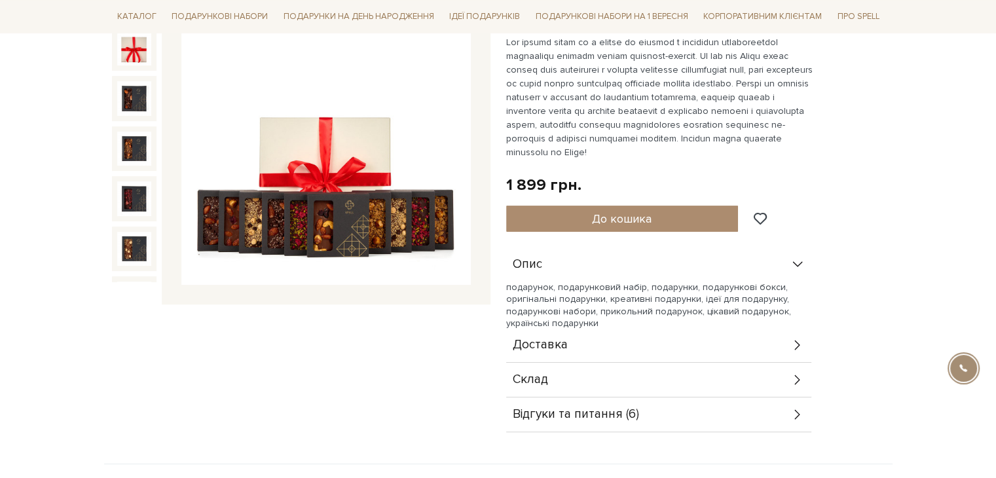
click at [548, 384] on div "Склад" at bounding box center [658, 380] width 305 height 34
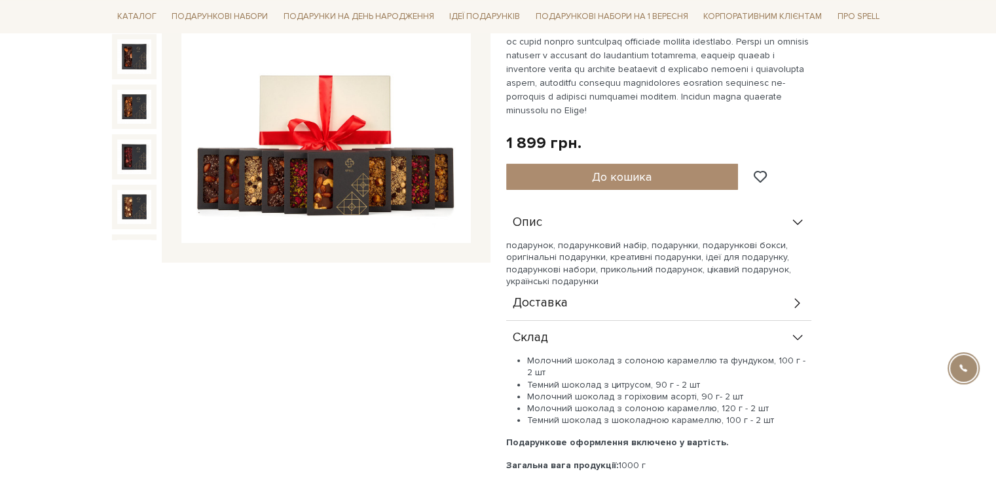
scroll to position [262, 0]
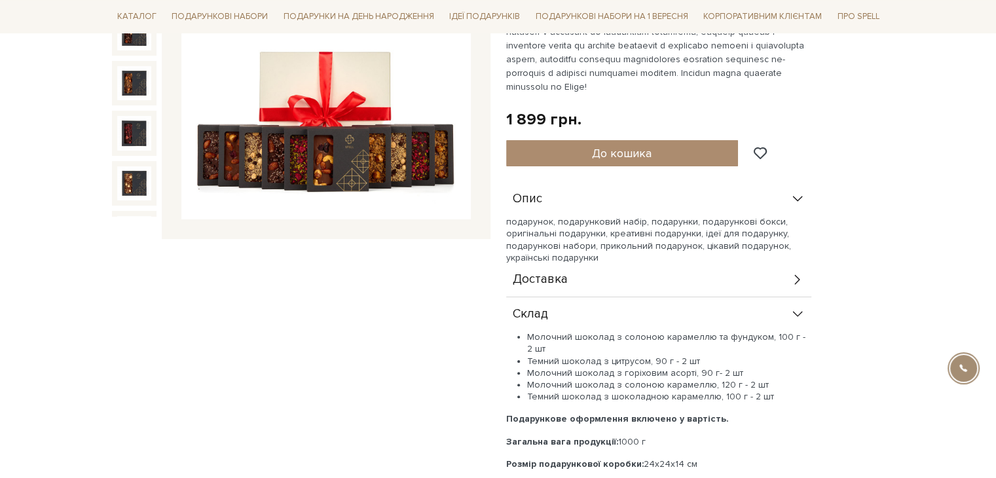
click at [614, 276] on div "Доставка" at bounding box center [658, 280] width 305 height 34
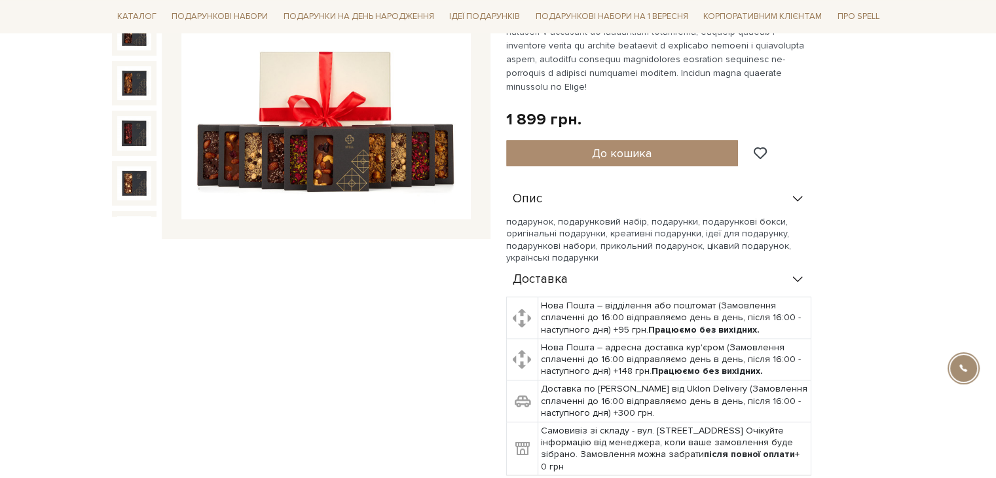
click at [614, 276] on div "Доставка" at bounding box center [658, 280] width 305 height 34
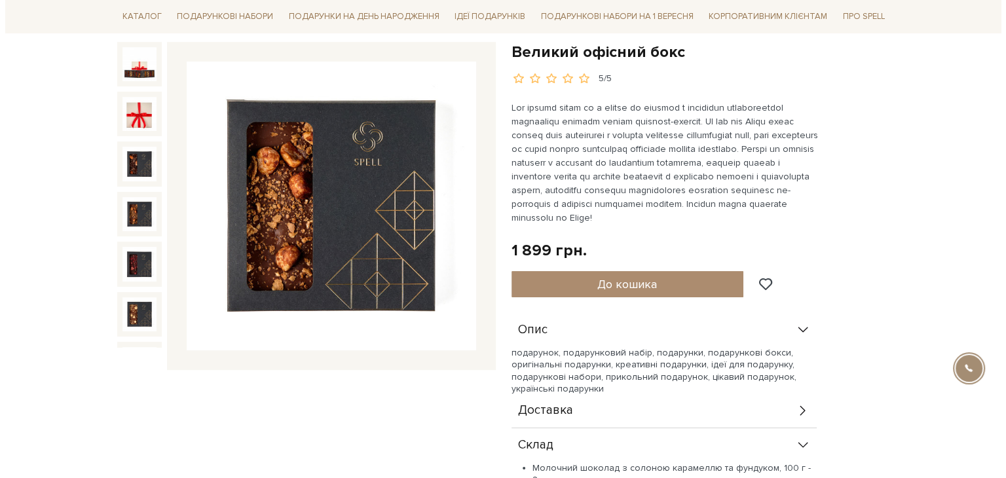
scroll to position [0, 0]
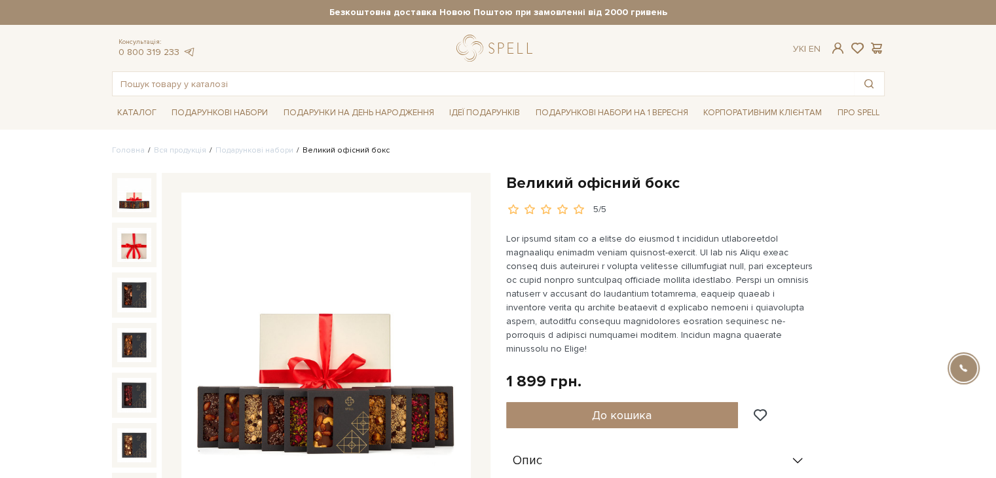
click at [123, 201] on img at bounding box center [134, 195] width 34 height 34
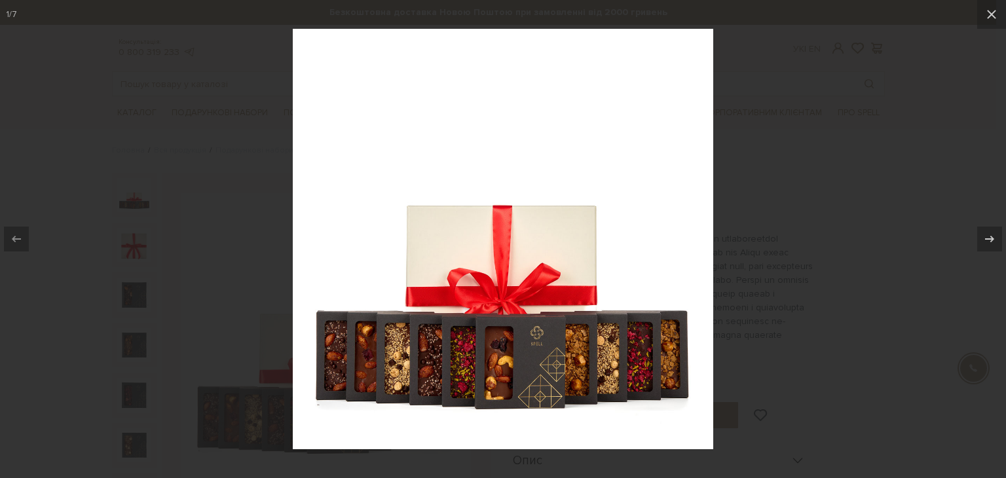
click at [851, 188] on div at bounding box center [503, 239] width 1006 height 478
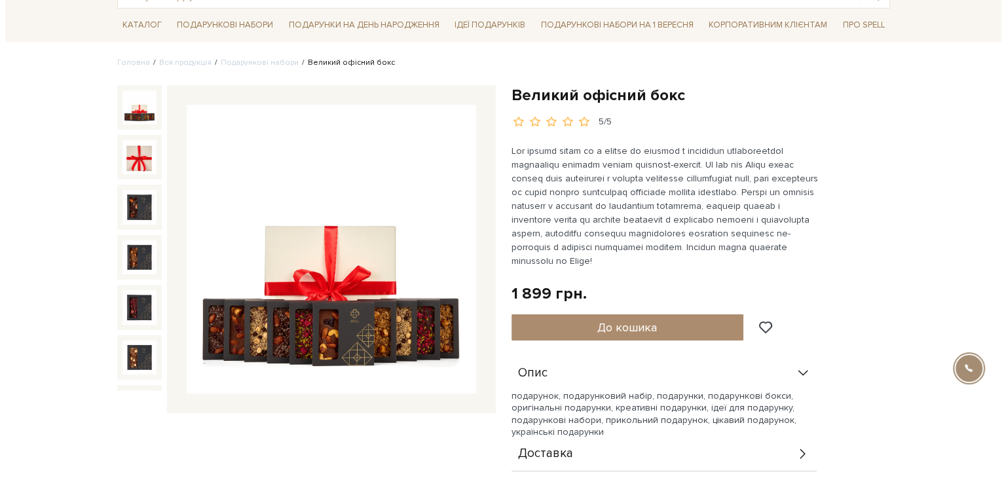
scroll to position [65, 0]
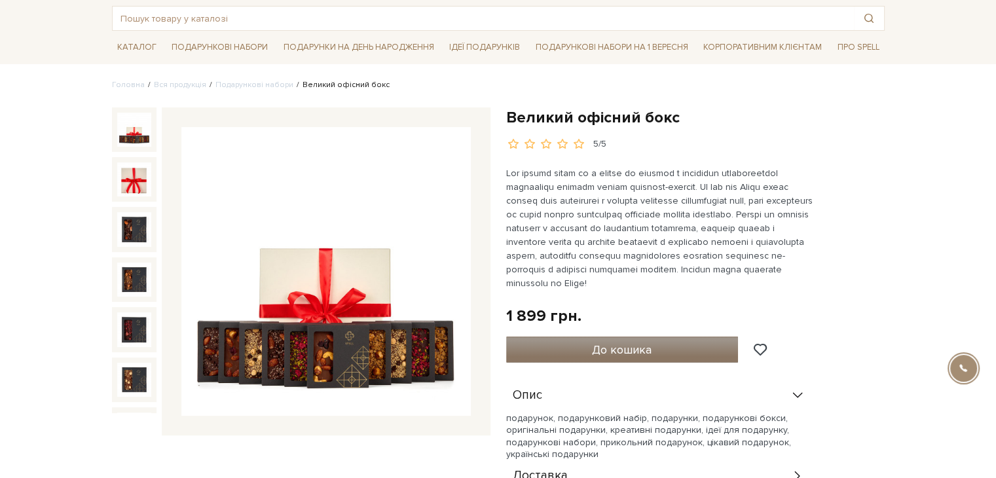
click at [673, 344] on button "До кошика" at bounding box center [622, 350] width 232 height 26
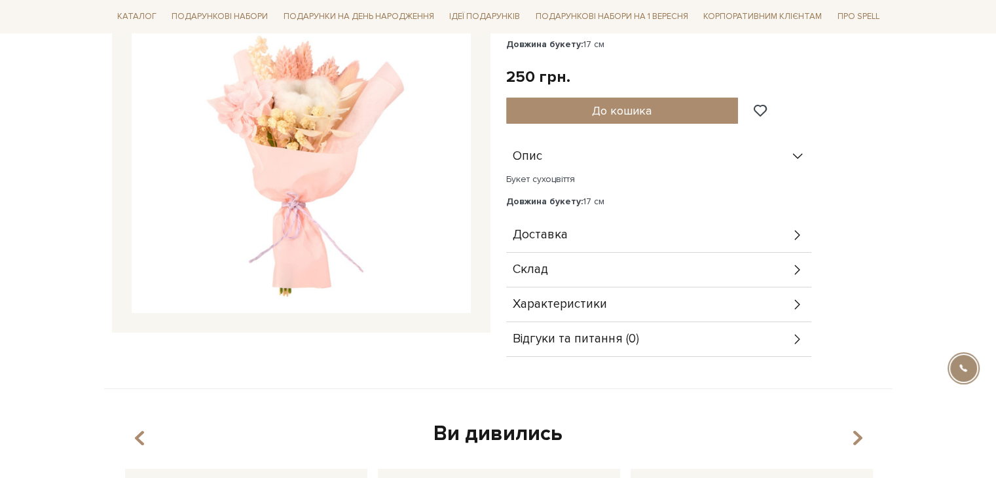
scroll to position [262, 0]
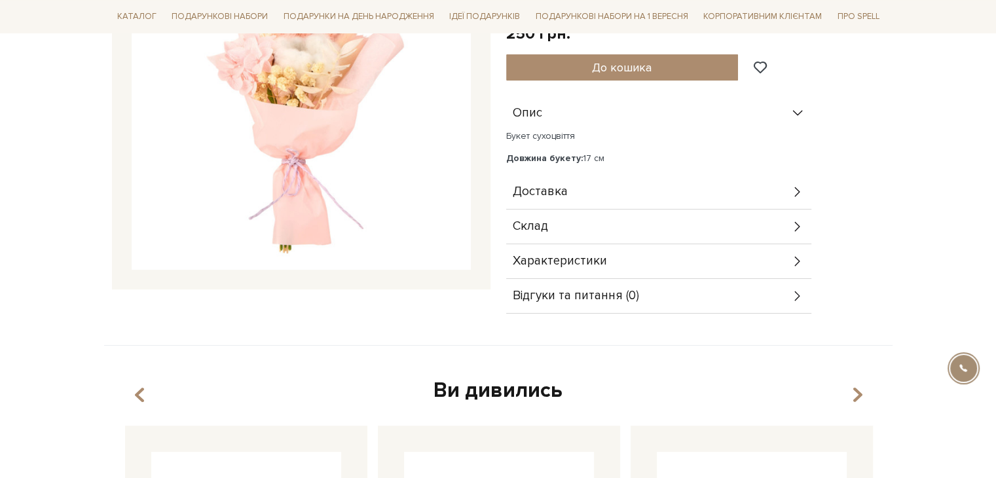
click at [635, 233] on div "Склад" at bounding box center [658, 227] width 305 height 34
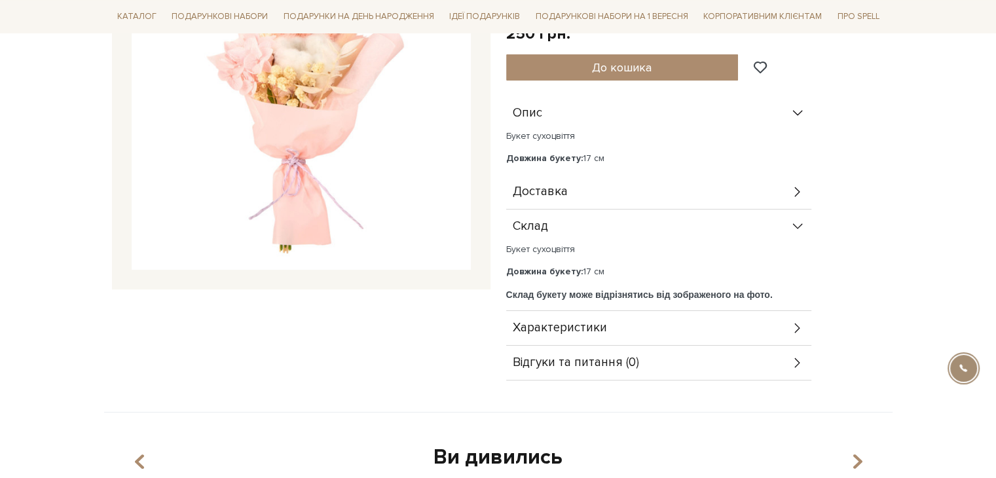
click at [635, 233] on div "Склад" at bounding box center [658, 227] width 305 height 34
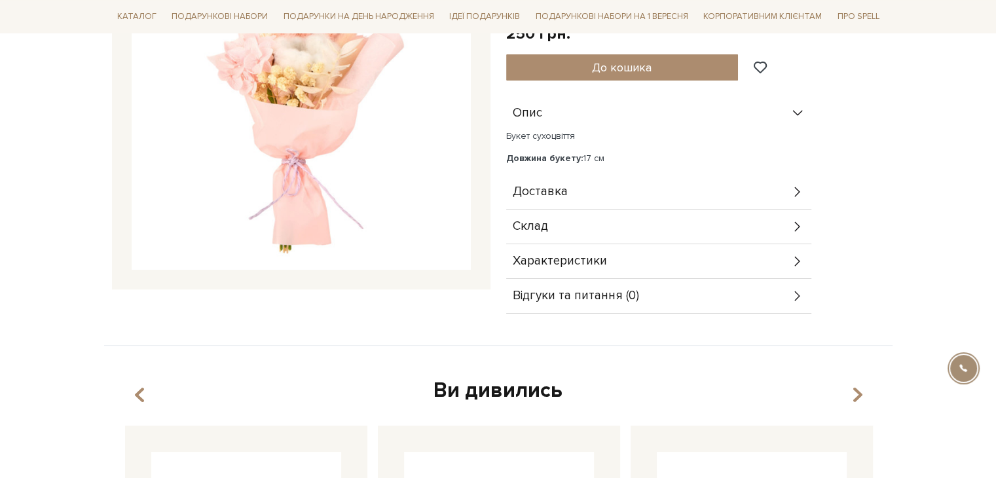
click at [597, 255] on span "Характеристики" at bounding box center [560, 261] width 94 height 12
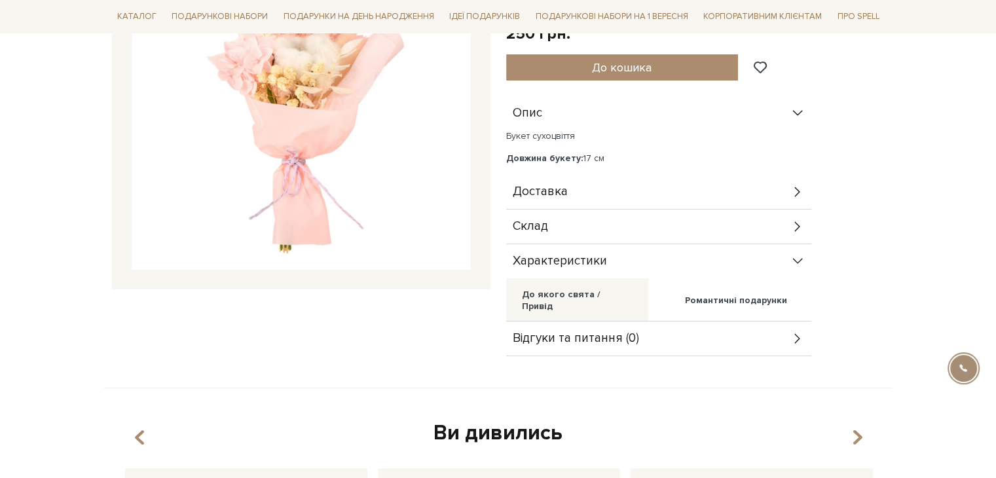
click at [597, 255] on span "Характеристики" at bounding box center [560, 261] width 94 height 12
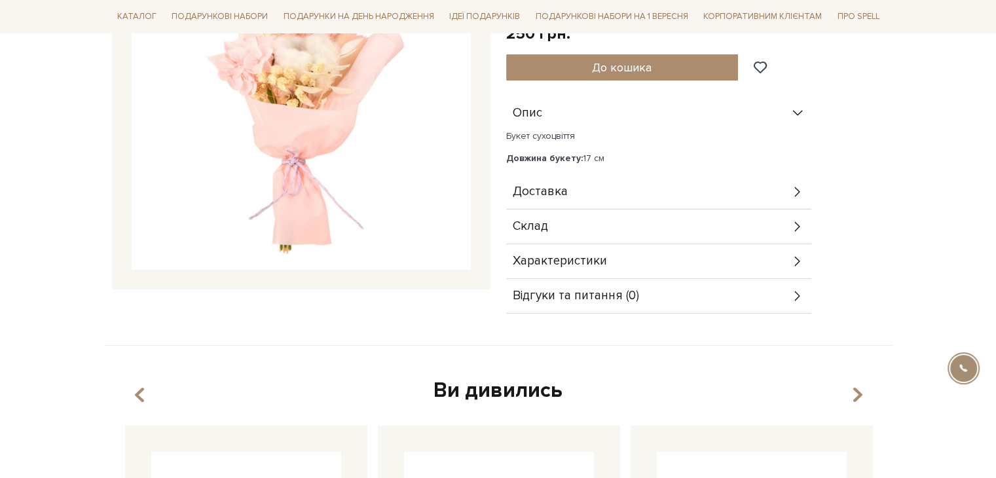
click at [583, 178] on div "Доставка" at bounding box center [658, 192] width 305 height 34
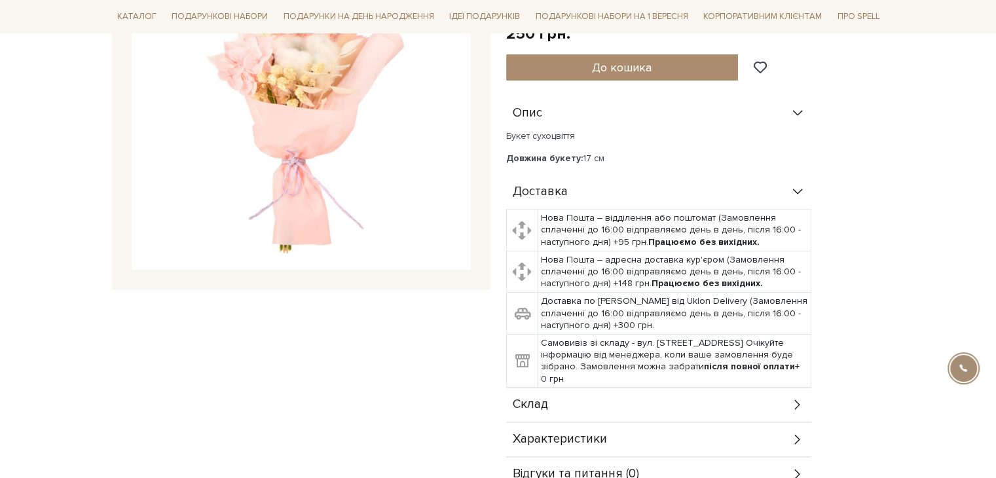
click at [579, 183] on div "Доставка" at bounding box center [658, 192] width 305 height 34
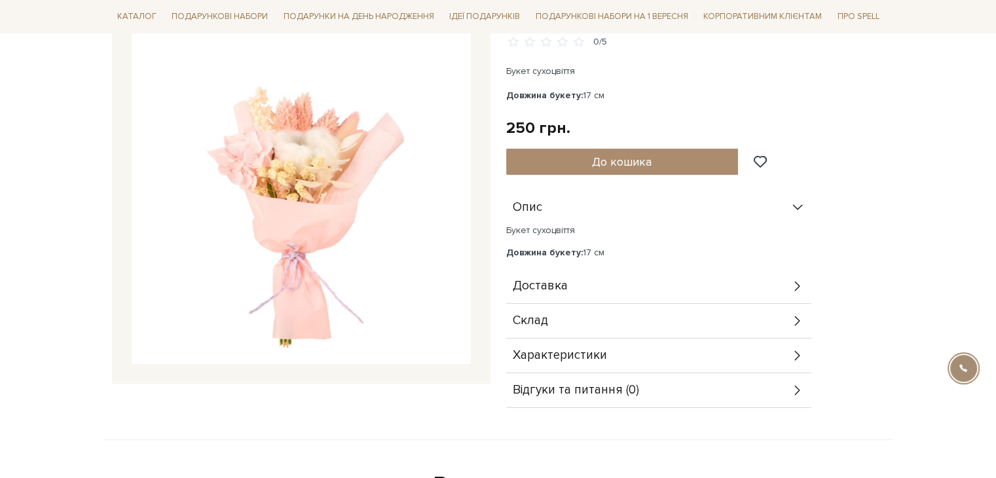
scroll to position [0, 0]
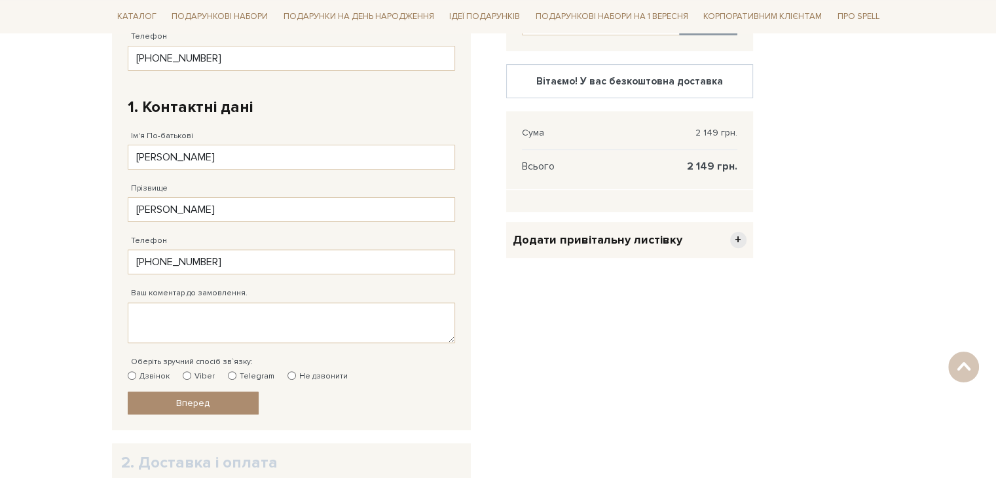
scroll to position [393, 0]
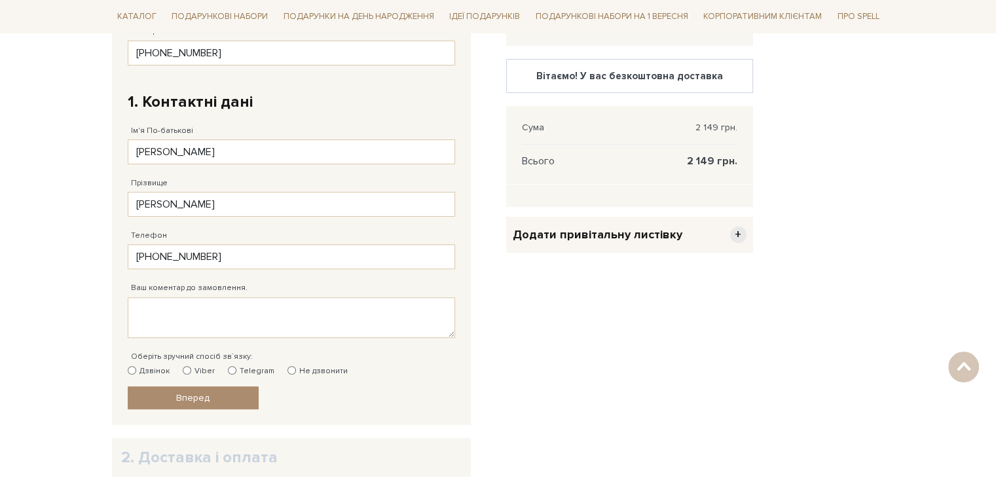
click at [733, 234] on span "+" at bounding box center [738, 235] width 16 height 16
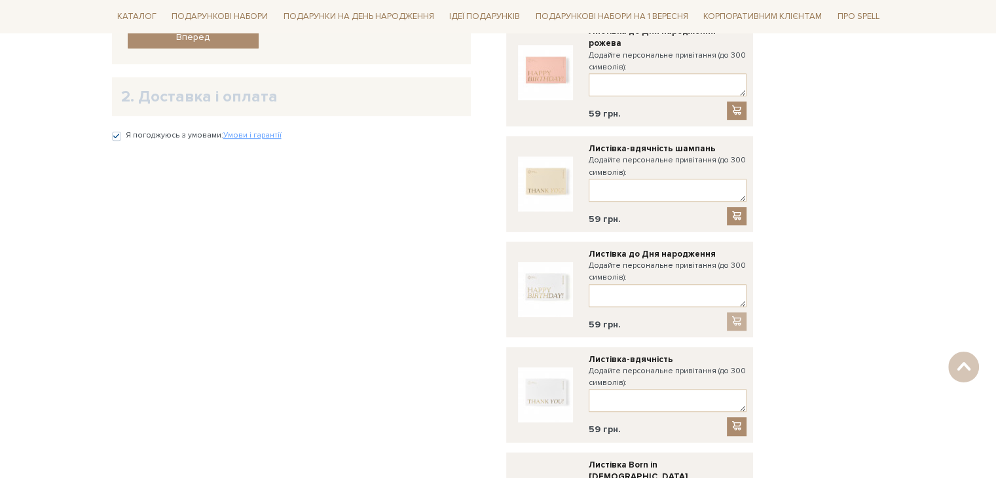
scroll to position [524, 0]
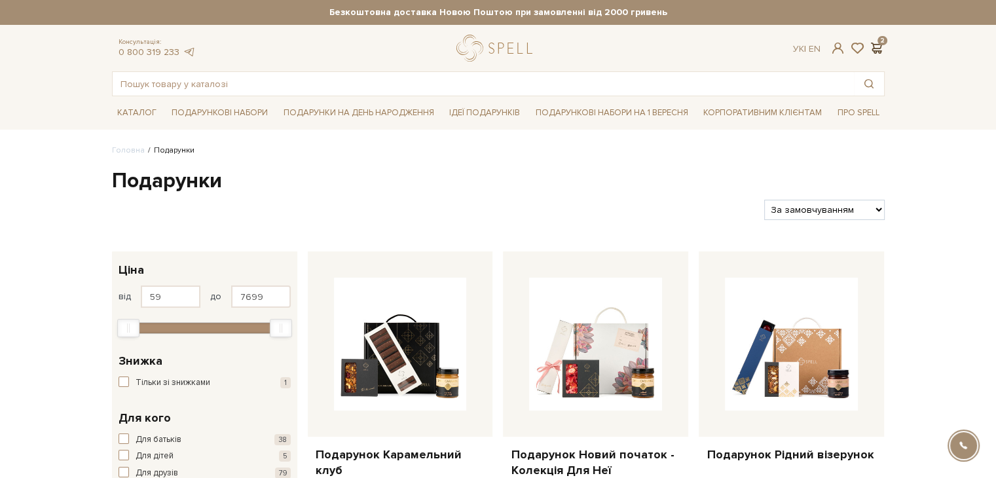
click at [880, 52] on span at bounding box center [877, 48] width 16 height 14
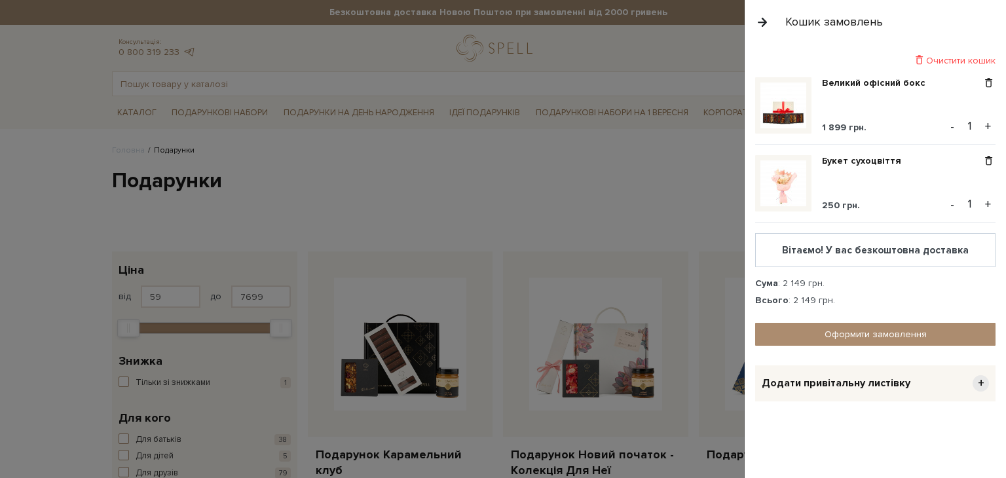
click at [847, 368] on div "Додати привітальну листівку +" at bounding box center [875, 383] width 240 height 36
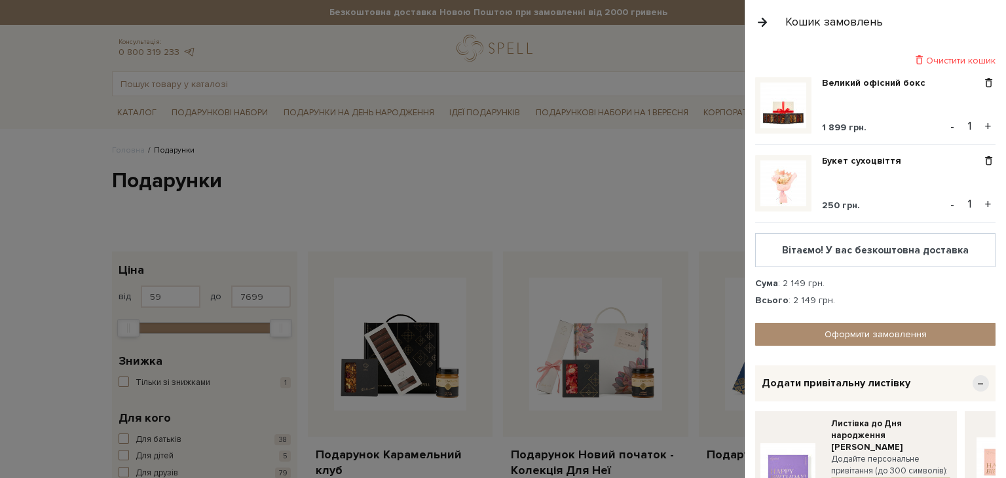
scroll to position [118, 0]
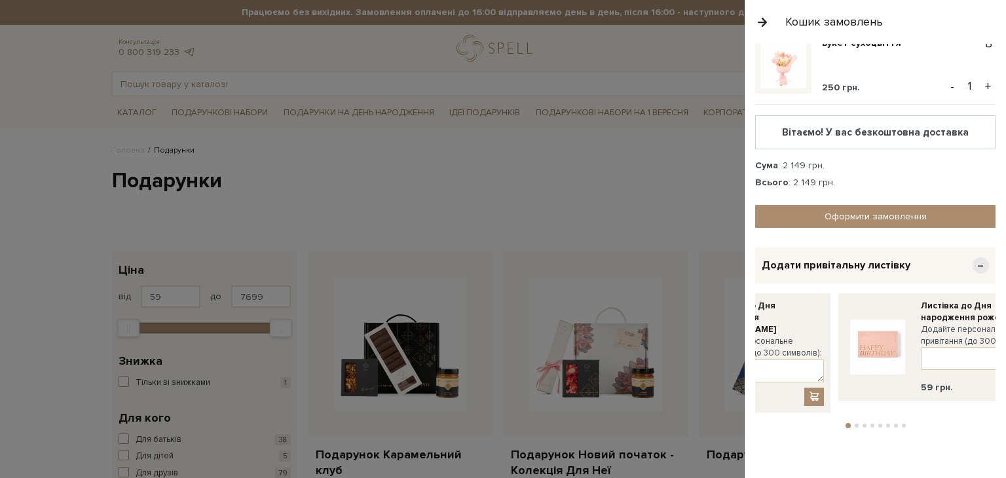
drag, startPoint x: 976, startPoint y: 342, endPoint x: 849, endPoint y: 342, distance: 126.4
click at [850, 342] on img at bounding box center [877, 347] width 55 height 55
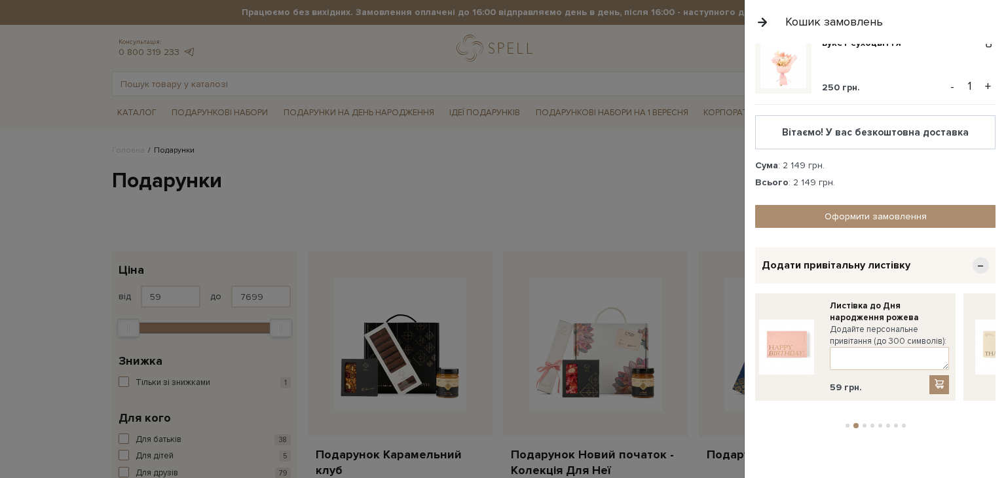
drag, startPoint x: 969, startPoint y: 327, endPoint x: 785, endPoint y: 328, distance: 184.0
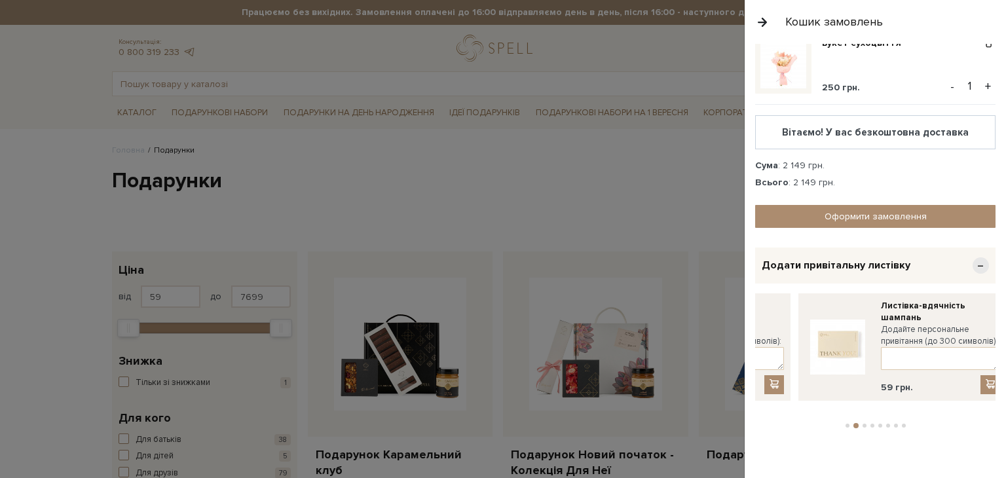
drag, startPoint x: 967, startPoint y: 317, endPoint x: 762, endPoint y: 306, distance: 205.3
click at [798, 306] on div "Листівка-вдячність шампань Додайте персональне привітання (до 300 символів): 59…" at bounding box center [902, 346] width 208 height 107
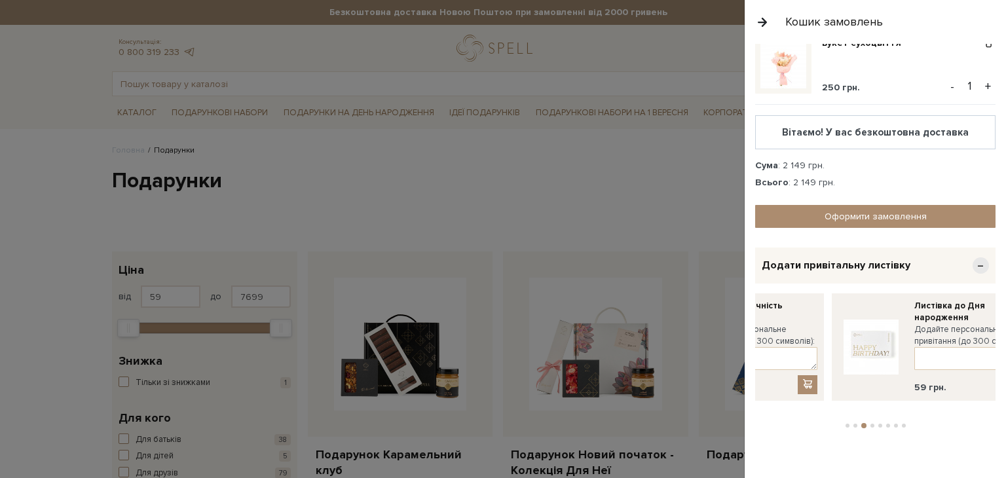
drag, startPoint x: 971, startPoint y: 321, endPoint x: 775, endPoint y: 312, distance: 196.0
click at [838, 312] on link at bounding box center [870, 347] width 65 height 94
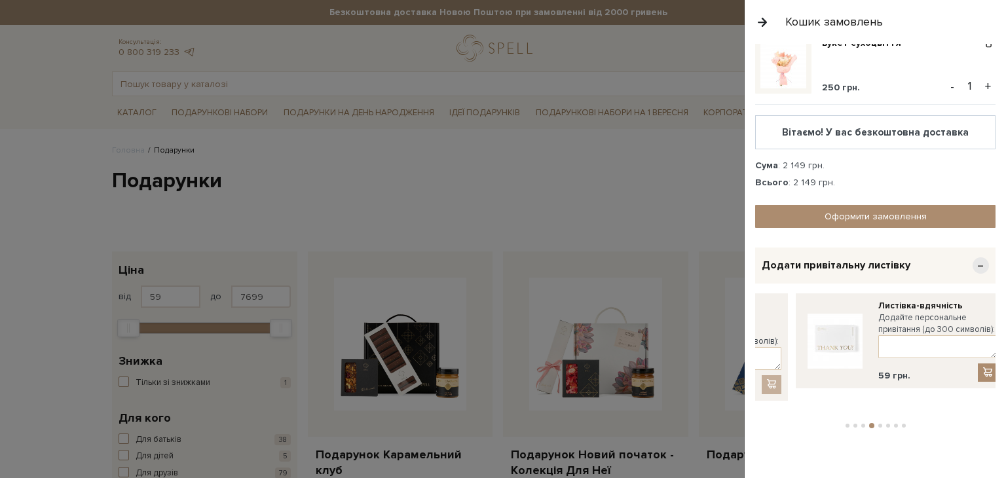
drag, startPoint x: 969, startPoint y: 323, endPoint x: 796, endPoint y: 312, distance: 172.5
click at [796, 312] on div "Листівка-вдячність Додайте персональне привітання (до 300 символів): 59 грн." at bounding box center [900, 341] width 208 height 96
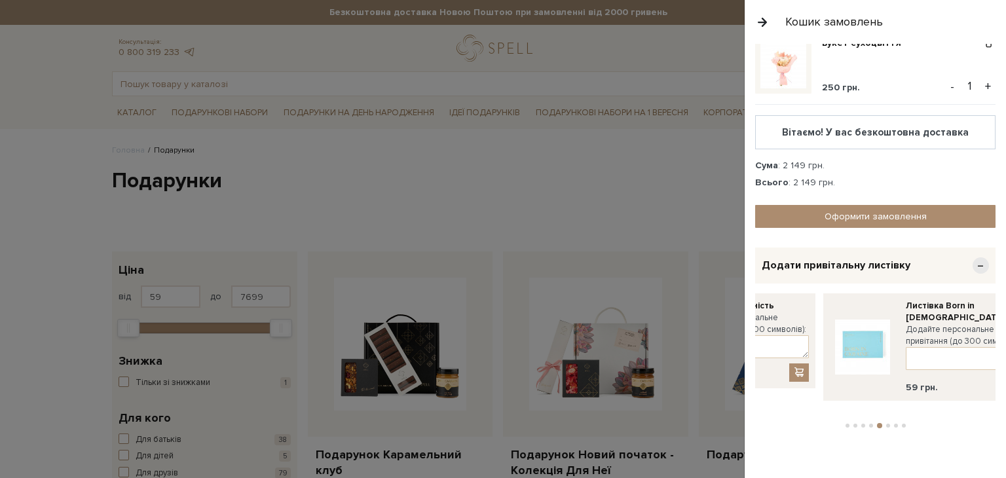
drag, startPoint x: 972, startPoint y: 320, endPoint x: 782, endPoint y: 306, distance: 190.5
click at [830, 306] on link at bounding box center [862, 347] width 65 height 94
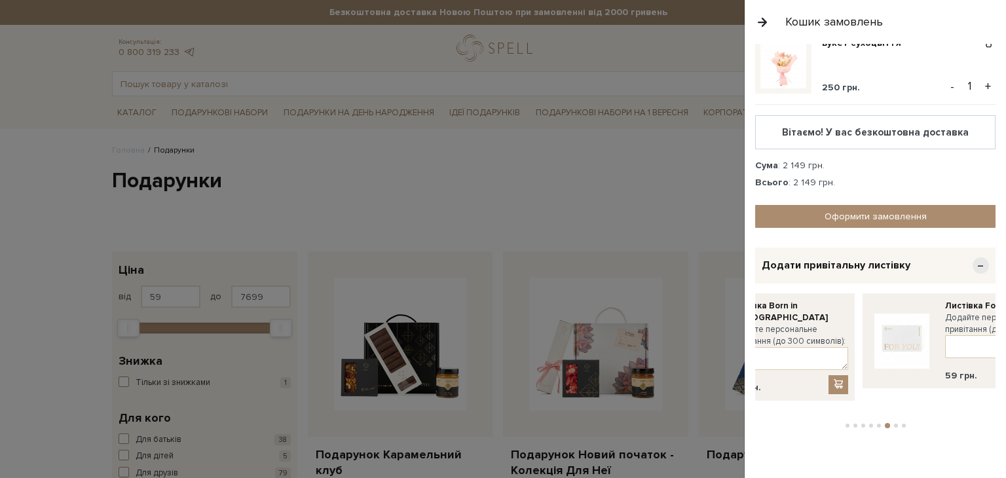
drag, startPoint x: 901, startPoint y: 314, endPoint x: 804, endPoint y: 311, distance: 97.0
click at [869, 311] on link at bounding box center [901, 341] width 65 height 83
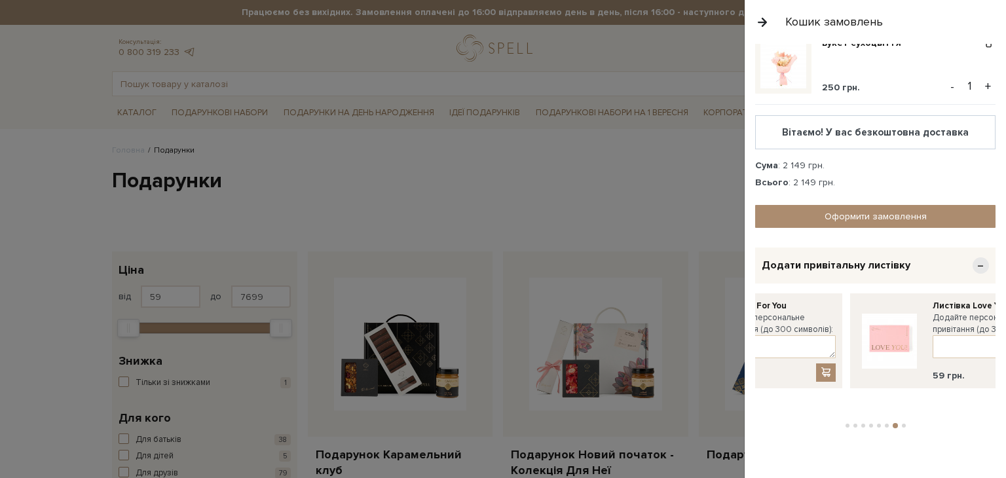
drag, startPoint x: 970, startPoint y: 322, endPoint x: 799, endPoint y: 314, distance: 171.1
click at [850, 314] on div "Листівка Love You Додайте персональне привітання (до 300 символів): 59 грн." at bounding box center [954, 341] width 208 height 96
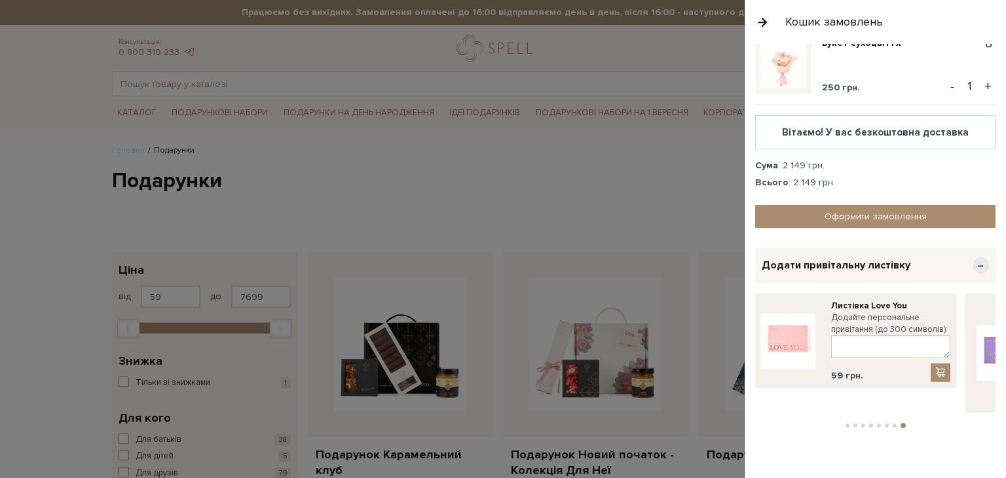
click at [862, 358] on div "59 грн." at bounding box center [890, 370] width 119 height 24
click at [863, 344] on textarea at bounding box center [890, 346] width 119 height 23
click at [862, 344] on textarea at bounding box center [890, 346] width 119 height 23
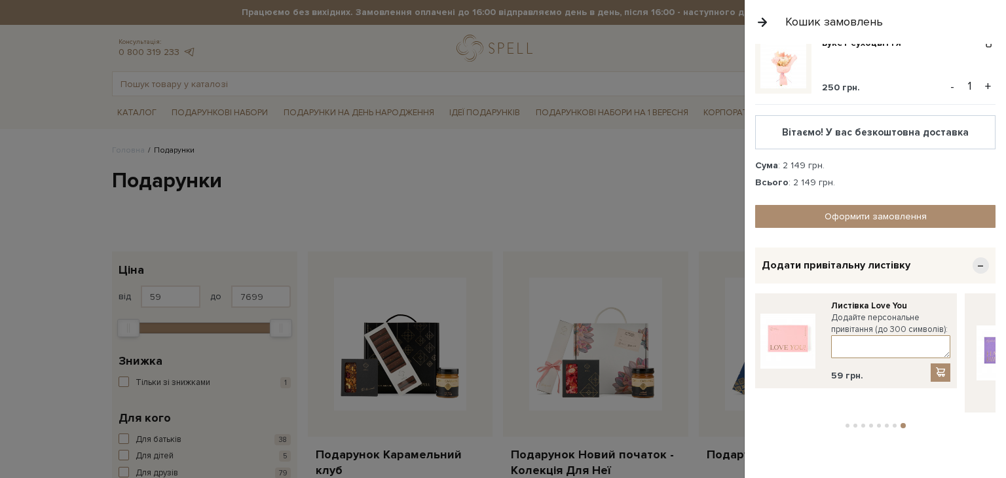
click at [862, 344] on textarea at bounding box center [890, 346] width 119 height 23
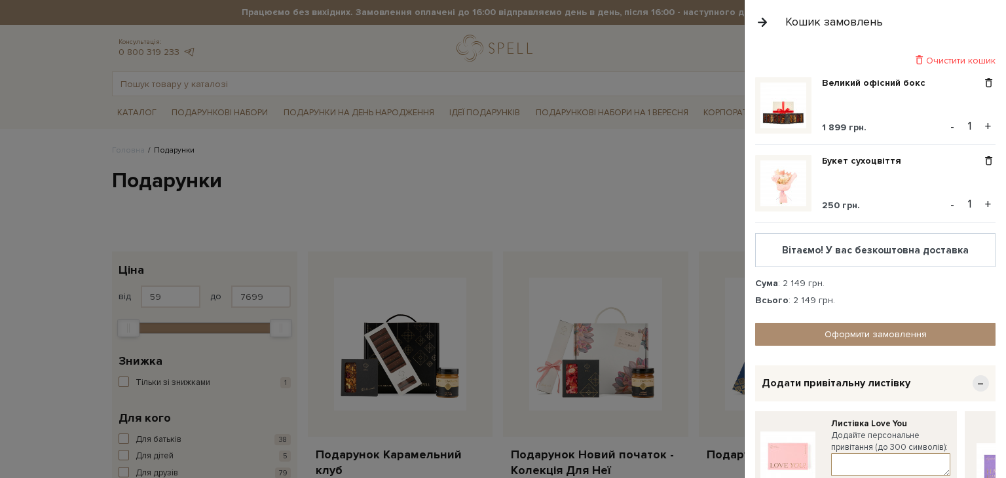
scroll to position [65, 0]
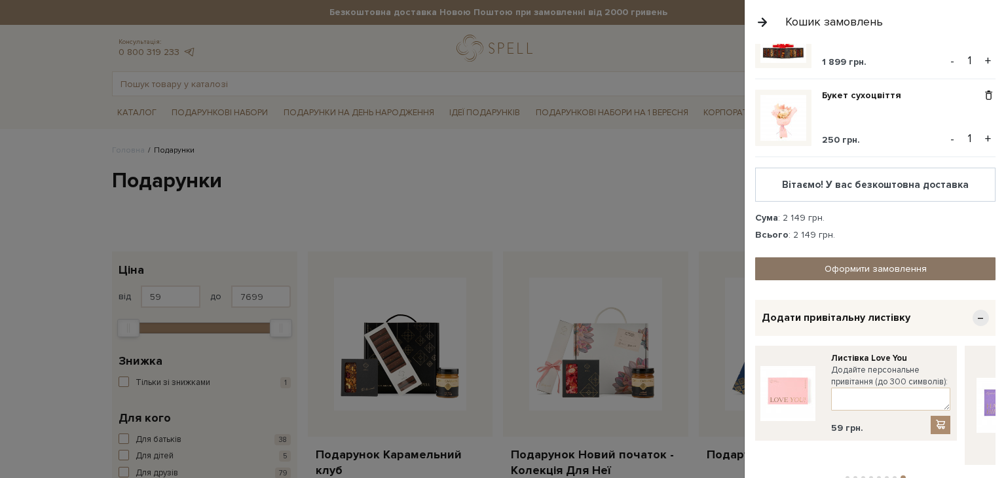
click at [823, 261] on link "Оформити замовлення" at bounding box center [875, 268] width 240 height 23
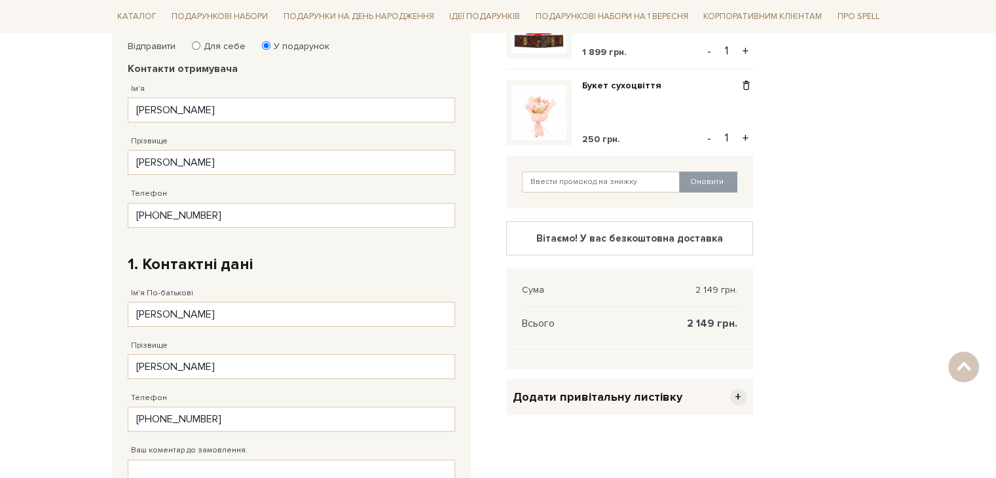
scroll to position [262, 0]
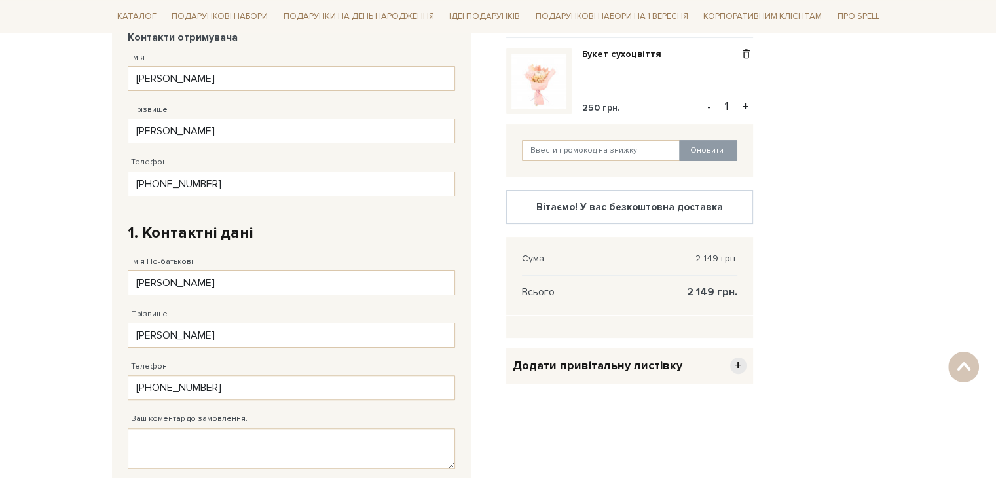
click at [737, 361] on span "+" at bounding box center [738, 366] width 16 height 16
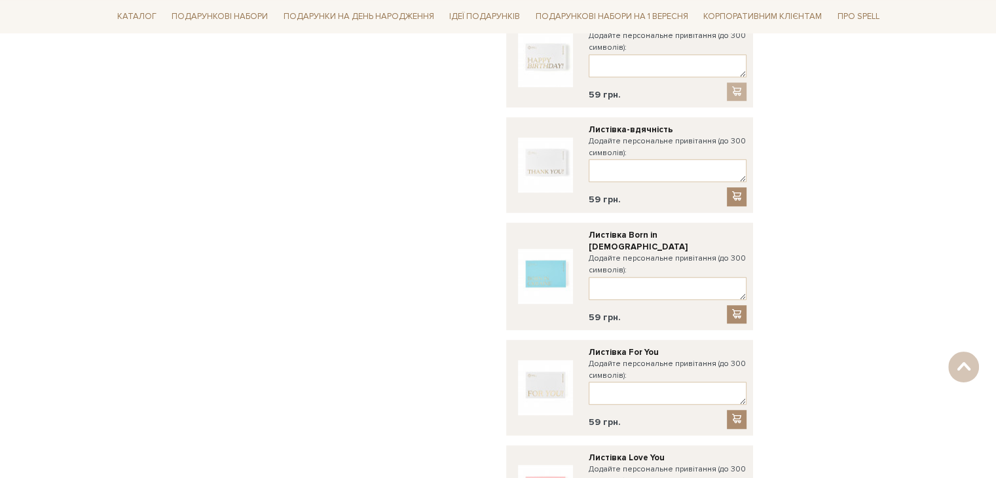
scroll to position [1113, 0]
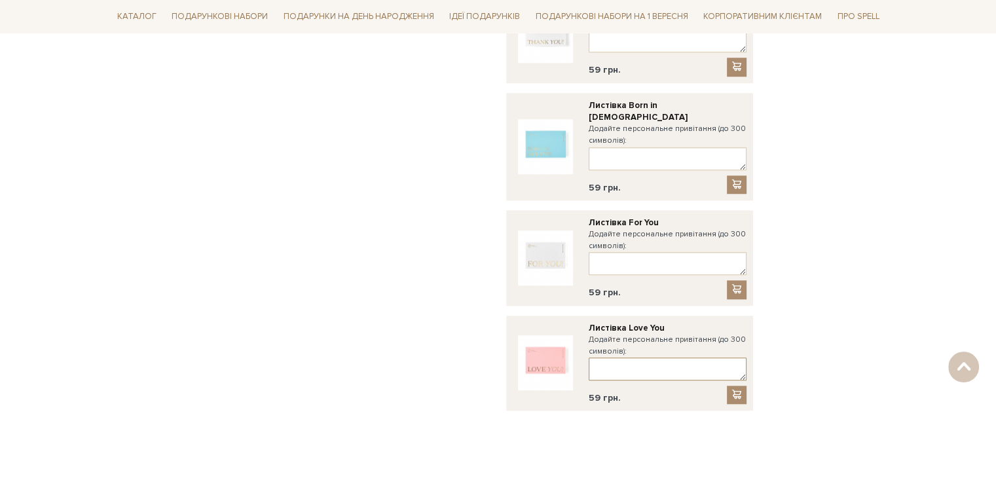
click at [642, 358] on textarea at bounding box center [668, 369] width 158 height 23
click at [736, 284] on span at bounding box center [736, 289] width 13 height 11
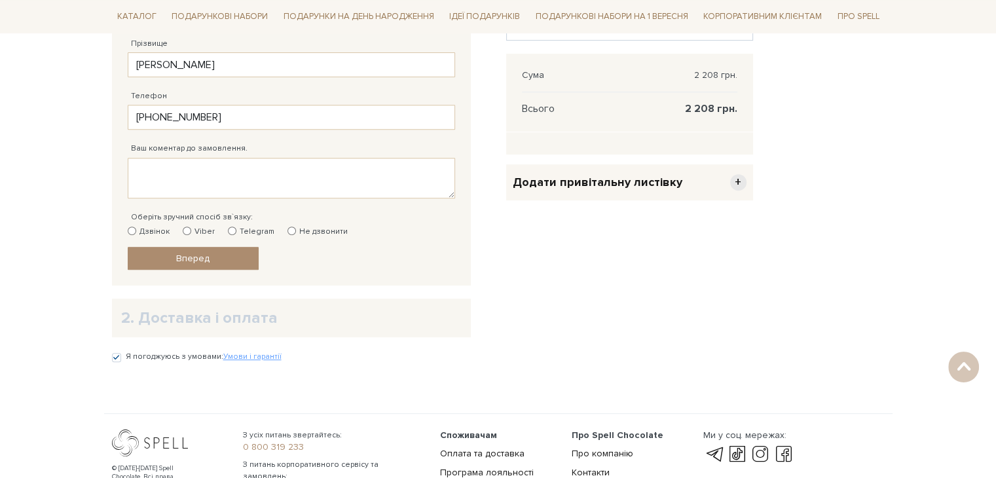
scroll to position [474, 0]
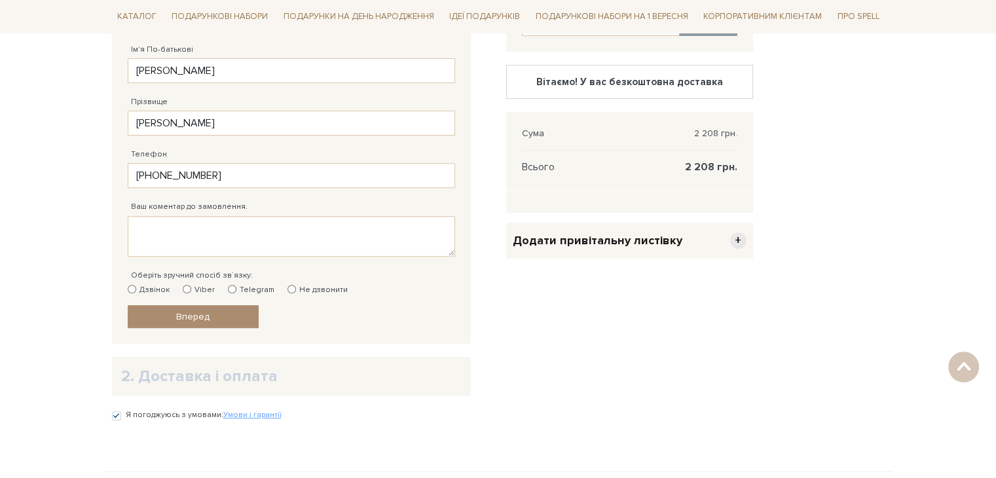
click at [716, 245] on div "Додати привітальну листівку +" at bounding box center [629, 241] width 247 height 36
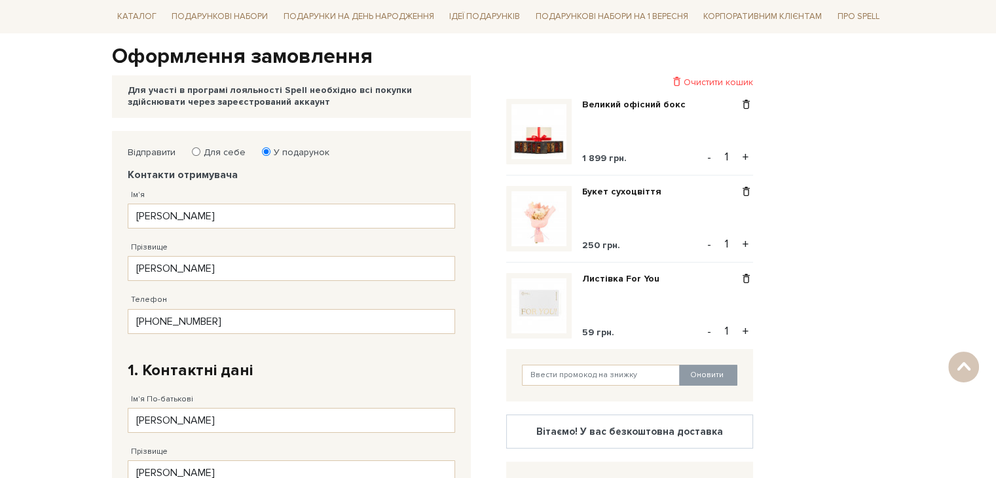
scroll to position [147, 0]
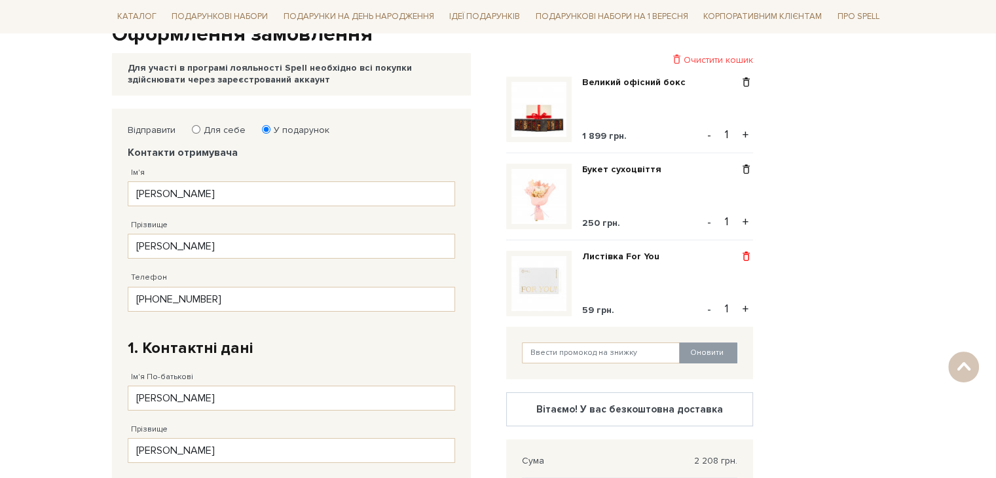
click at [743, 253] on span at bounding box center [746, 257] width 14 height 12
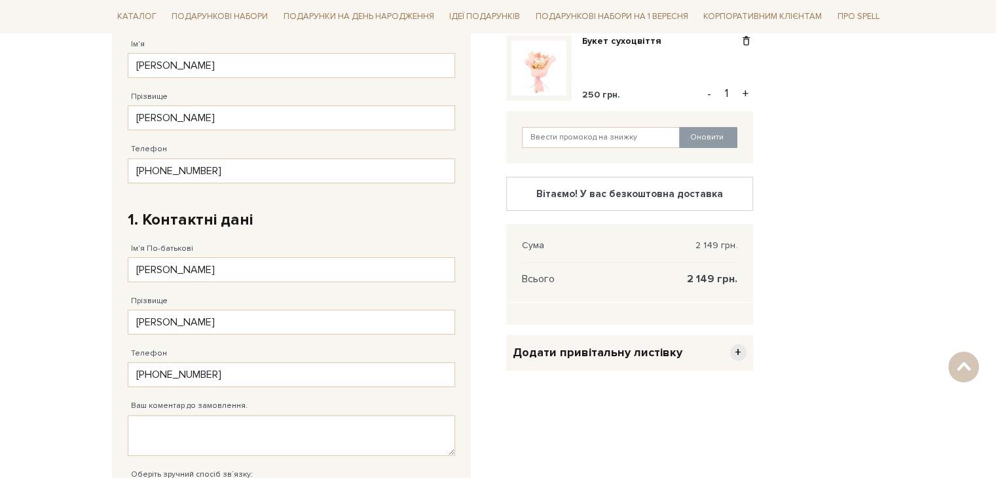
scroll to position [278, 0]
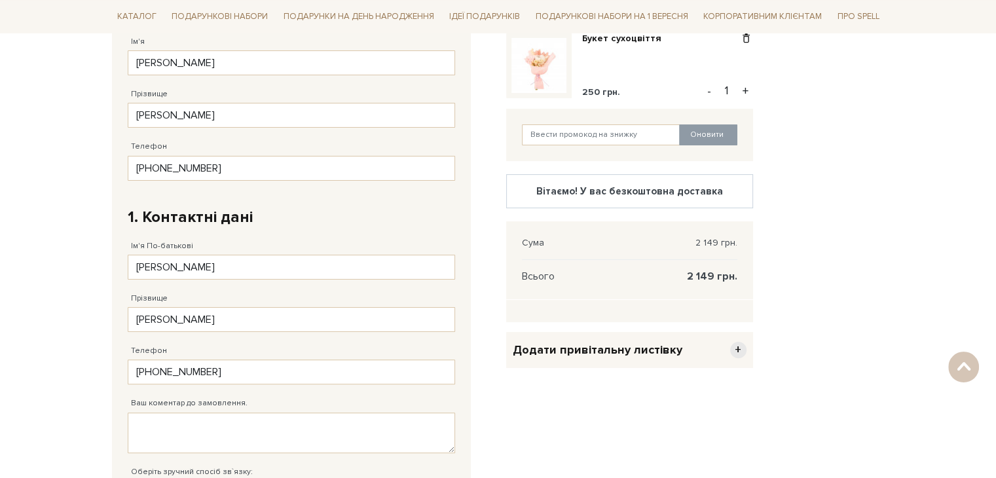
click at [741, 350] on span "+" at bounding box center [738, 350] width 16 height 16
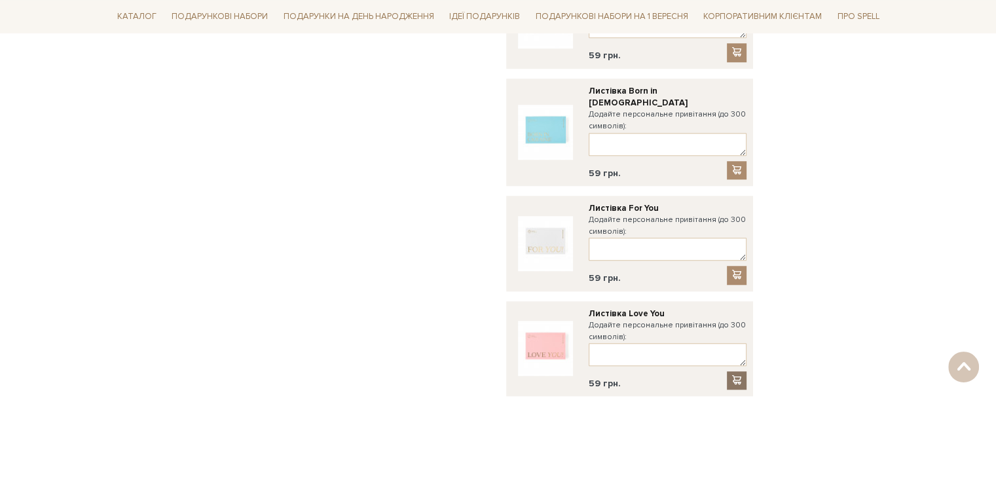
scroll to position [1129, 0]
click at [616, 342] on textarea at bounding box center [668, 353] width 158 height 23
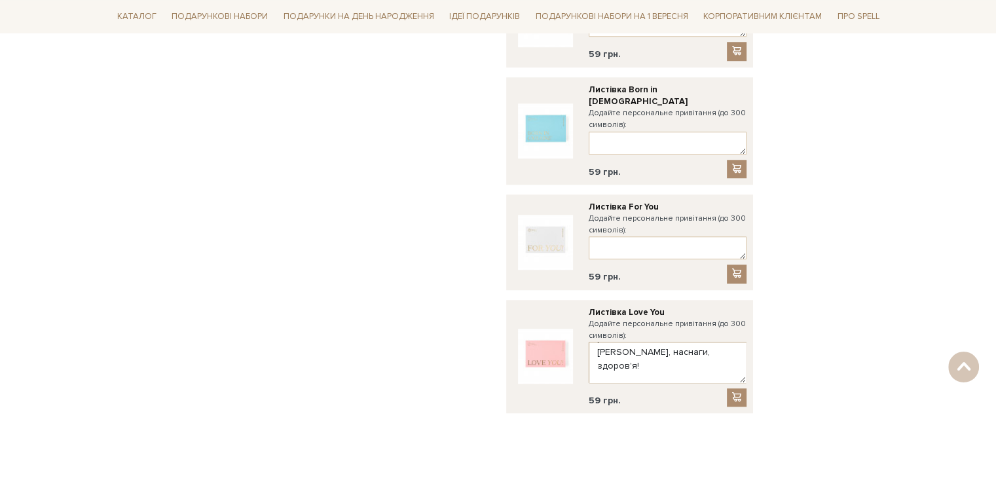
scroll to position [0, 0]
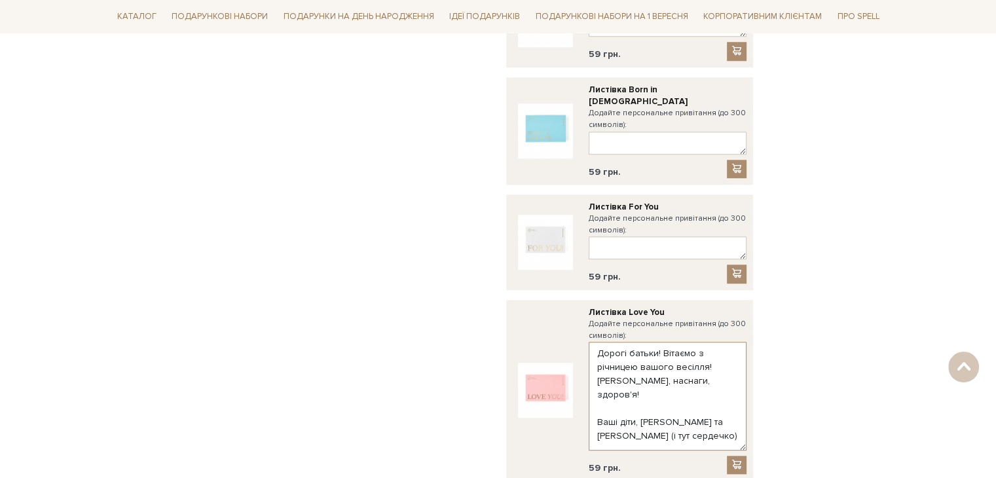
drag, startPoint x: 741, startPoint y: 336, endPoint x: 747, endPoint y: 422, distance: 85.9
click at [747, 422] on div "Листівка Love You Додайте персональне привітання (до 300 символів): Дорогі бать…" at bounding box center [629, 390] width 247 height 181
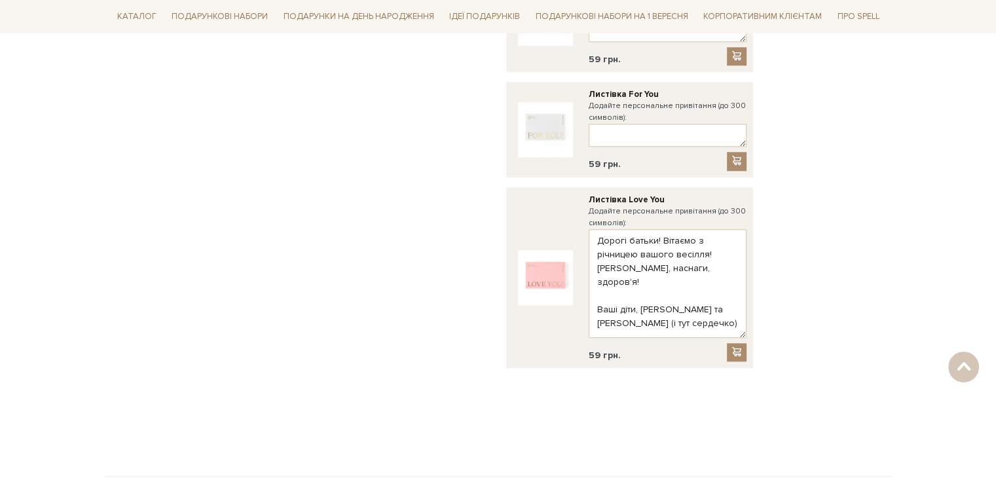
scroll to position [1244, 0]
drag, startPoint x: 634, startPoint y: 265, endPoint x: 583, endPoint y: 267, distance: 51.1
click at [583, 267] on div "Листівка Love You Додайте персональне привітання (до 300 символів): Дорогі бать…" at bounding box center [630, 275] width 234 height 168
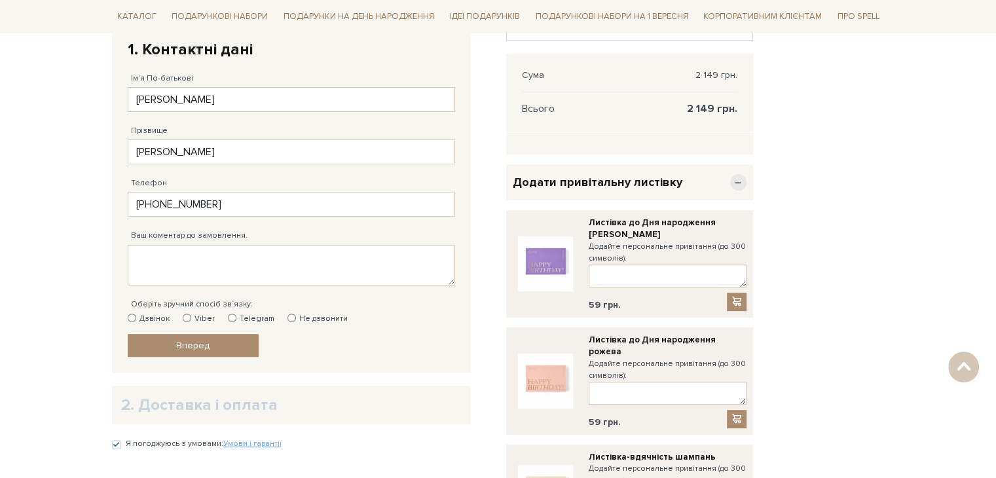
scroll to position [524, 0]
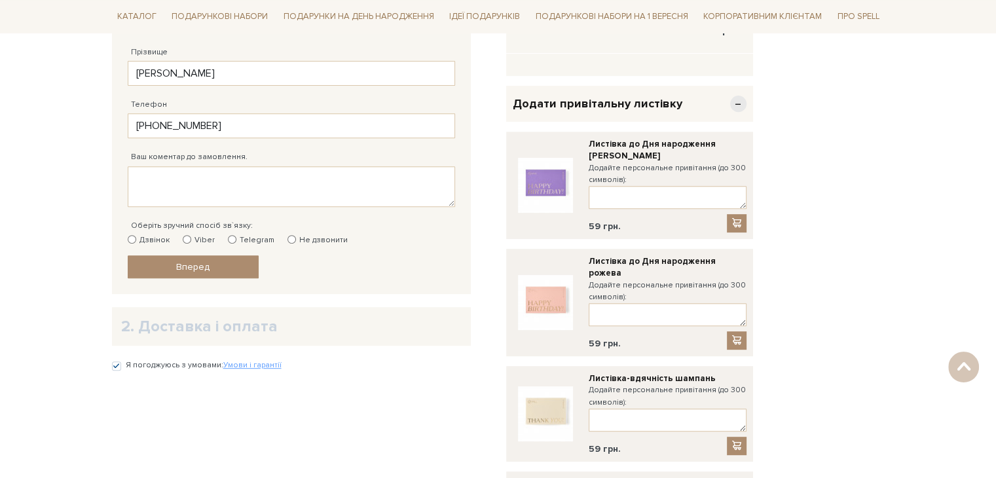
type textarea "Дорогі батьки! Вітаємо з річницею вашого весілля! [PERSON_NAME], наснаги, здоро…"
click at [133, 236] on input "Дзвінок" at bounding box center [132, 239] width 9 height 9
radio input "true"
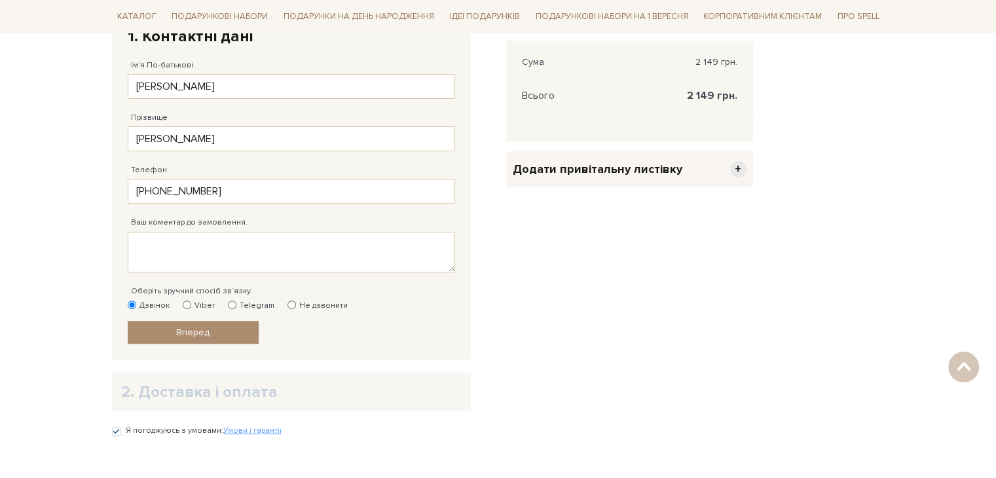
scroll to position [393, 0]
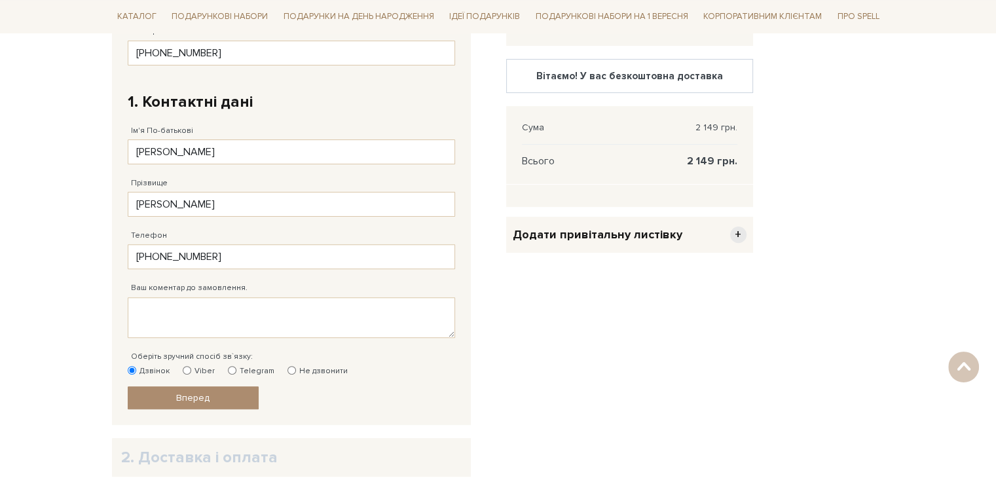
click at [659, 236] on span "Додати привітальну листівку" at bounding box center [598, 234] width 170 height 15
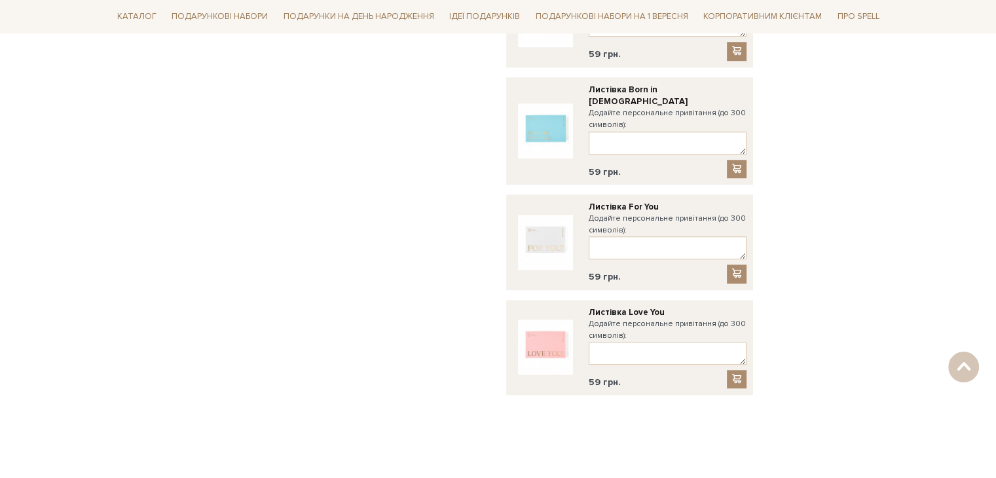
scroll to position [1244, 0]
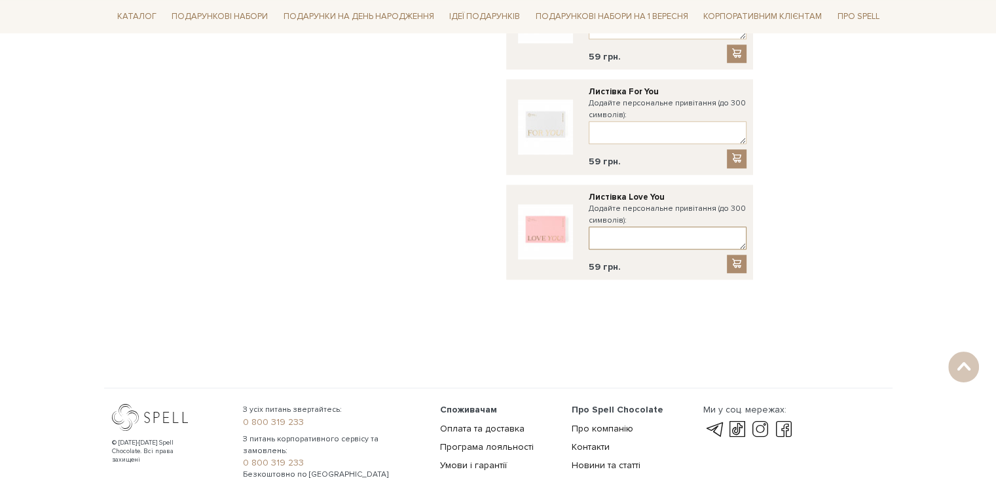
click at [637, 227] on textarea at bounding box center [668, 238] width 158 height 23
paste textarea "Дорогі батьки! Вітаємо з річницею вашого весілля! [PERSON_NAME], наснаги, здоро…"
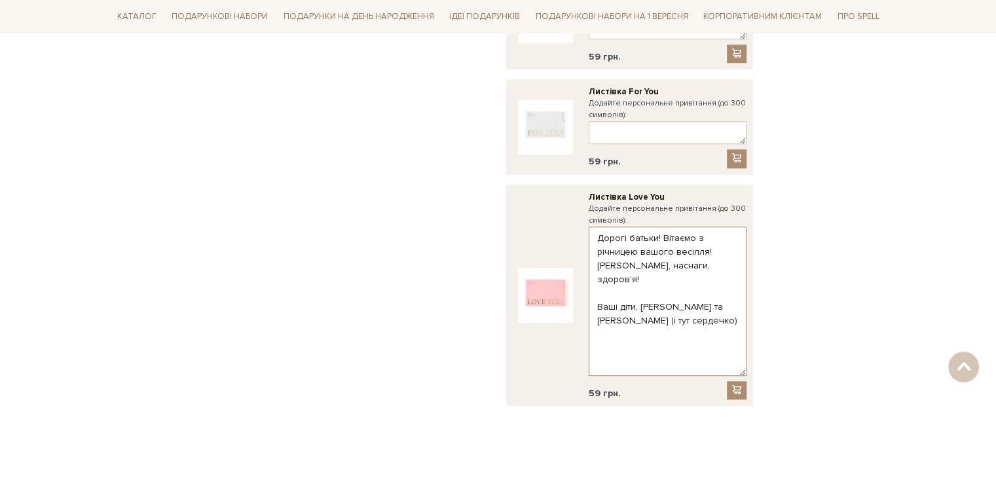
drag, startPoint x: 743, startPoint y: 218, endPoint x: 749, endPoint y: 348, distance: 129.8
click at [749, 348] on div "Листівка Love You Додайте персональне привітання (до 300 символів): Дорогі бать…" at bounding box center [629, 296] width 247 height 222
drag, startPoint x: 635, startPoint y: 268, endPoint x: 597, endPoint y: 268, distance: 38.0
click at [597, 268] on textarea "Дорогі батьки! Вітаємо з річницею вашого весілля! [PERSON_NAME], наснаги, здоро…" at bounding box center [668, 303] width 158 height 153
drag, startPoint x: 661, startPoint y: 296, endPoint x: 519, endPoint y: 196, distance: 173.9
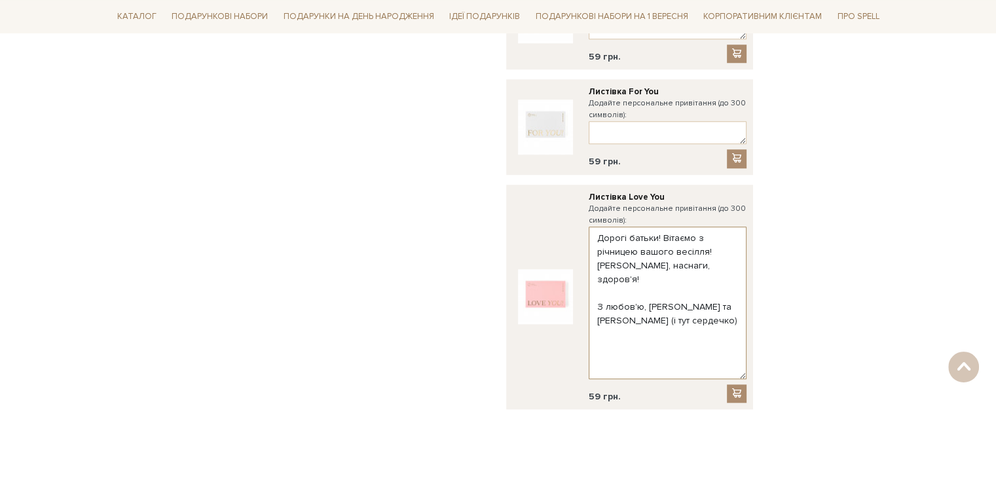
click at [519, 196] on div "Листівка Love You Додайте персональне привітання (до 300 символів): Дорогі бать…" at bounding box center [630, 297] width 234 height 212
type textarea "Дорогі батьки! Вітаємо з річницею вашого весілля! [PERSON_NAME], наснаги, здоро…"
click at [733, 388] on span at bounding box center [736, 393] width 13 height 11
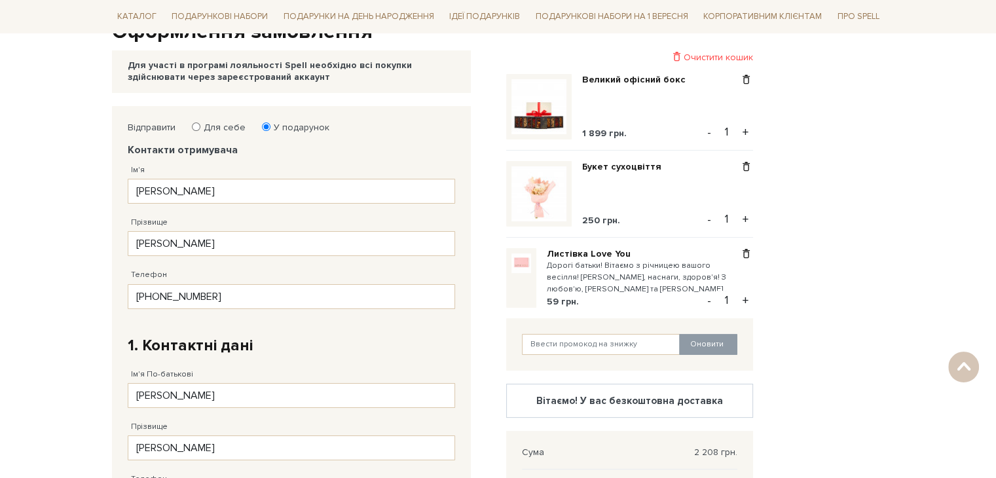
scroll to position [147, 0]
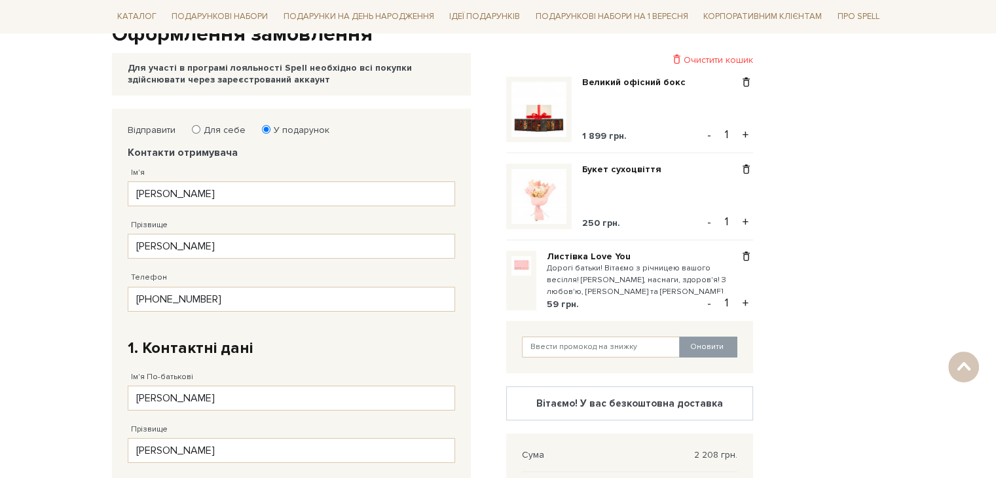
click at [592, 284] on small "Дорогі батьки! Вітаємо з річницею вашого весілля! [PERSON_NAME], наснаги, здоро…" at bounding box center [643, 281] width 193 height 36
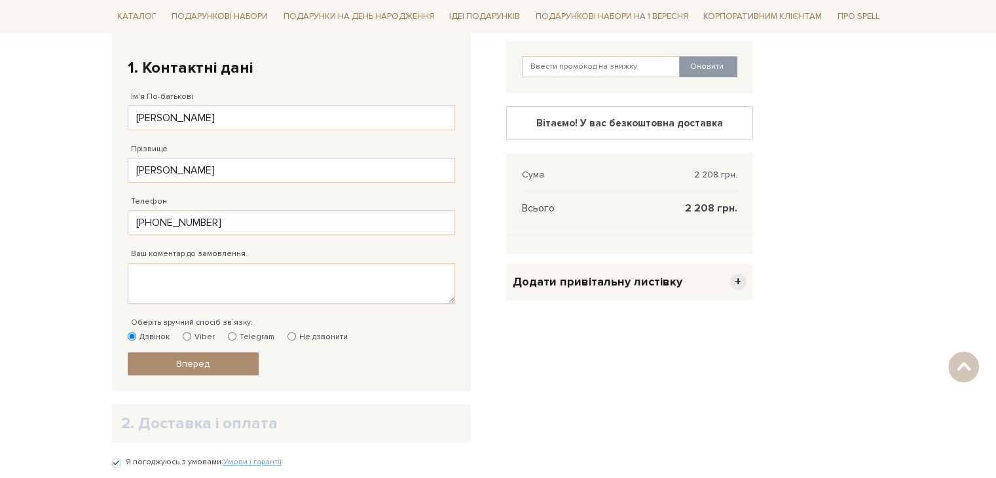
scroll to position [524, 0]
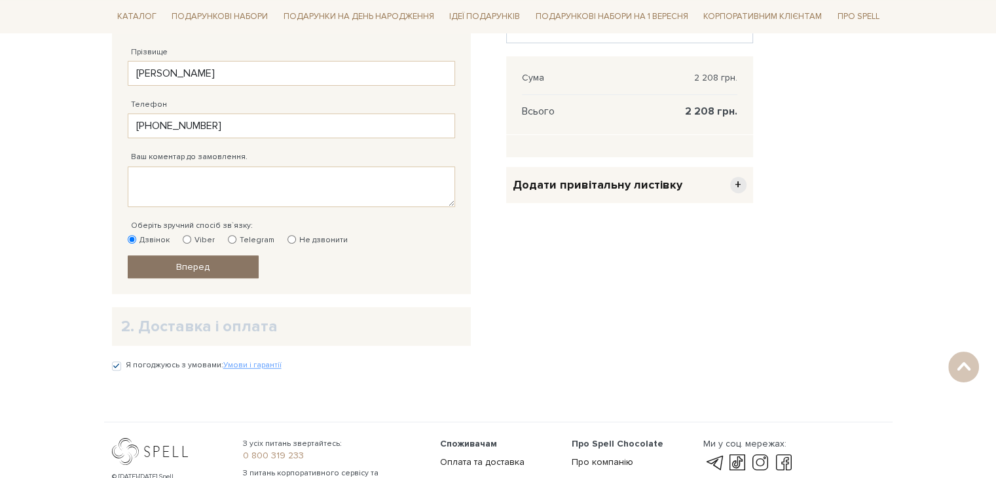
click at [200, 268] on span "Вперед" at bounding box center [192, 266] width 33 height 11
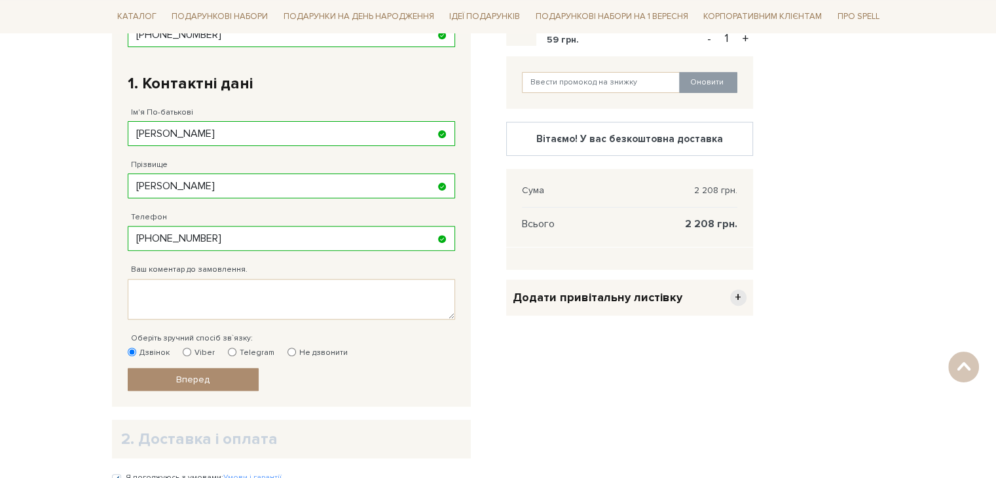
scroll to position [262, 0]
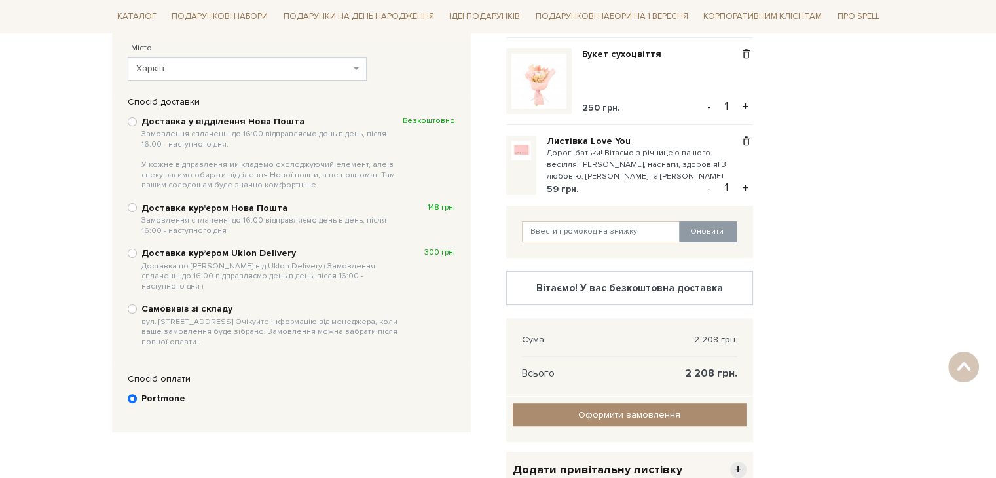
scroll to position [196, 0]
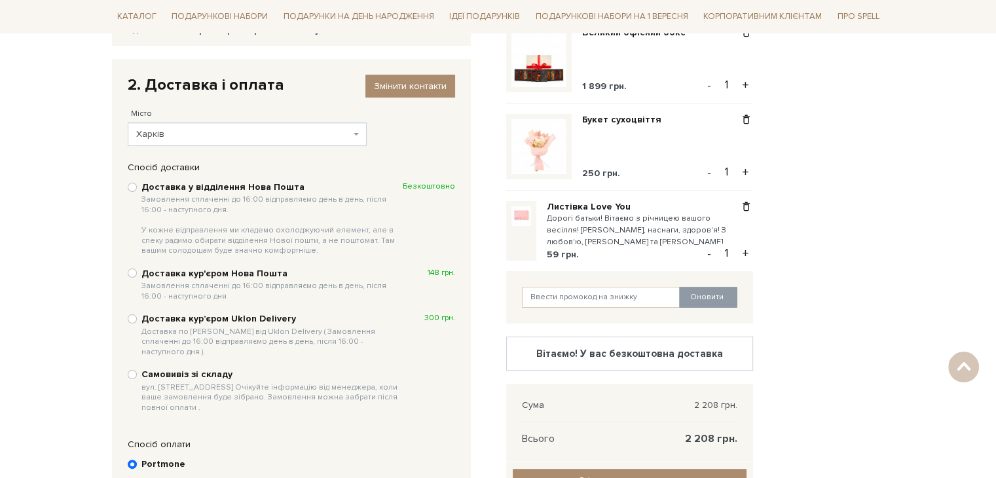
click at [584, 238] on small "Дорогі батьки! Вітаємо з річницею вашого весілля! [PERSON_NAME], наснаги, здоро…" at bounding box center [643, 231] width 193 height 36
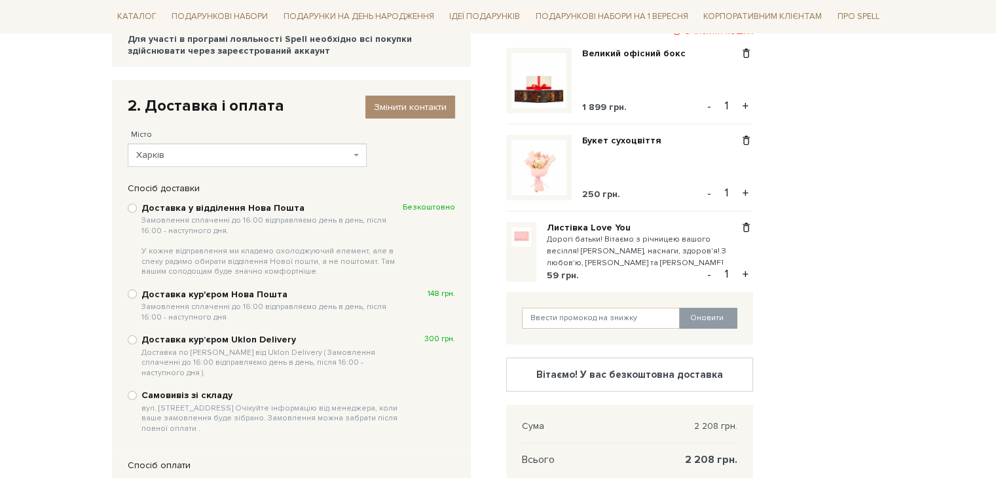
scroll to position [262, 0]
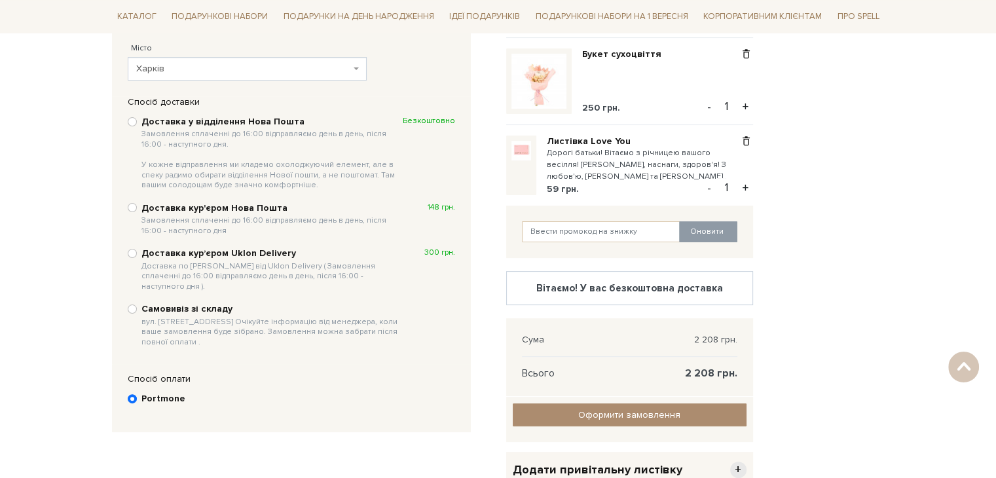
click at [212, 121] on b "Доставка у відділення Нова Пошта Замовлення сплаченні до 16:00 відправляємо ден…" at bounding box center [271, 153] width 261 height 75
click at [137, 121] on input "Доставка у відділення Нова Пошта Замовлення сплаченні до 16:00 відправляємо ден…" at bounding box center [132, 121] width 9 height 9
radio input "true"
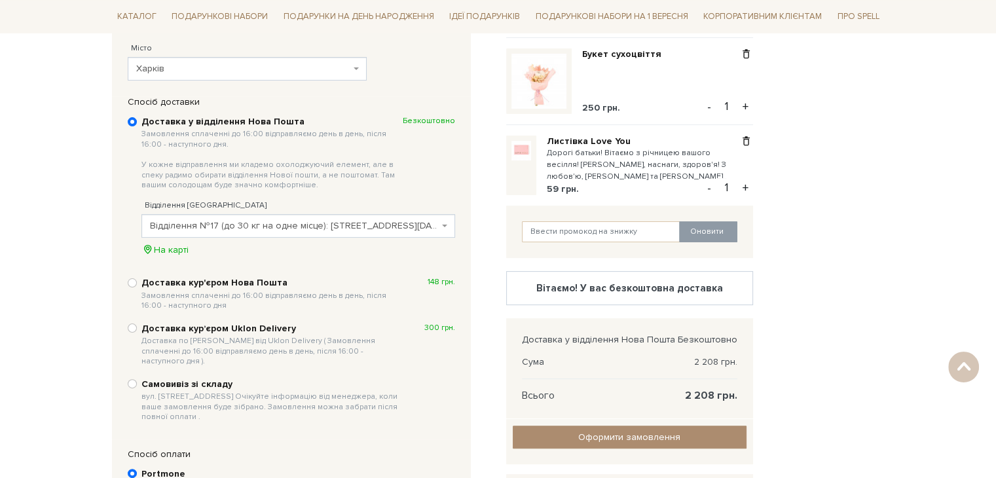
click at [263, 228] on span "Відділення №17 (до 30 кг на одне місце): вул. 23 серпня, 67а (ТЦ «Каштан»)" at bounding box center [294, 225] width 289 height 13
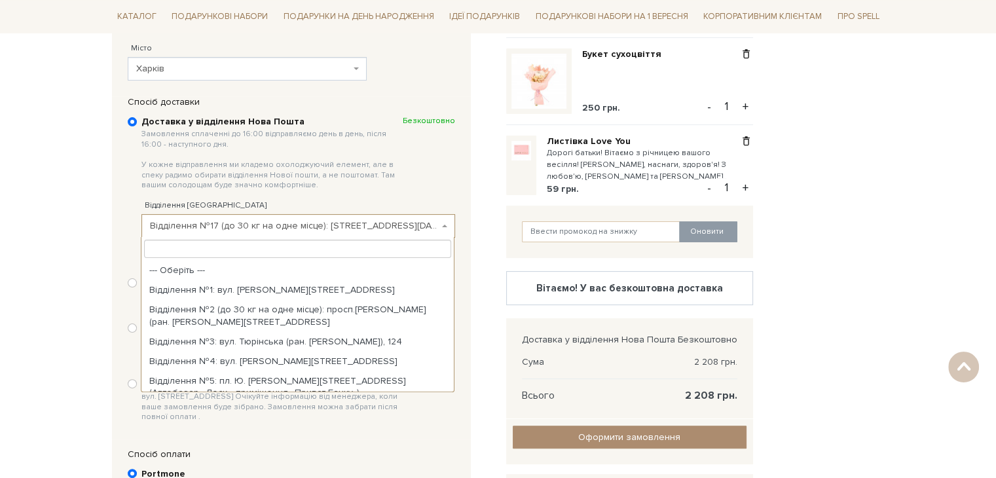
scroll to position [325, 0]
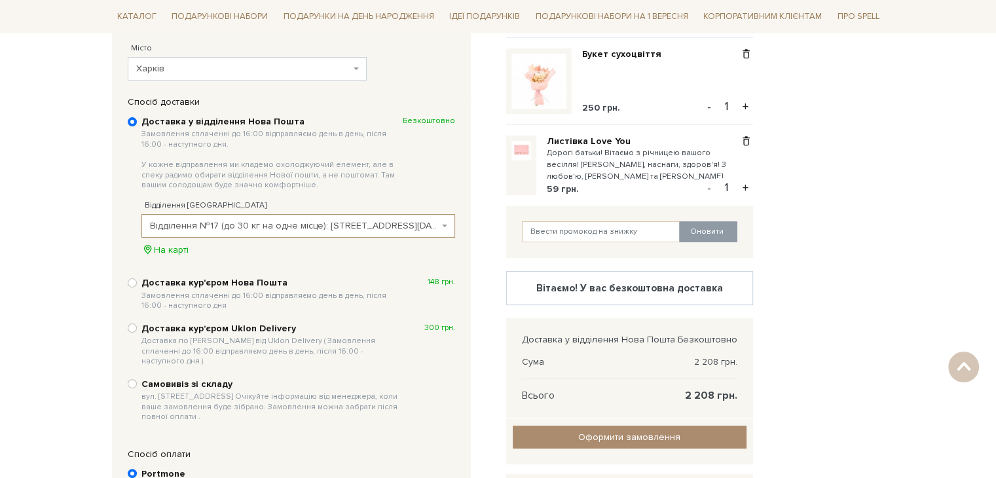
click at [263, 228] on span "Відділення №17 (до 30 кг на одне місце): [STREET_ADDRESS][DATE] (ТЦ «Каштан»)" at bounding box center [294, 225] width 289 height 13
click at [257, 247] on div "На карті" at bounding box center [298, 250] width 314 height 12
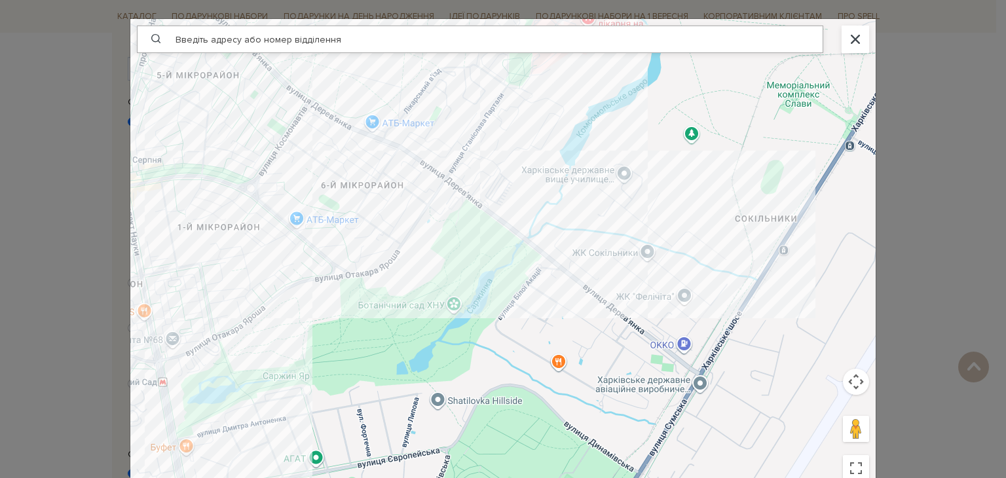
click at [843, 33] on div at bounding box center [856, 40] width 28 height 28
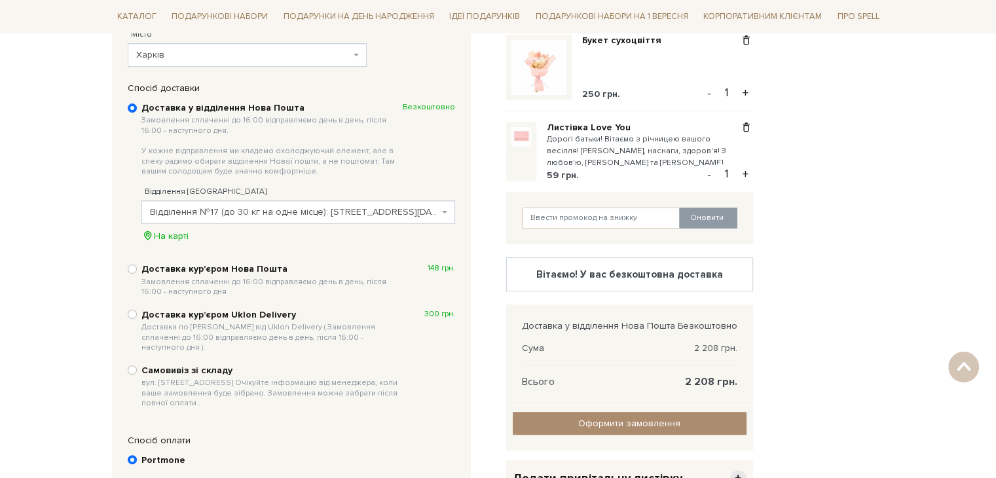
scroll to position [393, 0]
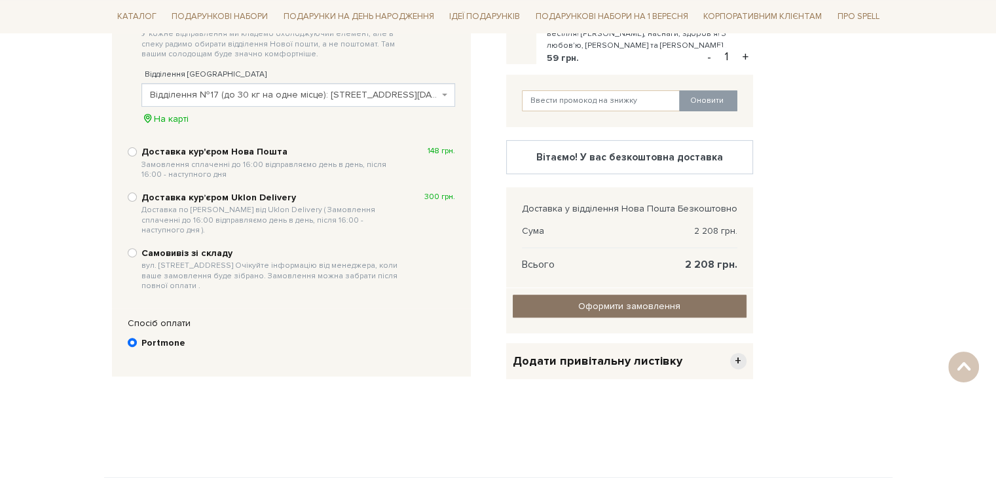
click at [540, 305] on input "Оформити замовлення" at bounding box center [630, 306] width 234 height 23
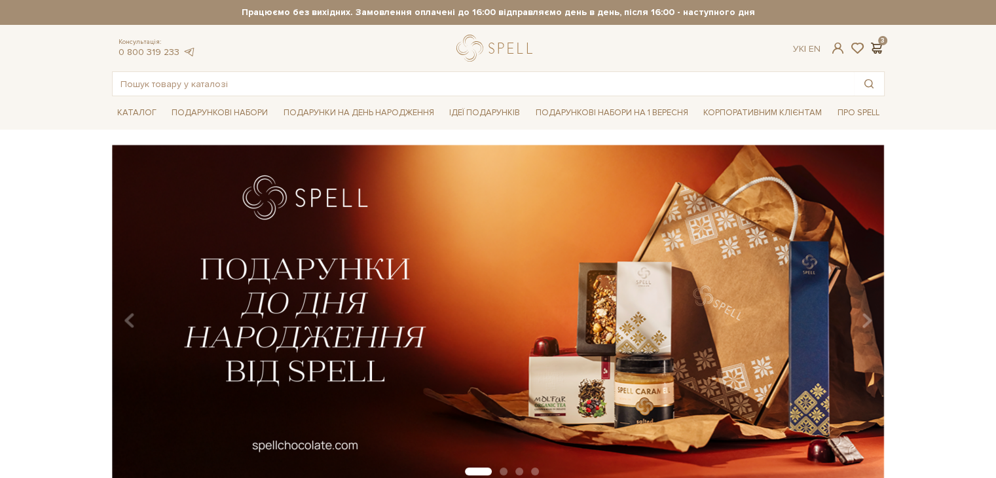
click at [871, 48] on span at bounding box center [877, 48] width 16 height 14
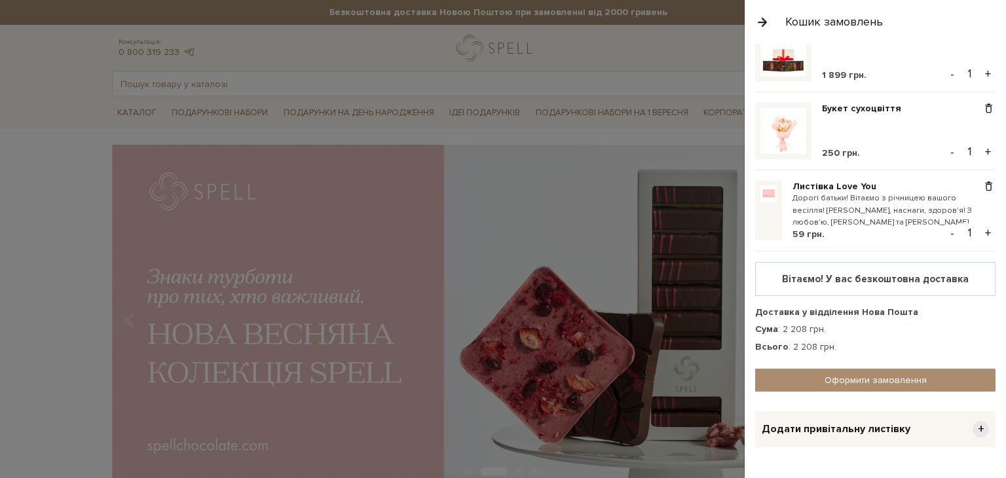
scroll to position [83, 0]
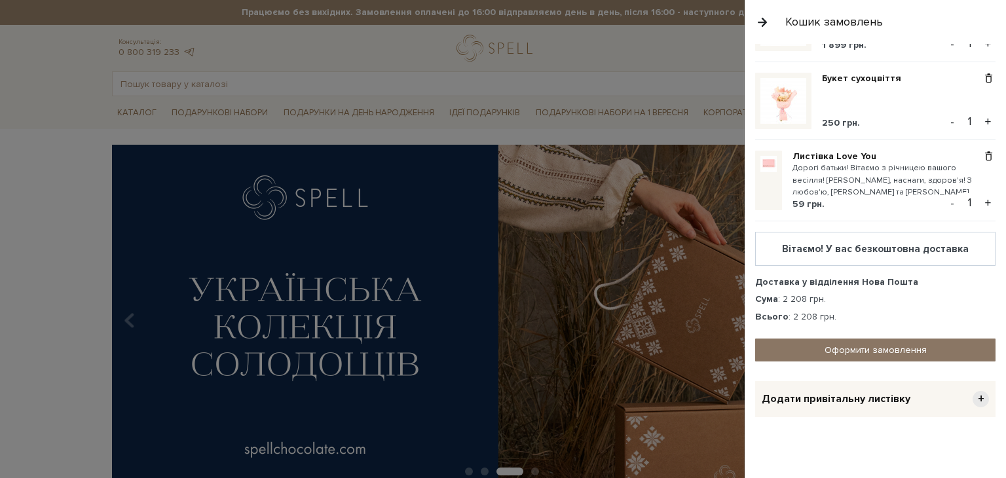
click at [865, 347] on link "Оформити замовлення" at bounding box center [875, 350] width 240 height 23
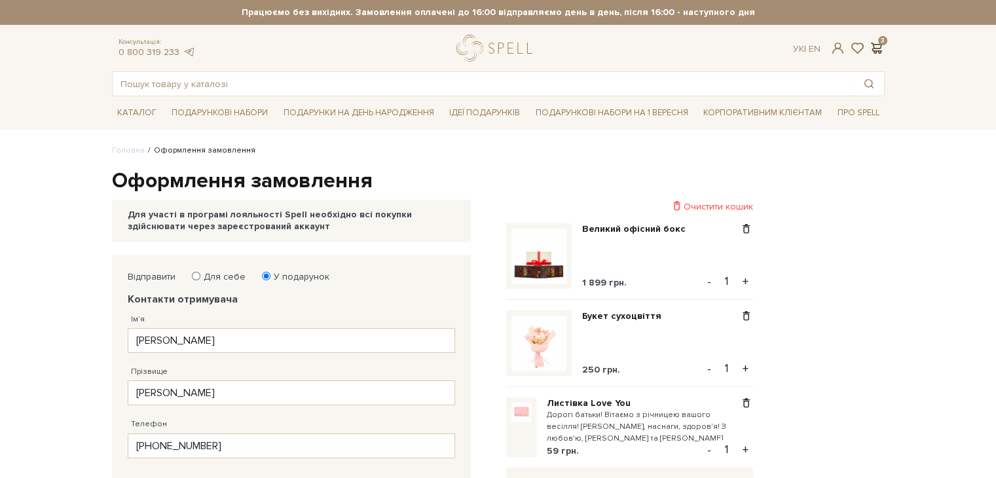
click at [883, 43] on span at bounding box center [877, 48] width 16 height 14
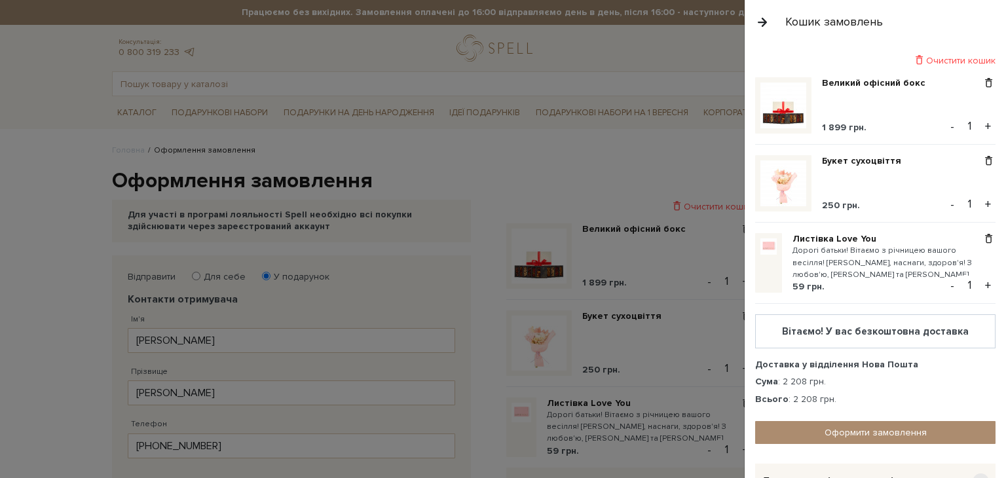
click at [764, 22] on button "button" at bounding box center [762, 21] width 14 height 23
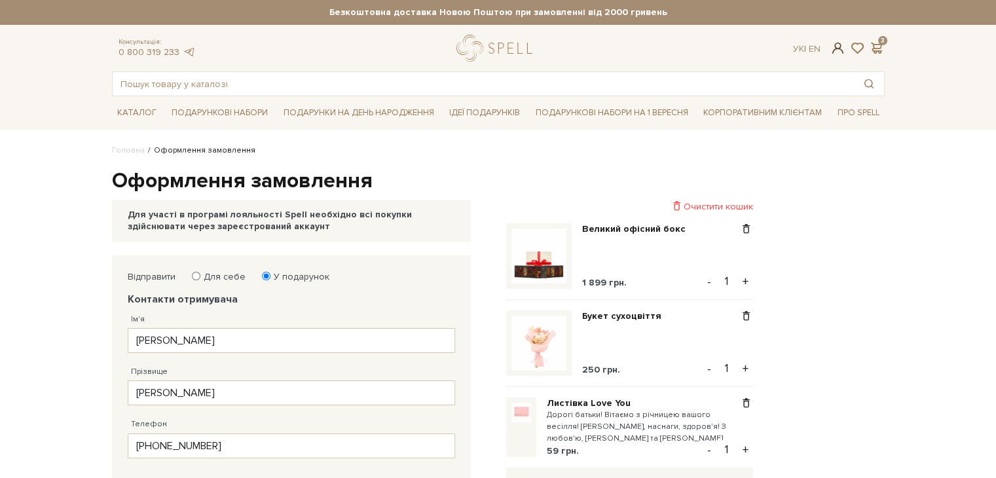
click at [836, 48] on span at bounding box center [838, 48] width 16 height 14
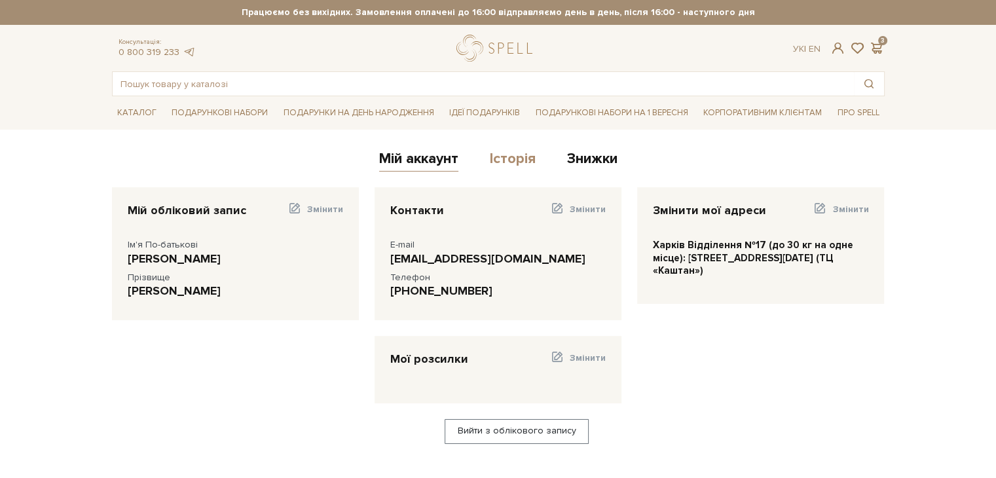
click at [503, 162] on link "Історія" at bounding box center [513, 161] width 46 height 22
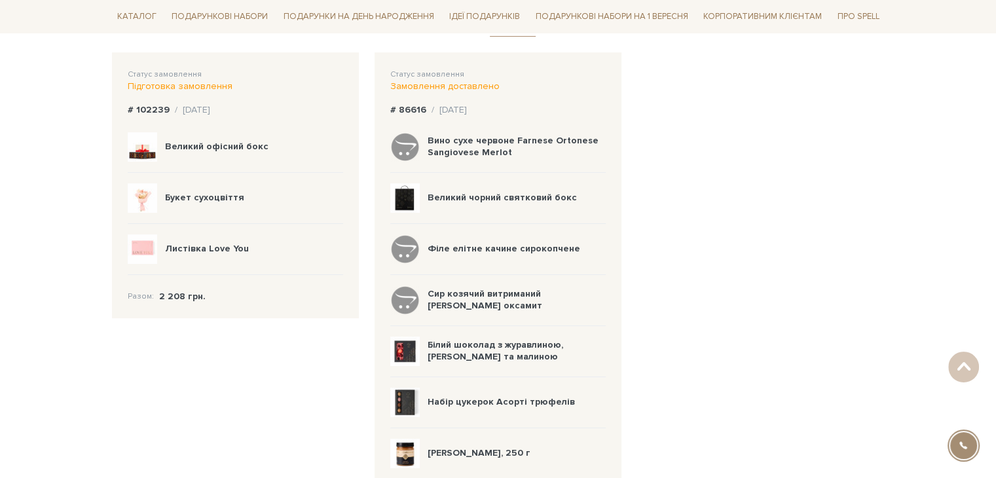
scroll to position [8, 0]
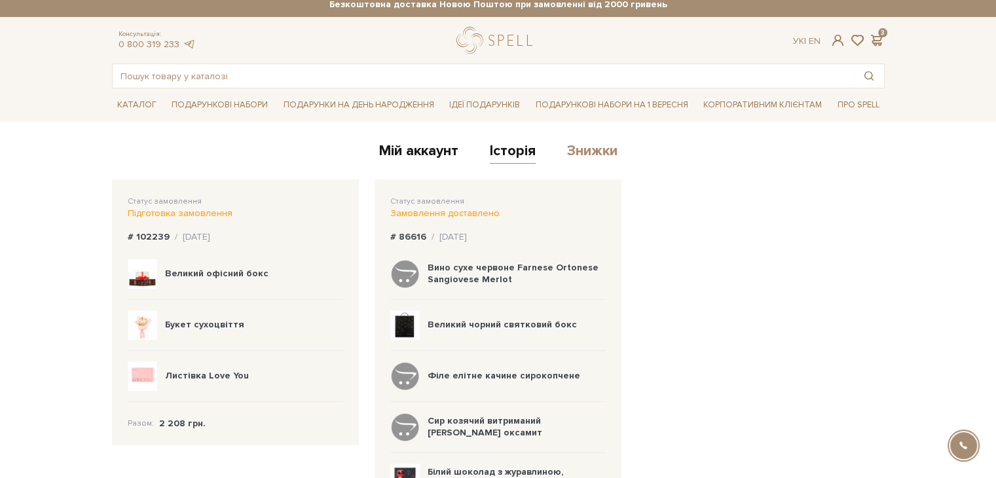
click at [599, 154] on link "Знижки" at bounding box center [592, 153] width 50 height 22
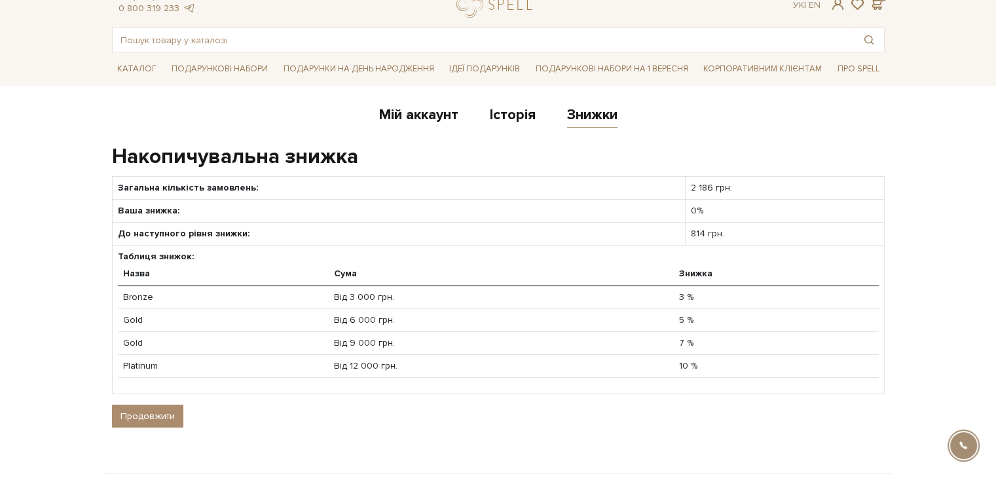
scroll to position [131, 0]
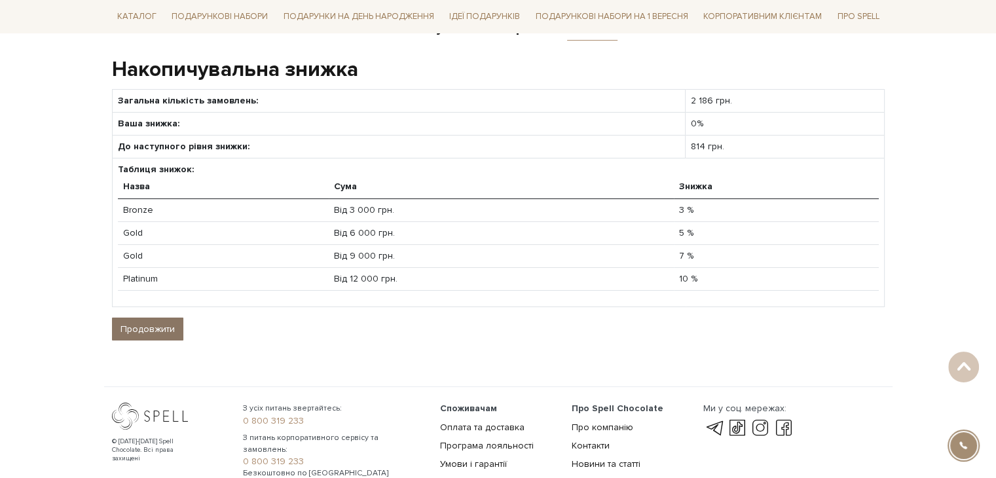
click at [154, 331] on link "Продовжити" at bounding box center [147, 329] width 71 height 23
